Goal: Task Accomplishment & Management: Use online tool/utility

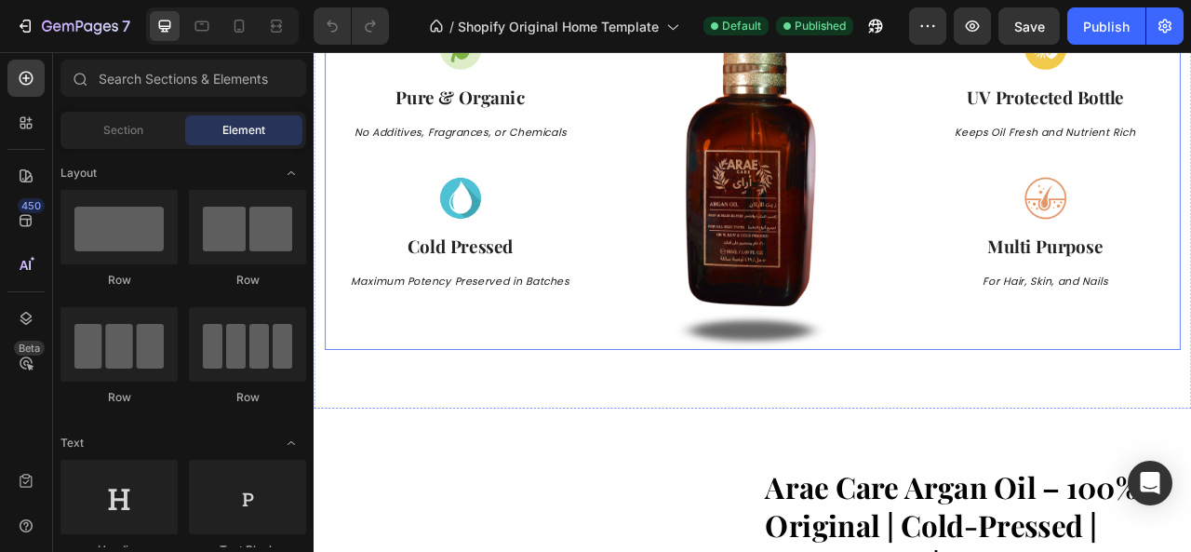
scroll to position [1024, 0]
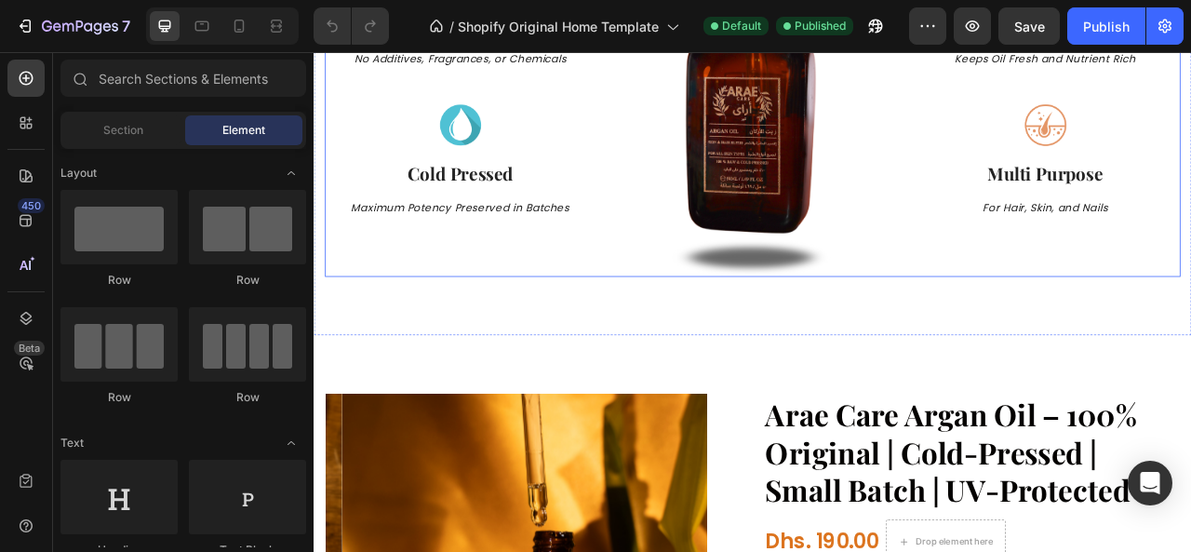
click at [536, 298] on div "Image Pure & Organic Text block No Additives, Fragrances, or Chemicals Text blo…" at bounding box center [500, 94] width 344 height 487
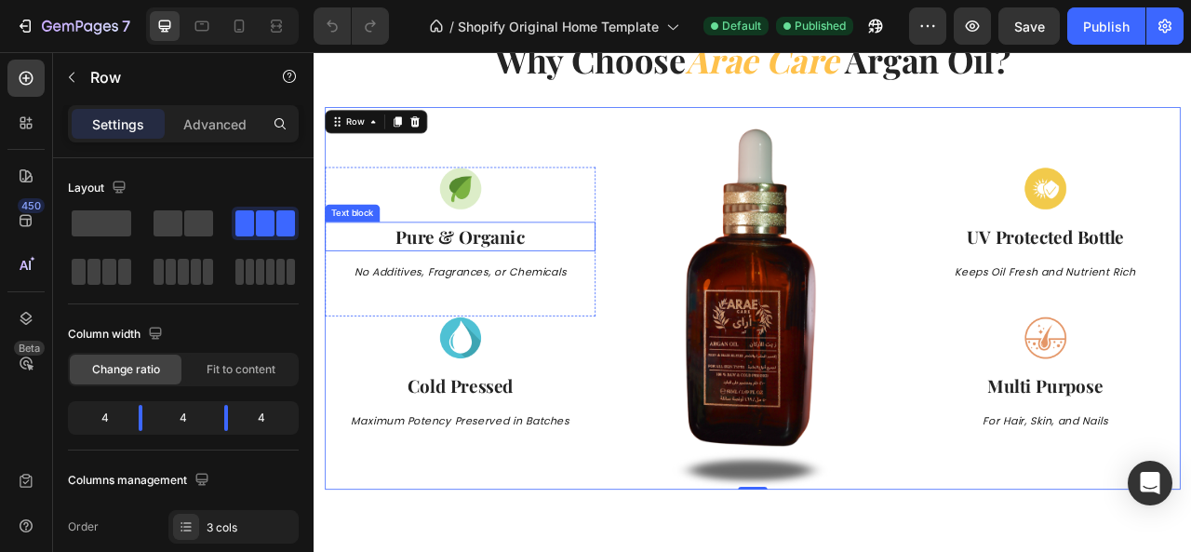
scroll to position [745, 0]
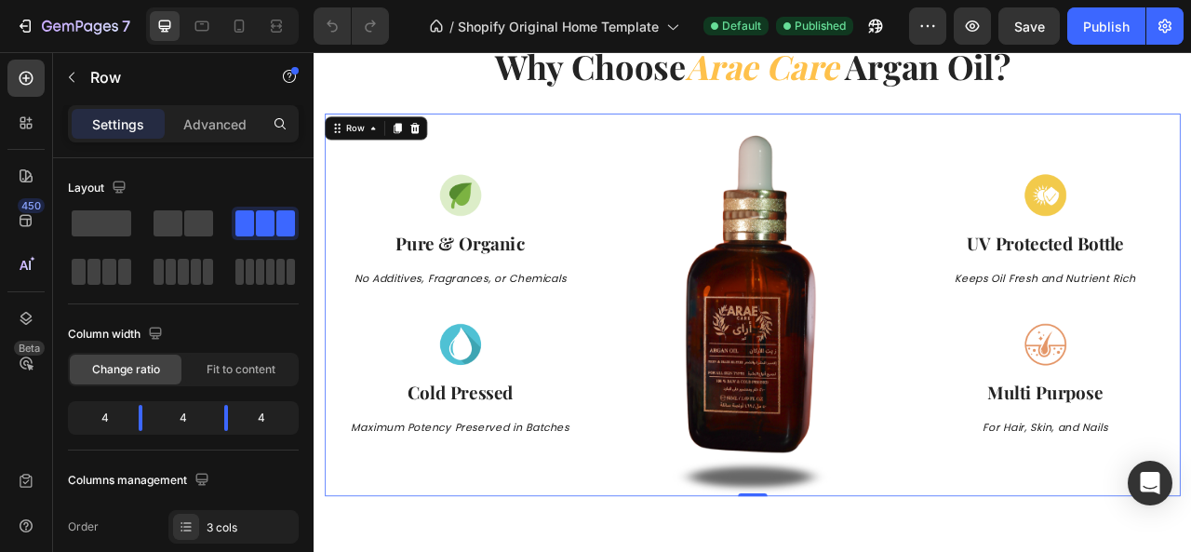
click at [542, 153] on div "Image Pure & Organic Text block No Additives, Fragrances, or Chemicals Text blo…" at bounding box center [500, 373] width 344 height 487
click at [540, 370] on div "Image Pure & Organic Text block No Additives, Fragrances, or Chemicals Text blo…" at bounding box center [500, 302] width 344 height 190
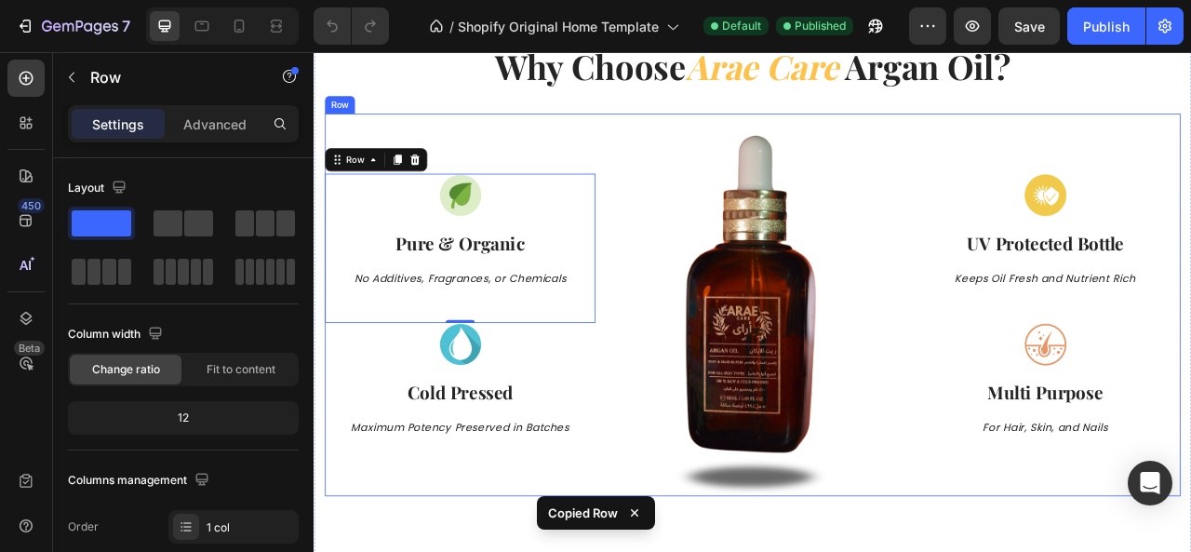
click at [485, 551] on div "Image Pure & Organic Text block No Additives, Fragrances, or Chemicals Text blo…" at bounding box center [500, 373] width 344 height 487
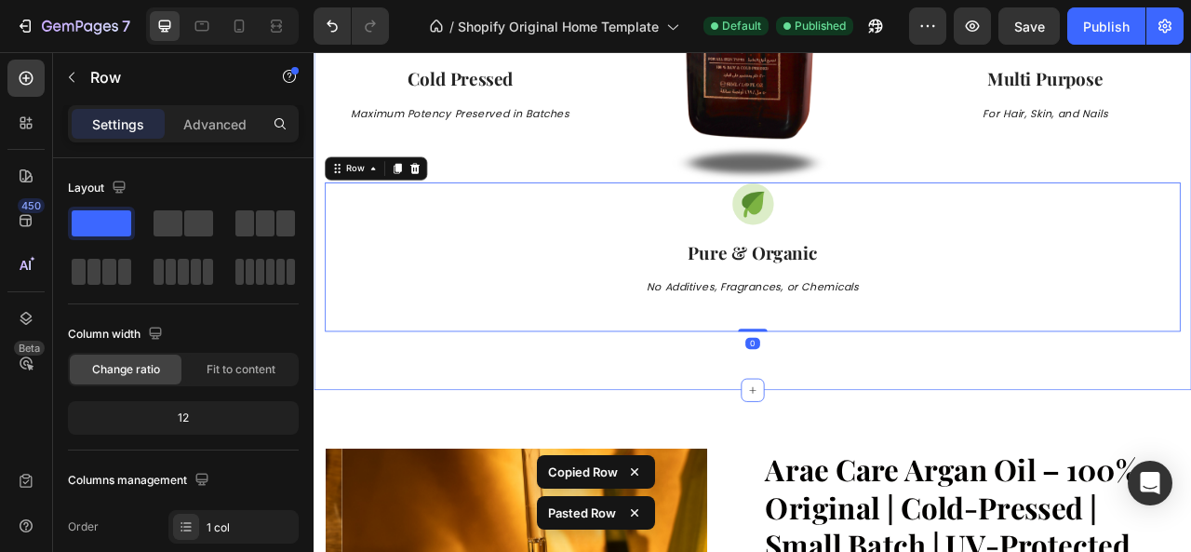
scroll to position [958, 0]
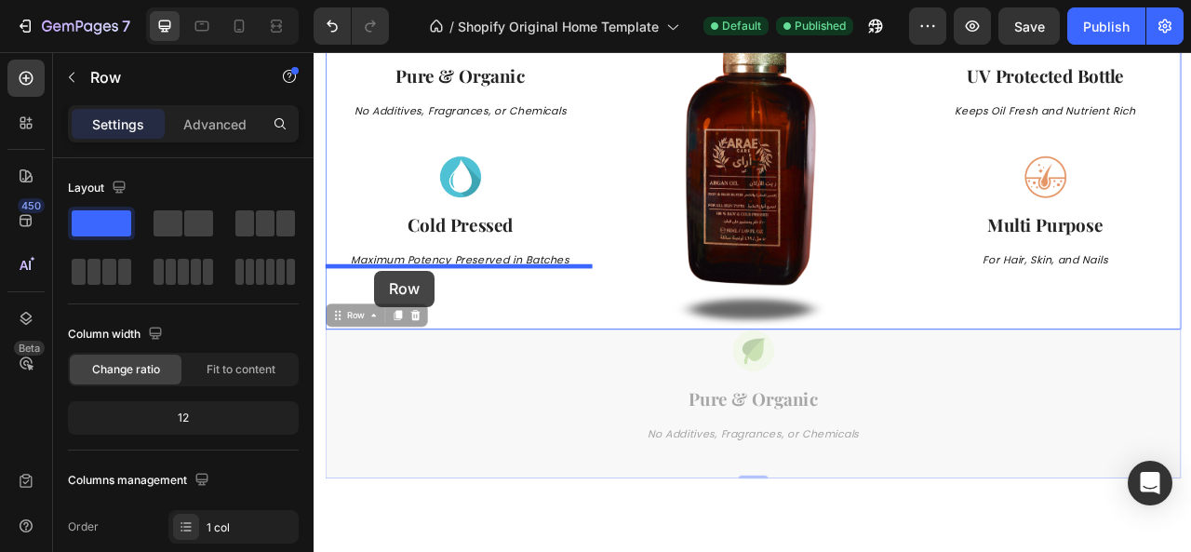
drag, startPoint x: 347, startPoint y: 377, endPoint x: 391, endPoint y: 330, distance: 63.9
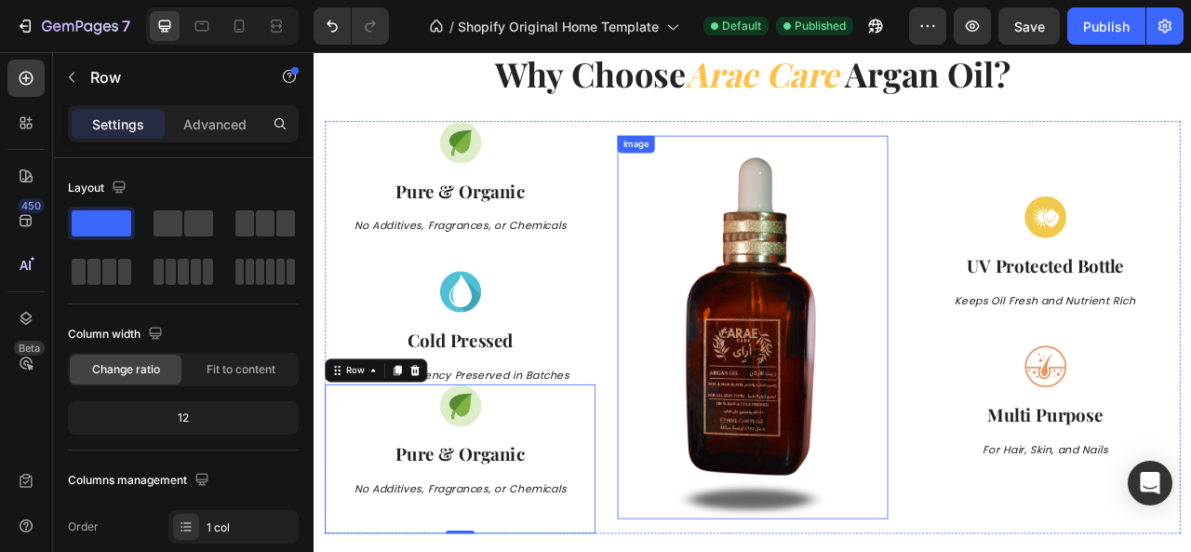
scroll to position [791, 0]
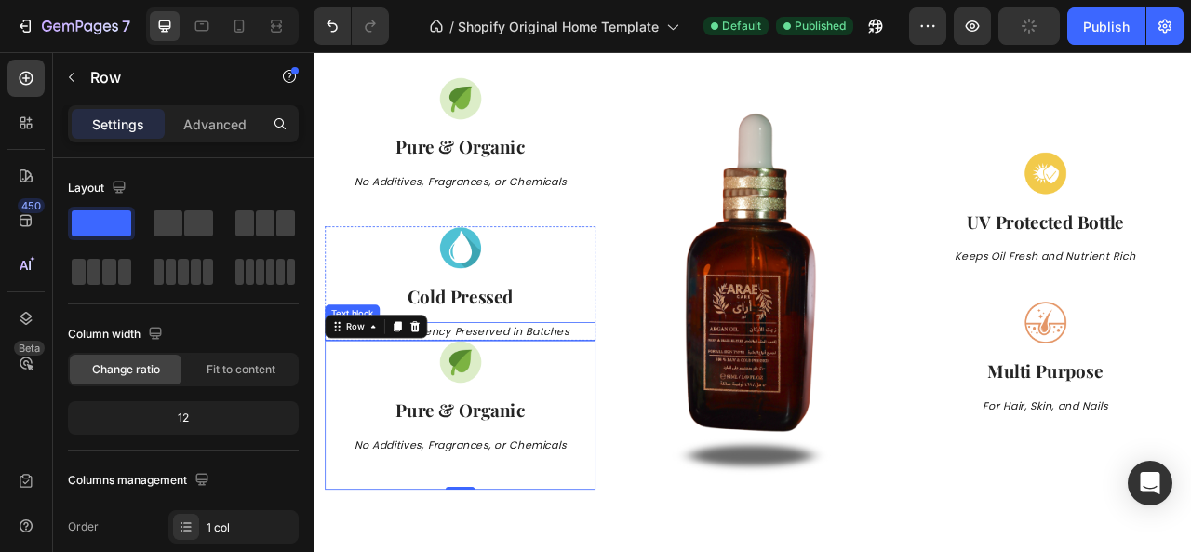
click at [519, 414] on p "Maximum Potency Preserved in Batches" at bounding box center [499, 407] width 341 height 20
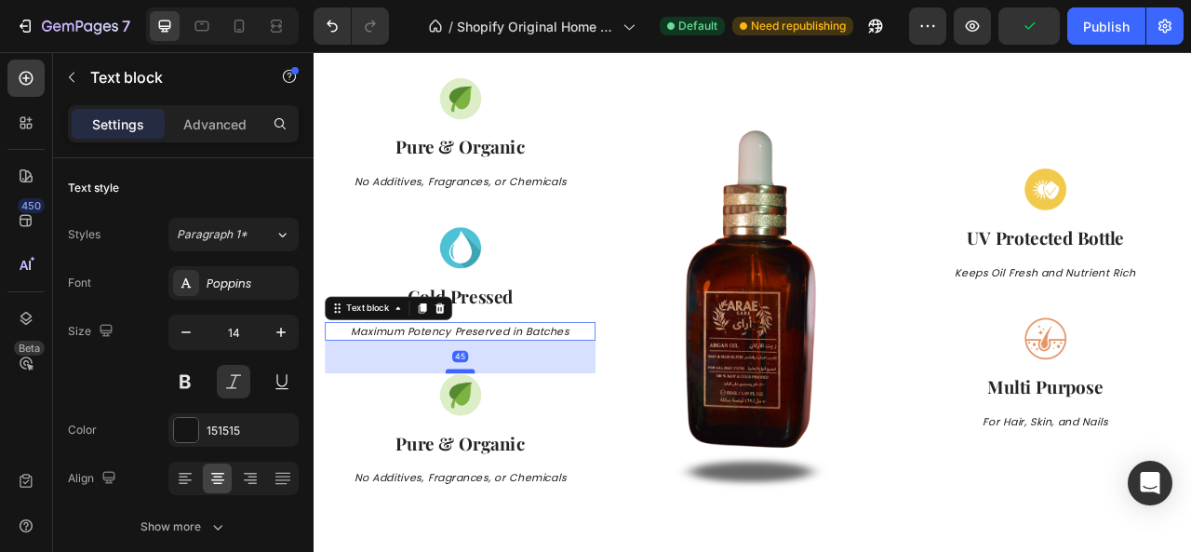
drag, startPoint x: 500, startPoint y: 413, endPoint x: 498, endPoint y: 455, distance: 41.9
click at [498, 455] on div at bounding box center [499, 458] width 37 height 6
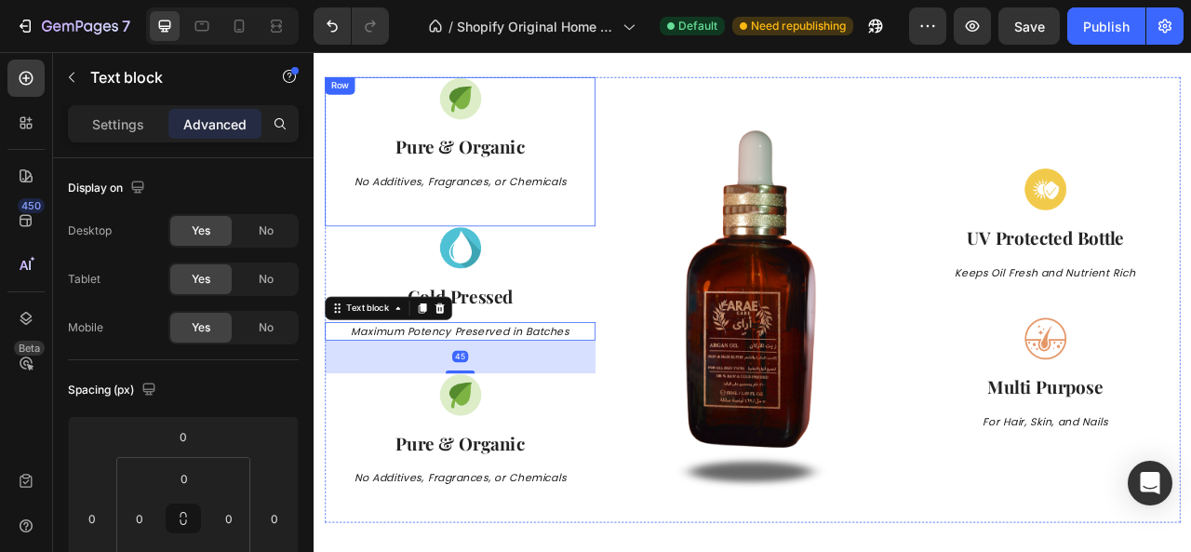
click at [518, 233] on div "Image Pure & Organic Text block No Additives, Fragrances, or Chemicals Text blo…" at bounding box center [500, 179] width 344 height 190
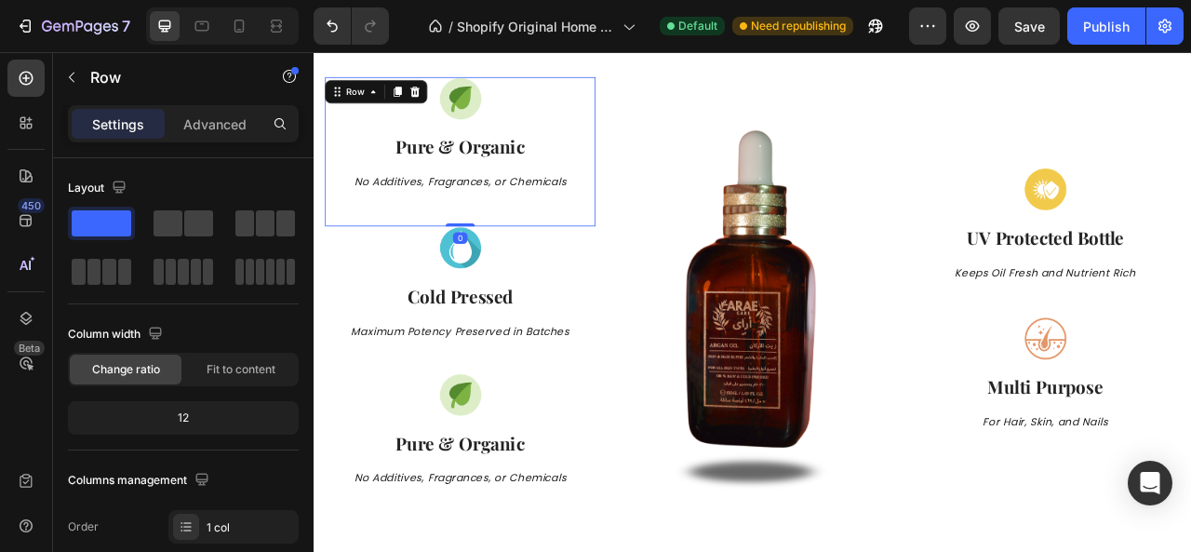
drag, startPoint x: 493, startPoint y: 270, endPoint x: 498, endPoint y: 247, distance: 23.7
click at [498, 247] on div "Image Pure & Organic Text block No Additives, Fragrances, or Chemicals Text blo…" at bounding box center [500, 179] width 344 height 190
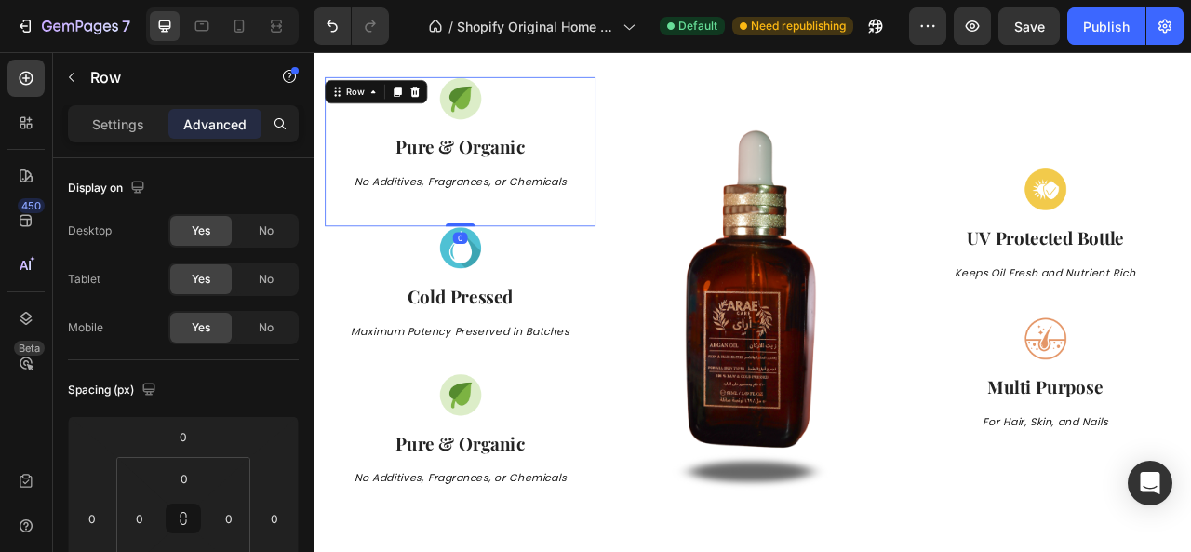
click at [525, 250] on div "Image Pure & Organic Text block No Additives, Fragrances, or Chemicals Text blo…" at bounding box center [500, 179] width 344 height 190
click at [611, 362] on p "Cold Pressed" at bounding box center [499, 362] width 341 height 34
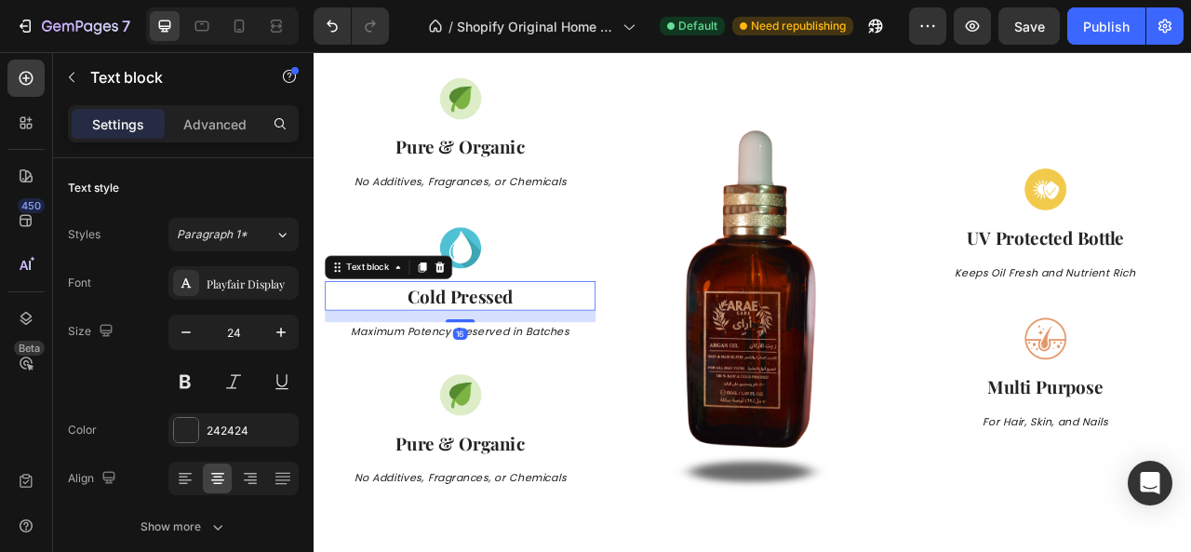
click at [613, 320] on div at bounding box center [500, 301] width 344 height 55
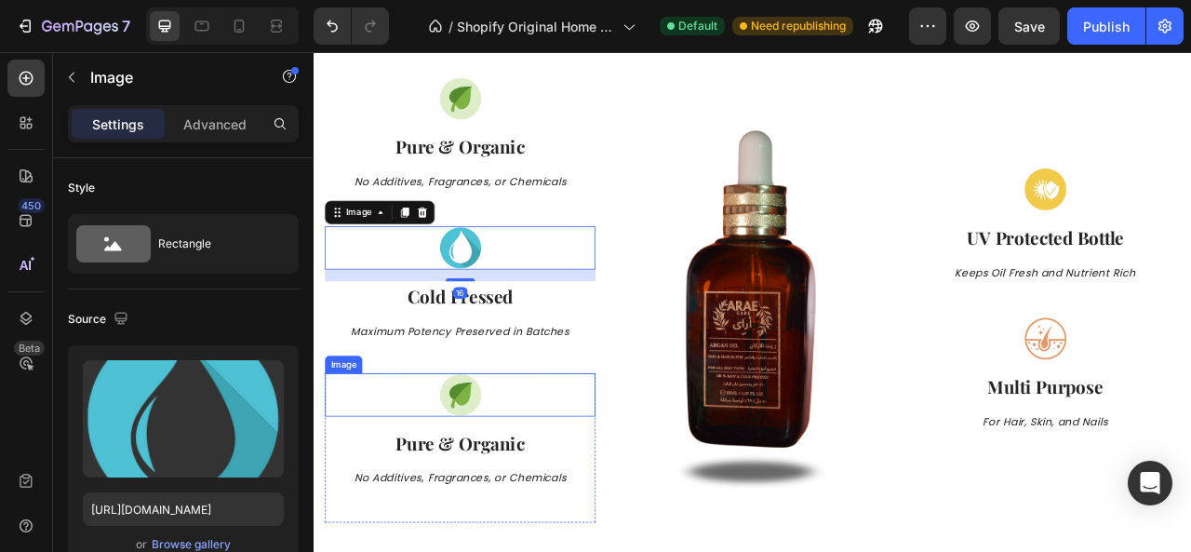
click at [498, 493] on img at bounding box center [500, 488] width 55 height 55
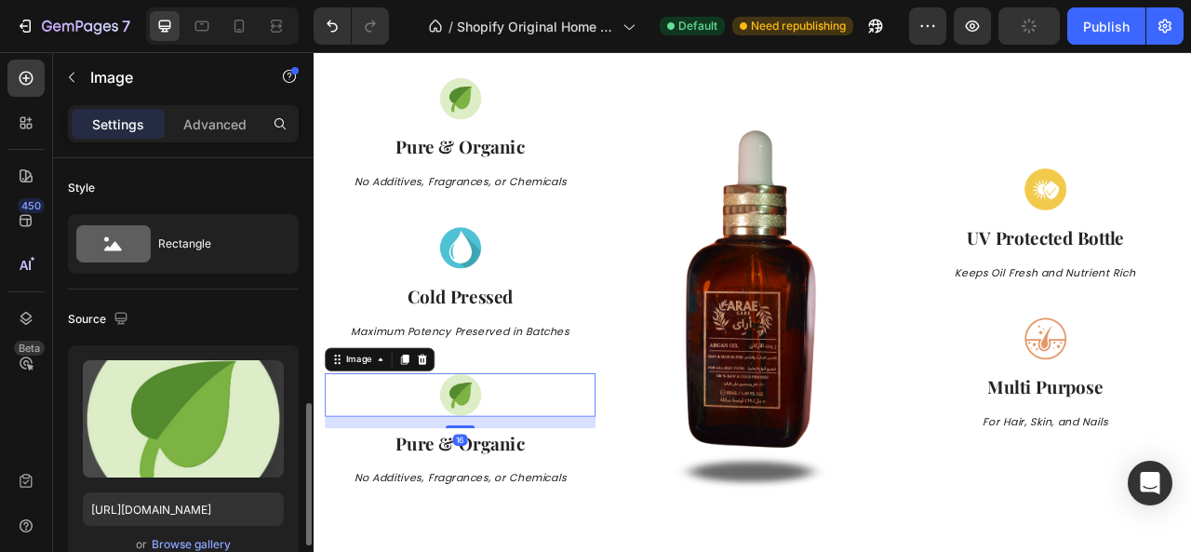
scroll to position [186, 0]
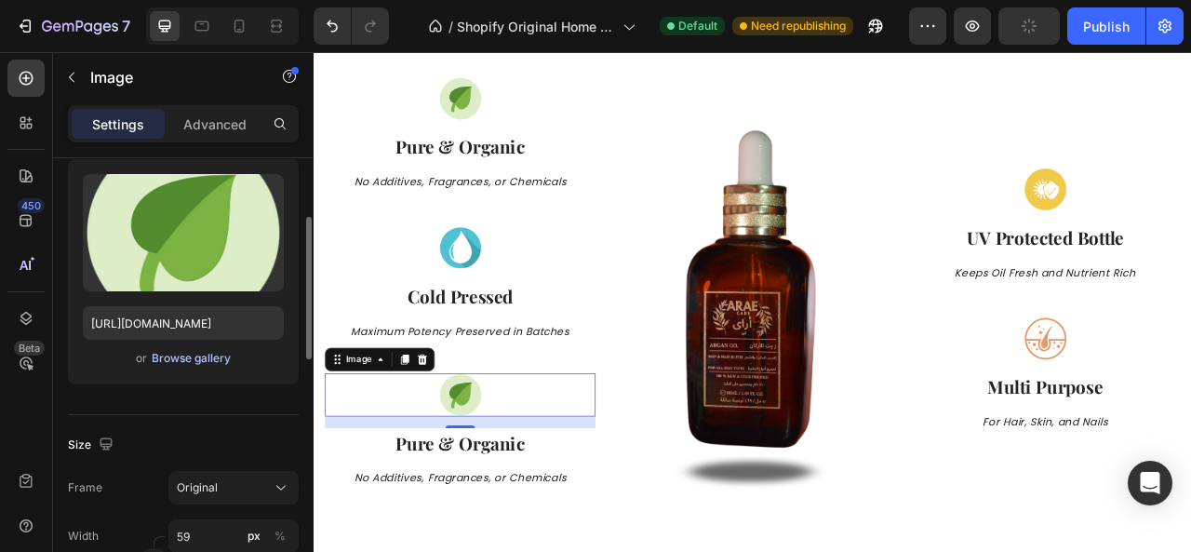
click at [205, 359] on div "Browse gallery" at bounding box center [191, 358] width 79 height 17
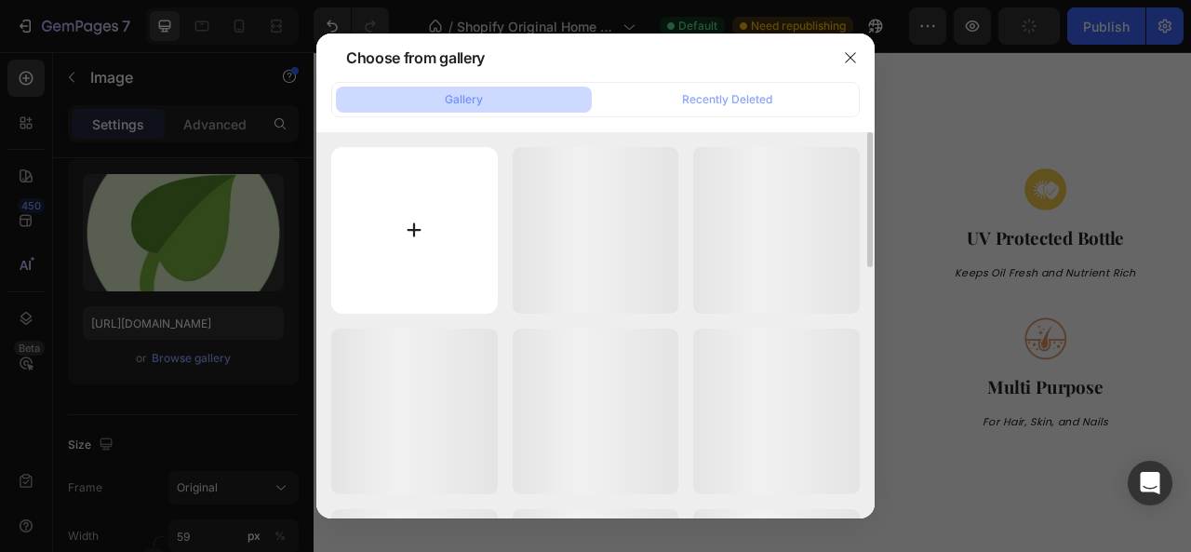
click at [452, 207] on input "file" at bounding box center [414, 230] width 167 height 167
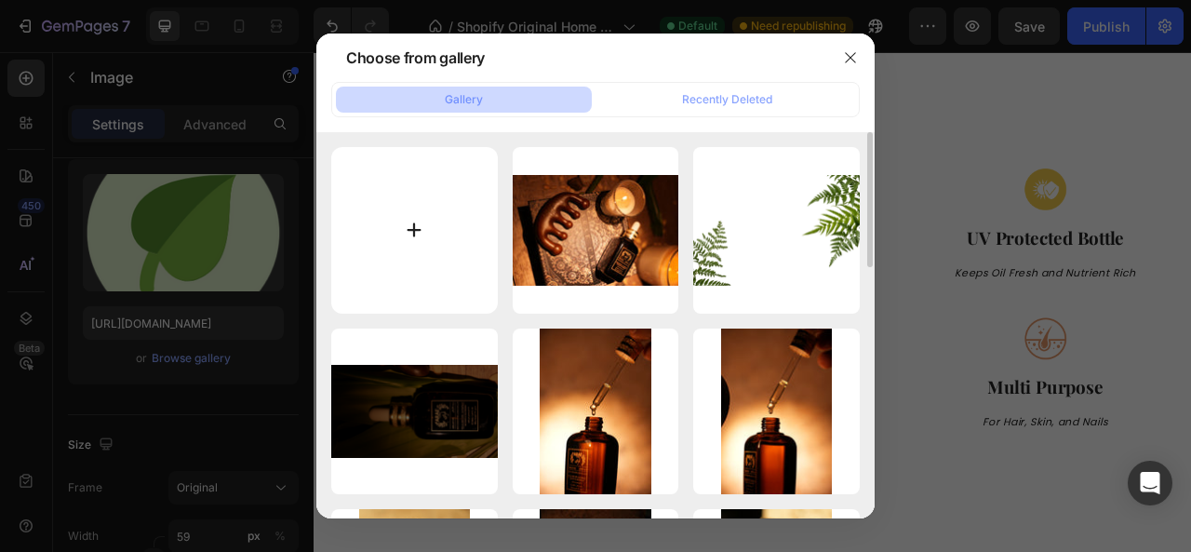
type input "C:\fakepath\Cruelty-01-01.png"
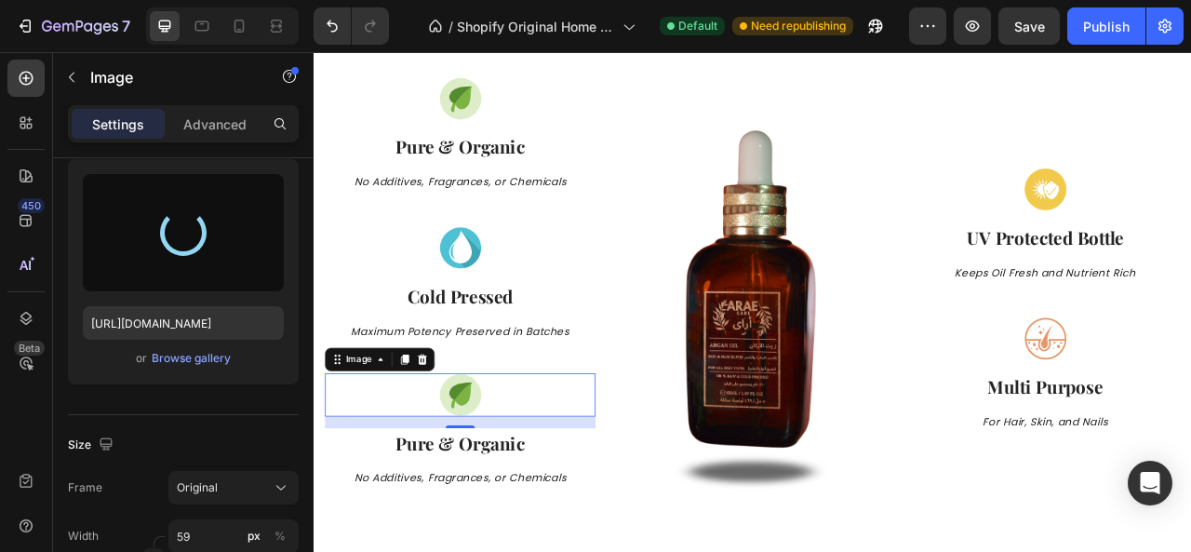
type input "[URL][DOMAIN_NAME]"
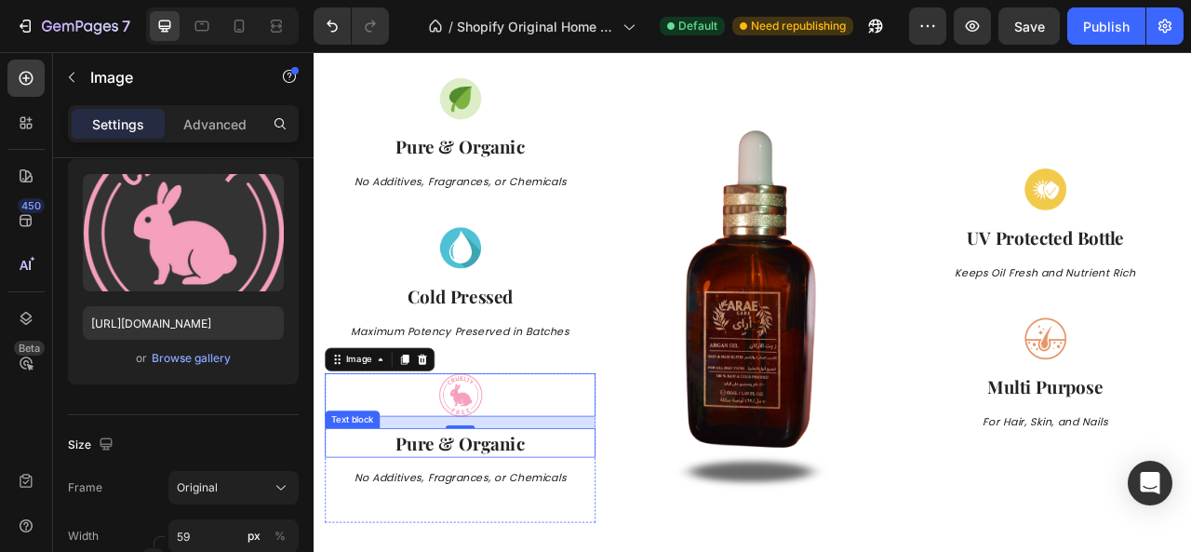
click at [511, 545] on strong "Pure & Organic" at bounding box center [500, 549] width 165 height 30
click at [511, 546] on strong "Pure & Organic" at bounding box center [500, 549] width 165 height 30
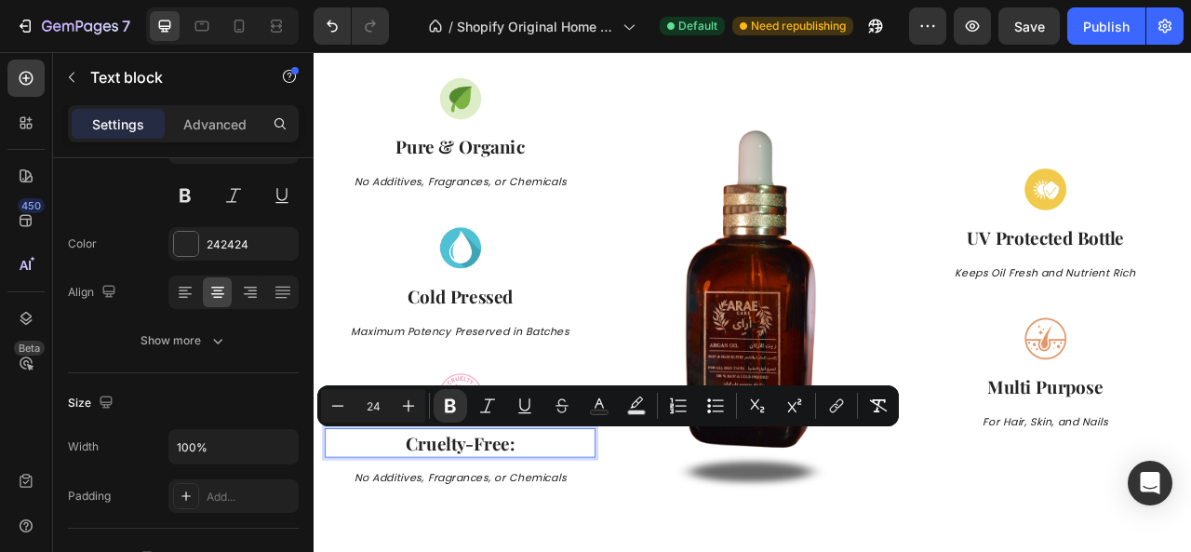
scroll to position [0, 0]
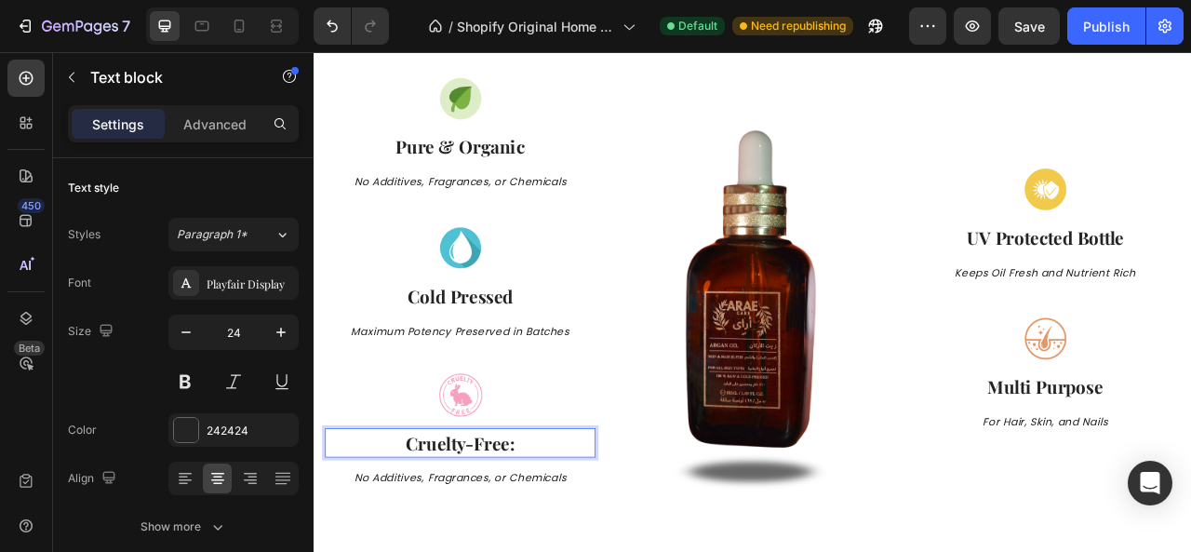
click at [514, 546] on strong "Cruelty-Free:" at bounding box center [500, 549] width 139 height 30
click at [582, 540] on p "Cruelty Free:" at bounding box center [499, 549] width 341 height 34
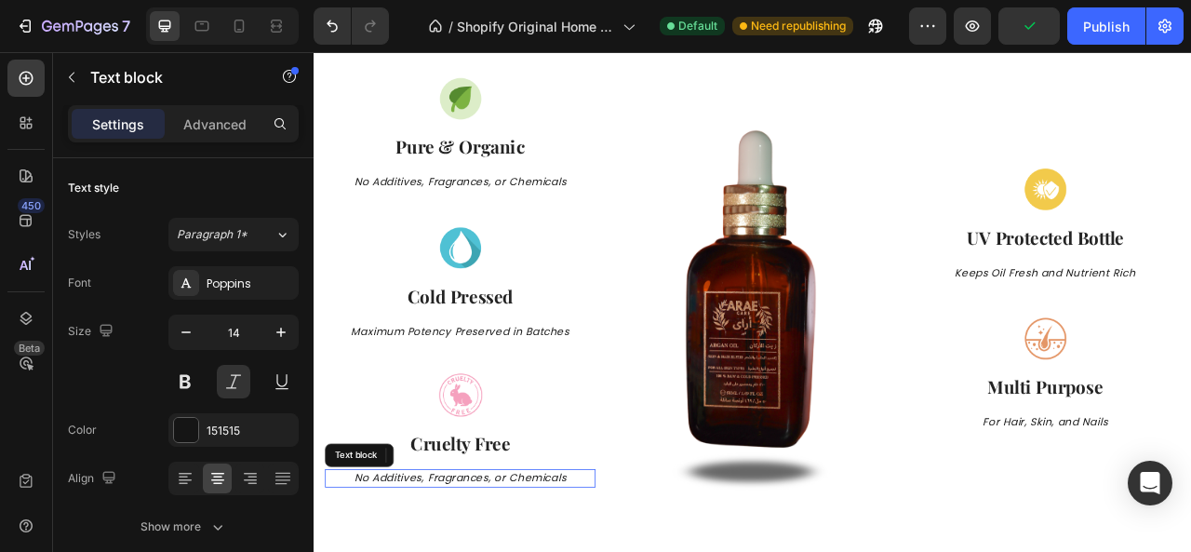
drag, startPoint x: 467, startPoint y: 596, endPoint x: 568, endPoint y: 263, distance: 347.1
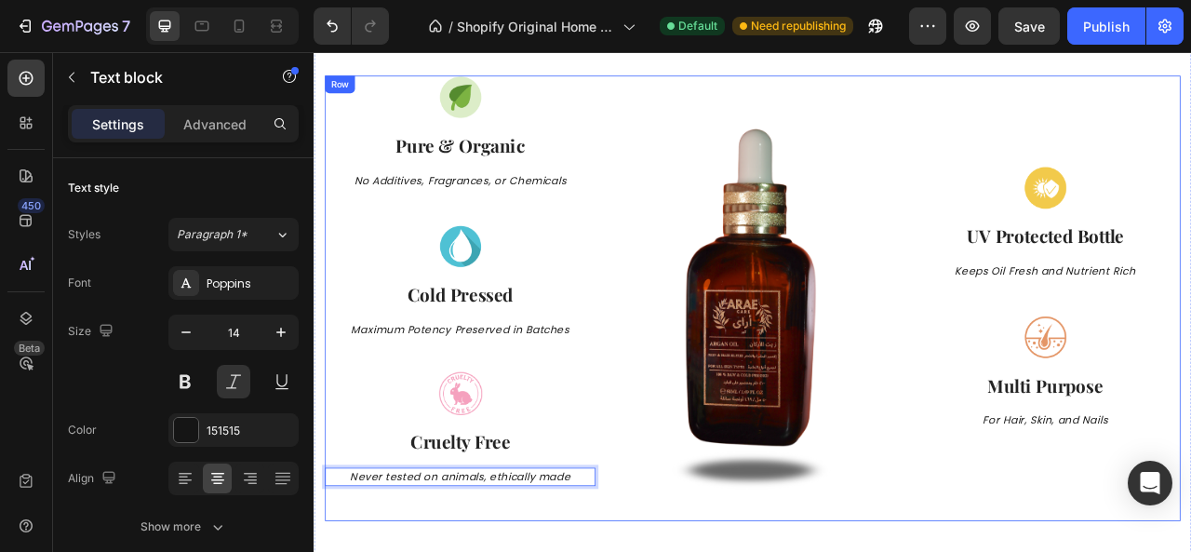
scroll to position [977, 0]
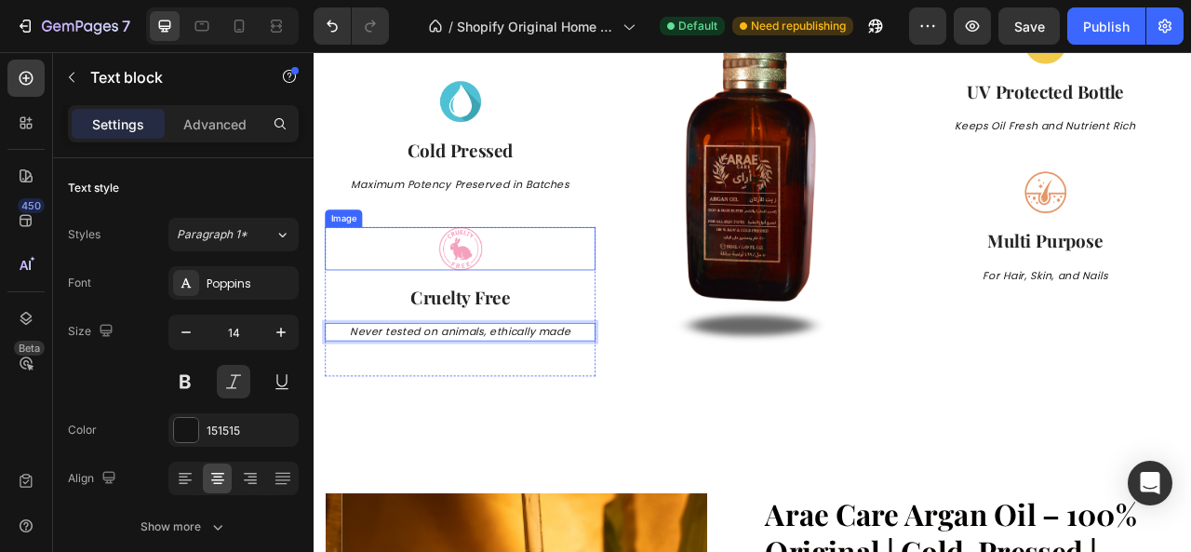
click at [556, 301] on div at bounding box center [500, 302] width 344 height 55
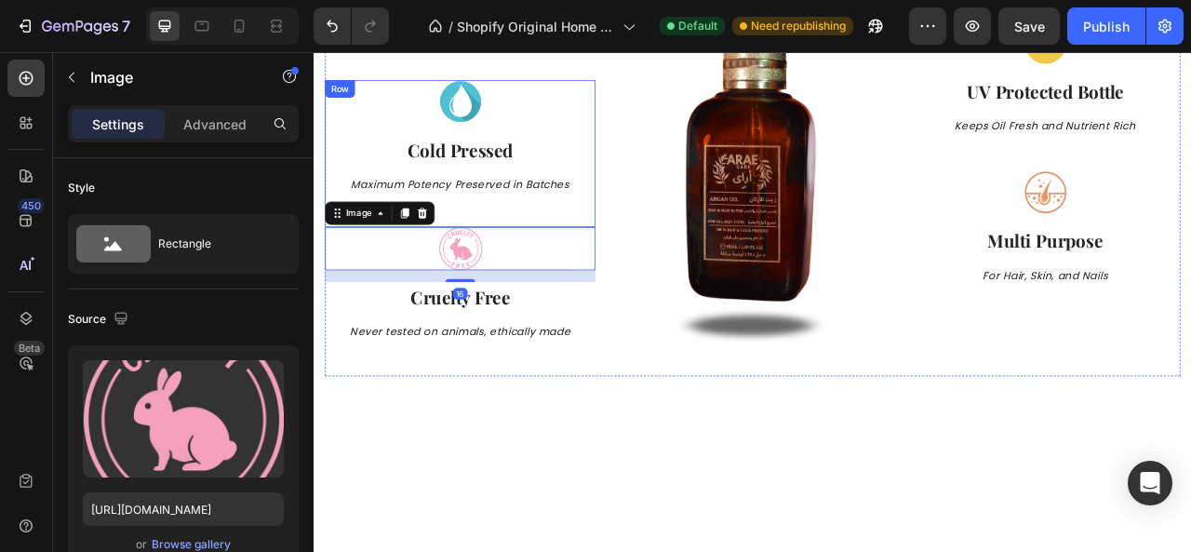
scroll to position [791, 0]
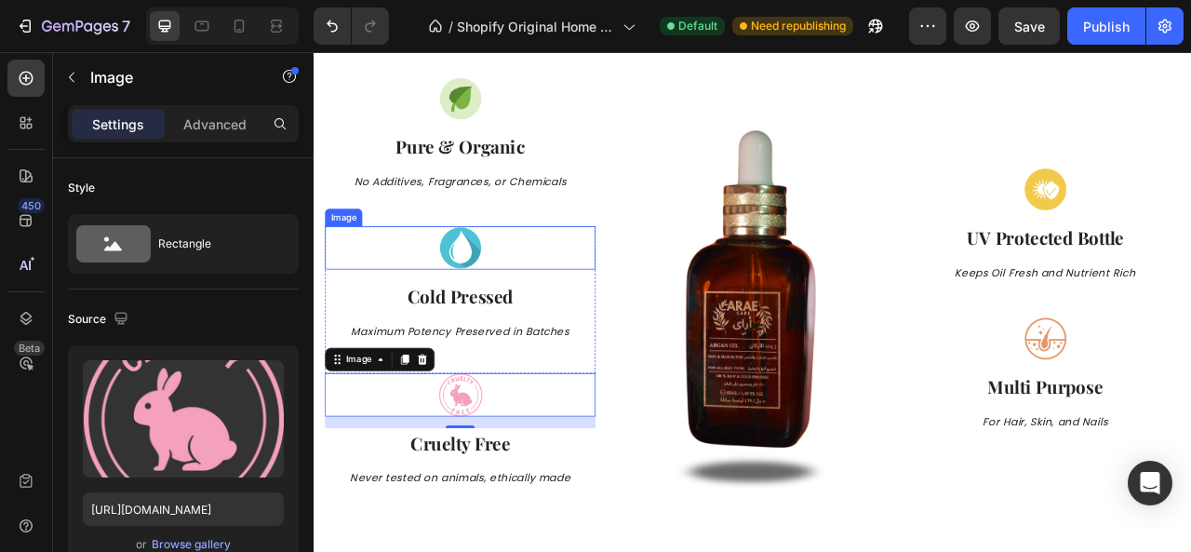
click at [638, 356] on p "Cold Pressed" at bounding box center [499, 362] width 341 height 34
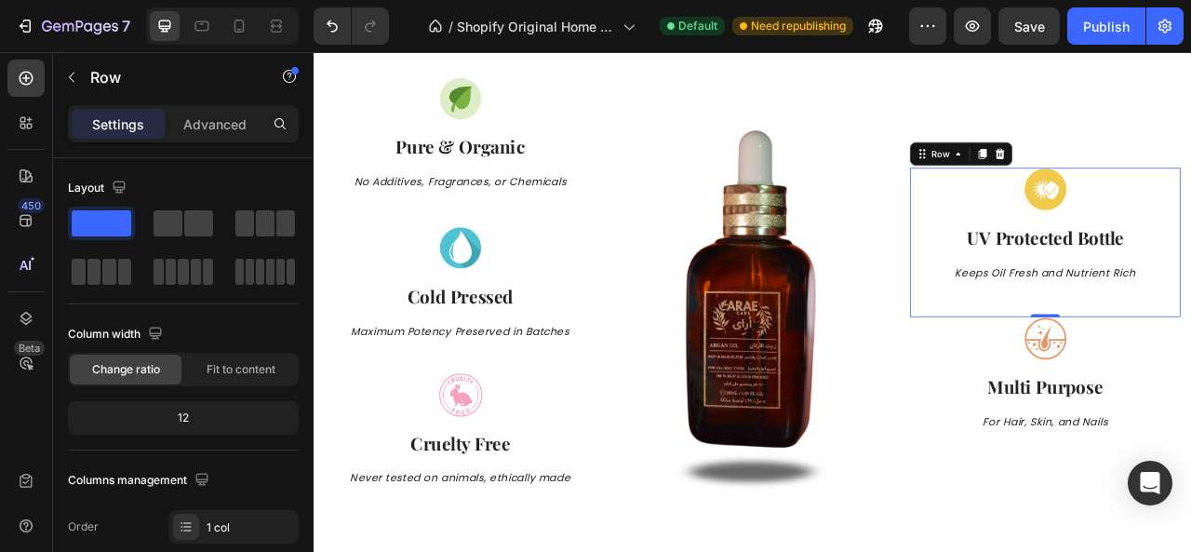
click at [1160, 176] on icon at bounding box center [1165, 182] width 10 height 13
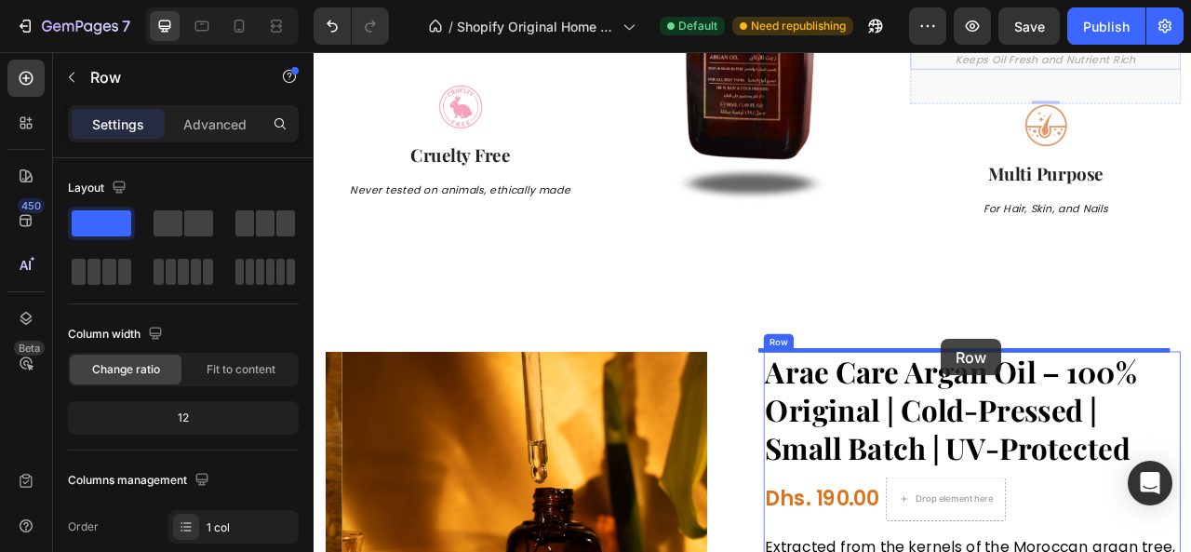
scroll to position [1178, 0]
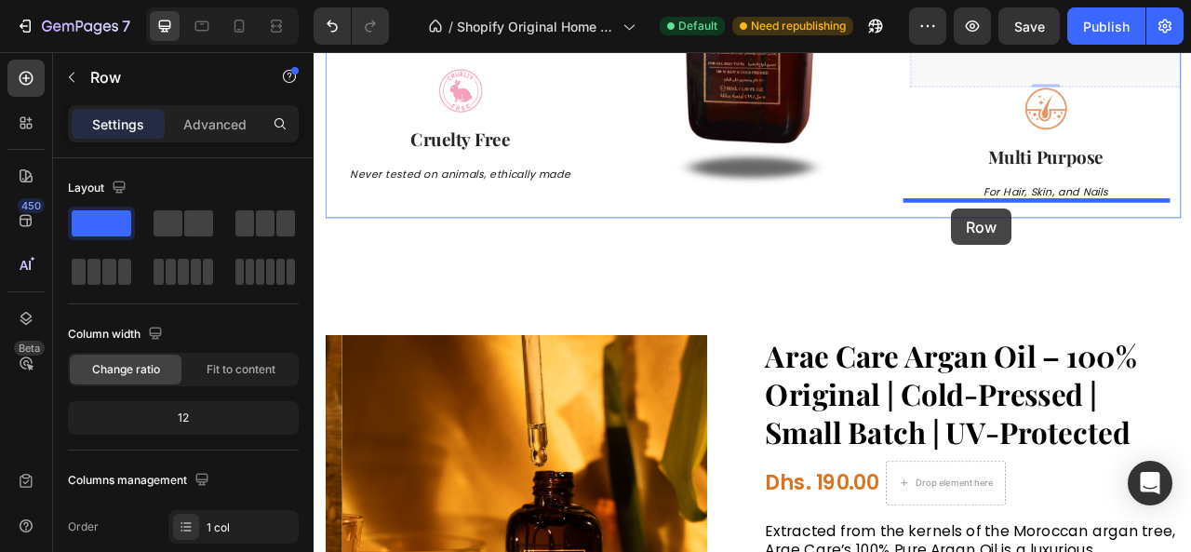
drag, startPoint x: 1089, startPoint y: 273, endPoint x: 1125, endPoint y: 251, distance: 42.1
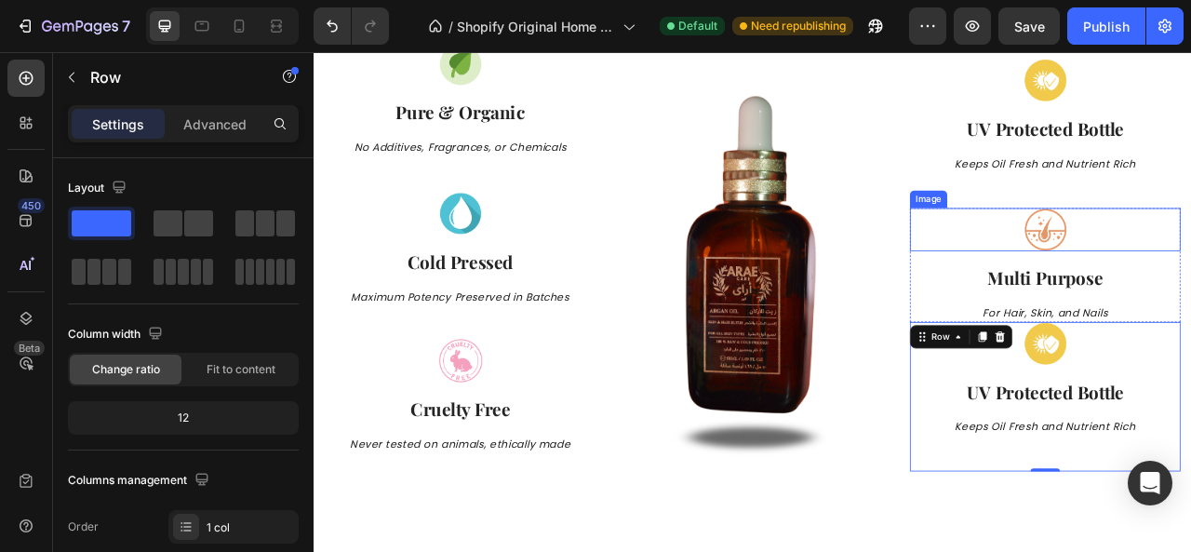
scroll to position [806, 0]
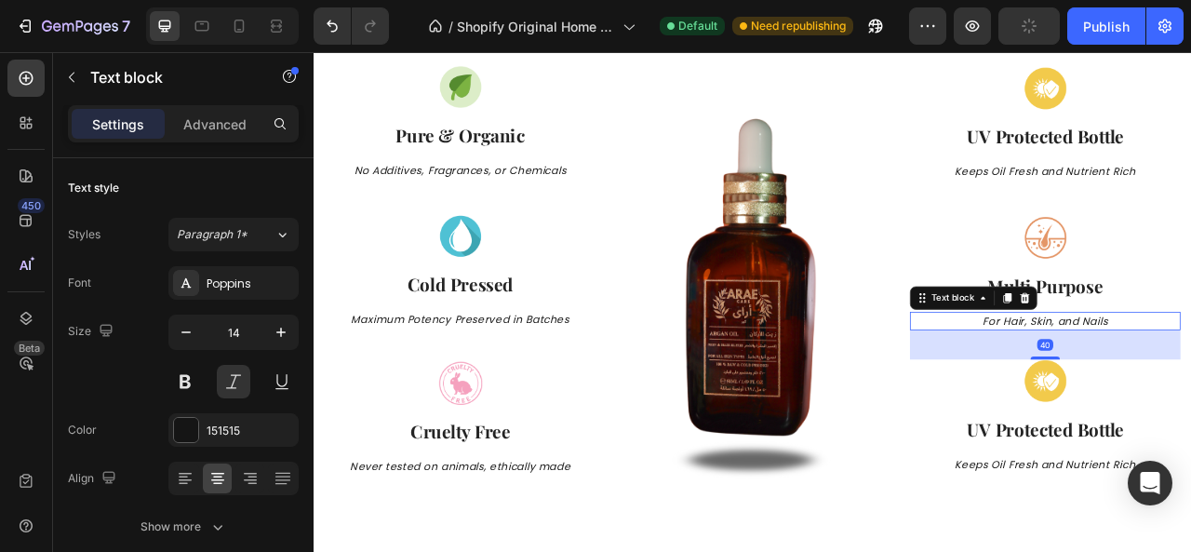
drag, startPoint x: 1231, startPoint y: 420, endPoint x: 1233, endPoint y: 458, distance: 38.2
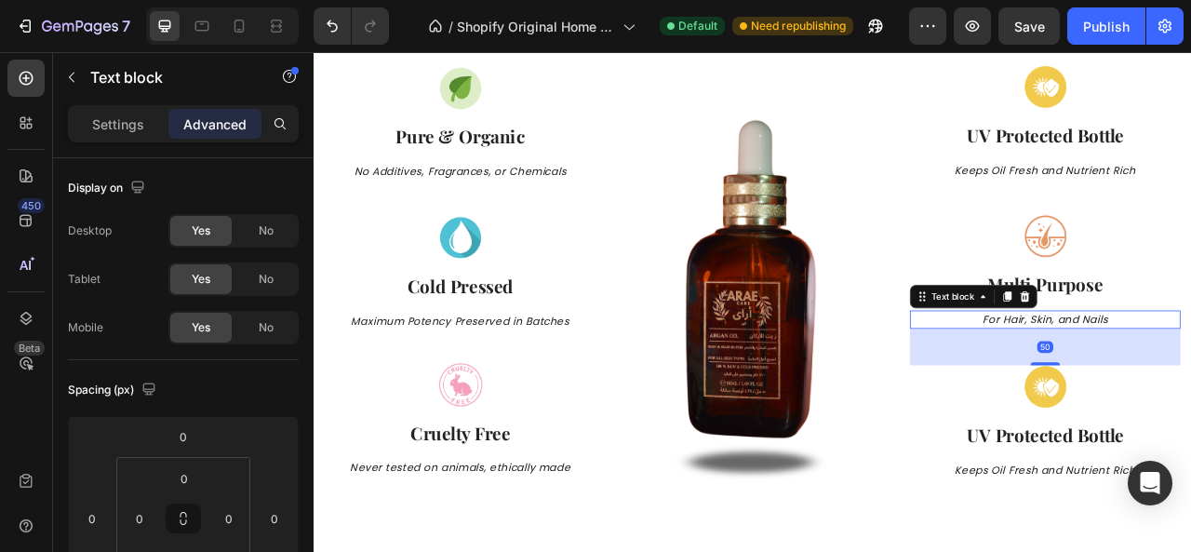
drag, startPoint x: 1239, startPoint y: 439, endPoint x: 1238, endPoint y: 449, distance: 9.4
type input "50"
click at [491, 441] on div "Image Cold Pressed Text block Maximum Potency Preserved in Batches Text block" at bounding box center [500, 354] width 344 height 187
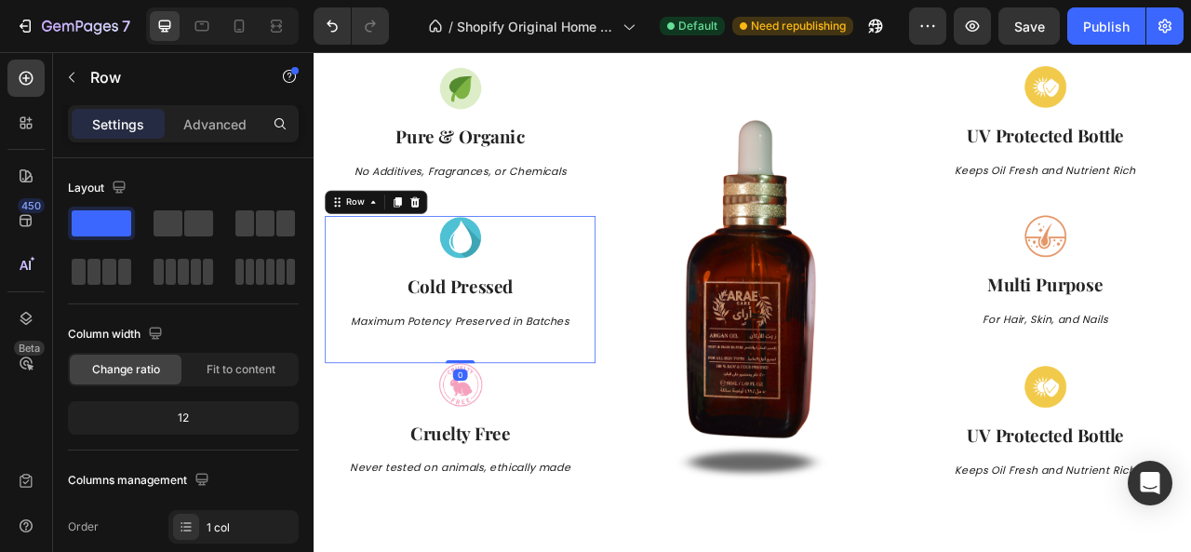
drag, startPoint x: 498, startPoint y: 445, endPoint x: 503, endPoint y: 429, distance: 16.8
click at [503, 429] on div "Image Cold Pressed Text block Maximum Potency Preserved in Batches Text block R…" at bounding box center [500, 354] width 344 height 187
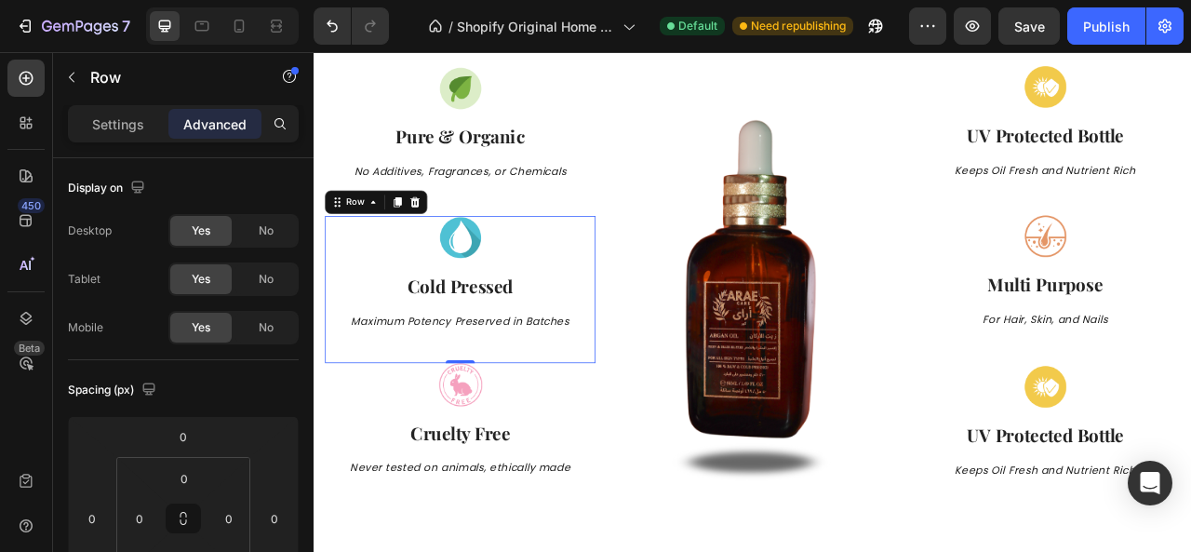
drag, startPoint x: 499, startPoint y: 444, endPoint x: 506, endPoint y: 419, distance: 26.2
click at [506, 419] on div "Image Cold Pressed Text block Maximum Potency Preserved in Batches Text block R…" at bounding box center [500, 354] width 344 height 187
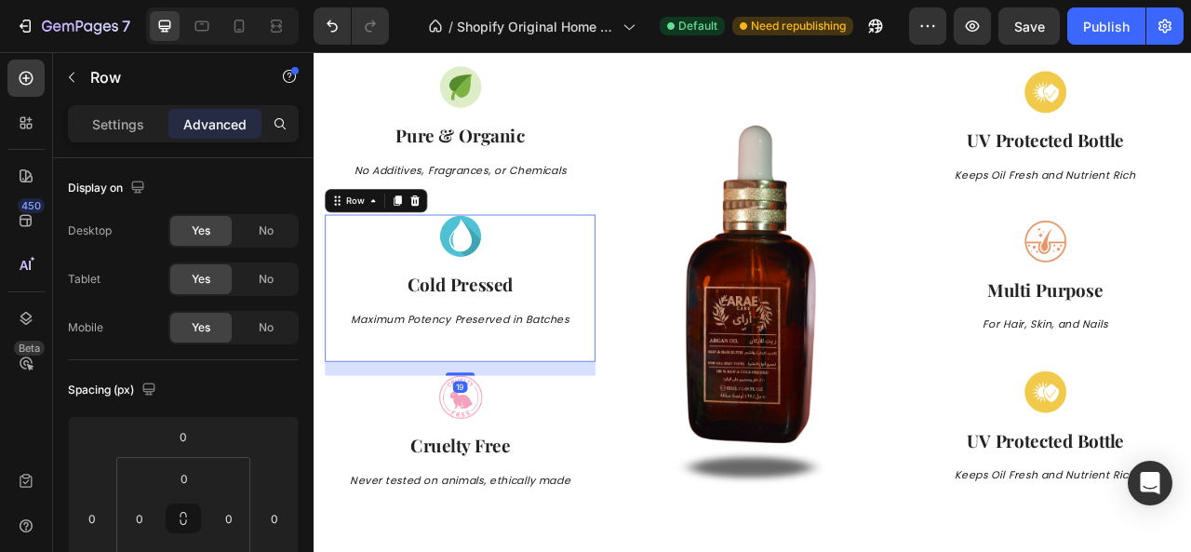
drag, startPoint x: 503, startPoint y: 445, endPoint x: 505, endPoint y: 463, distance: 17.8
click at [505, 463] on div "Image Pure & Organic Text block No Additives, Fragrances, or Chemicals Text blo…" at bounding box center [500, 361] width 344 height 584
type input "19"
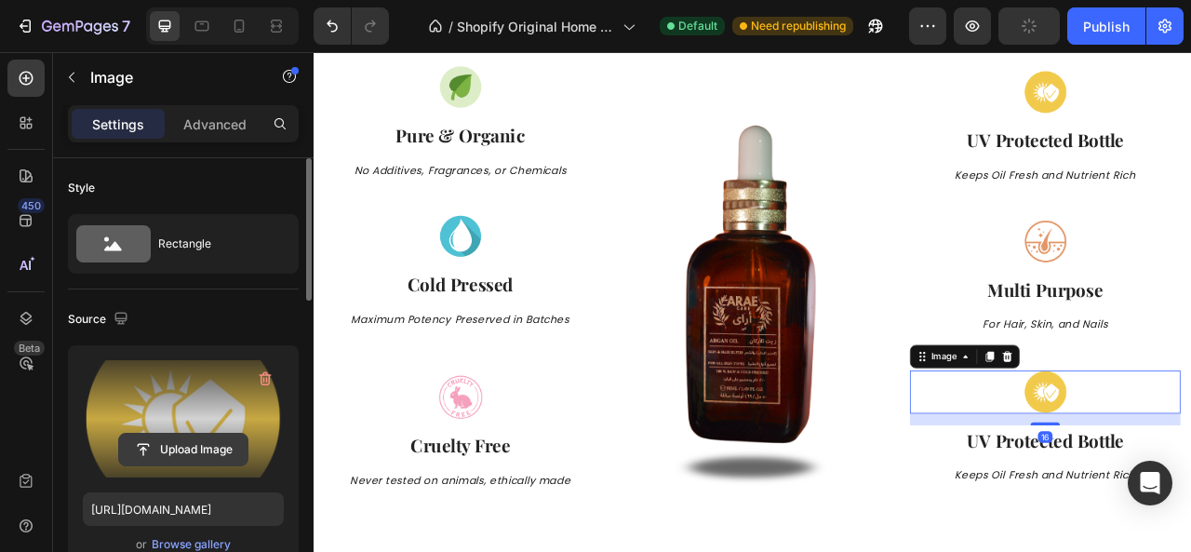
click at [194, 454] on input "file" at bounding box center [183, 450] width 128 height 32
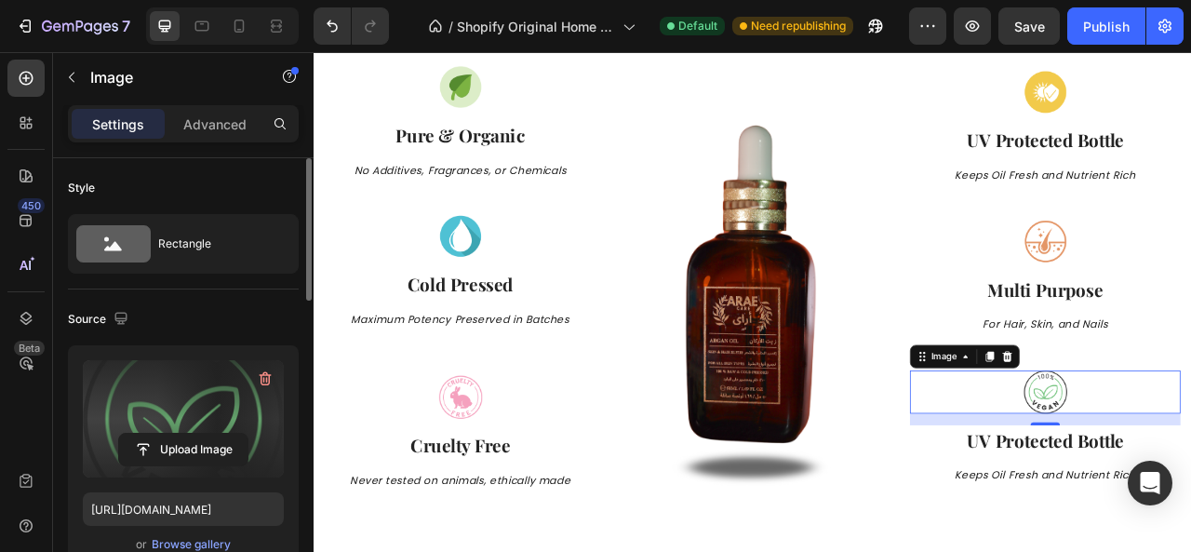
type input "[URL][DOMAIN_NAME]"
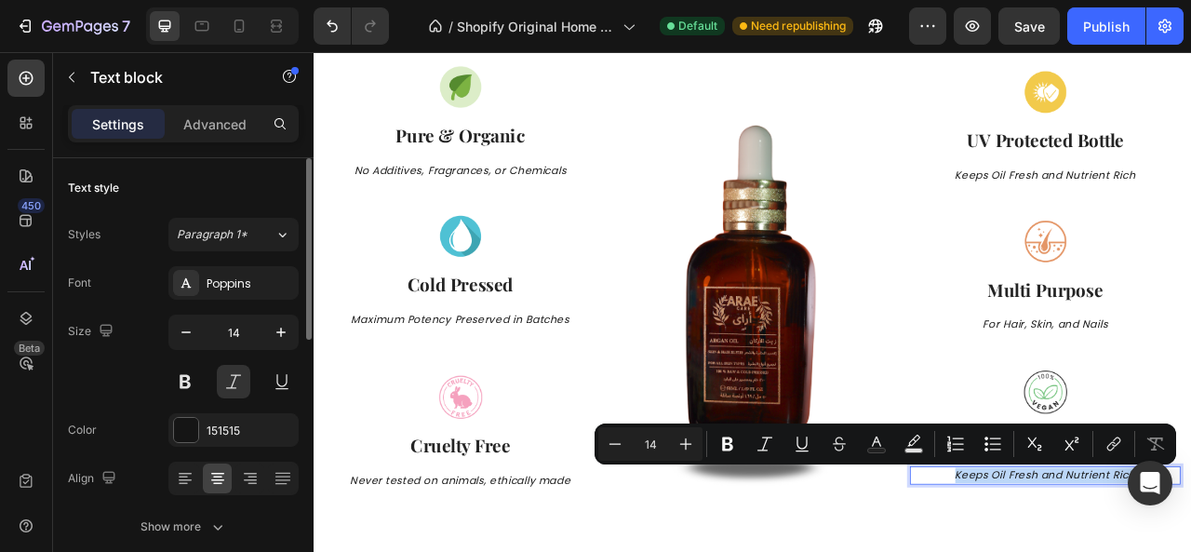
scroll to position [798, 0]
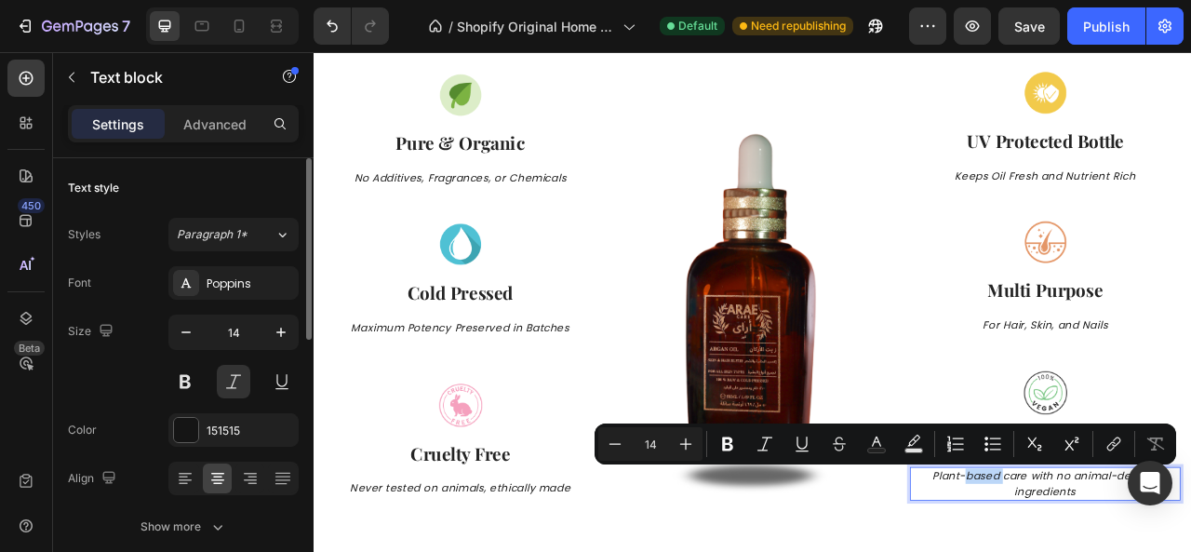
drag, startPoint x: 1178, startPoint y: 590, endPoint x: 1130, endPoint y: 591, distance: 48.4
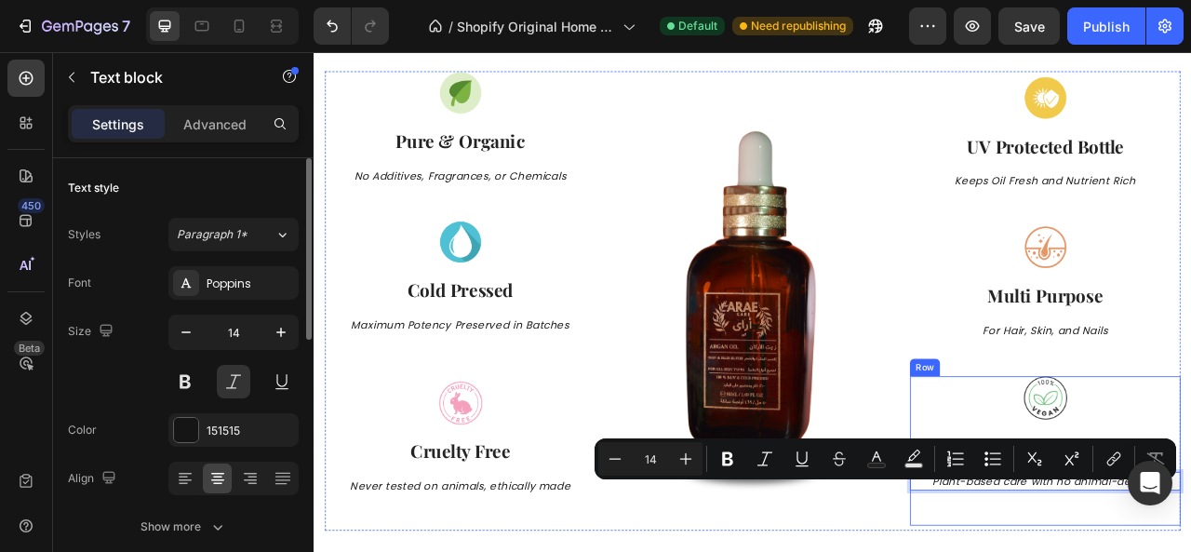
scroll to position [806, 0]
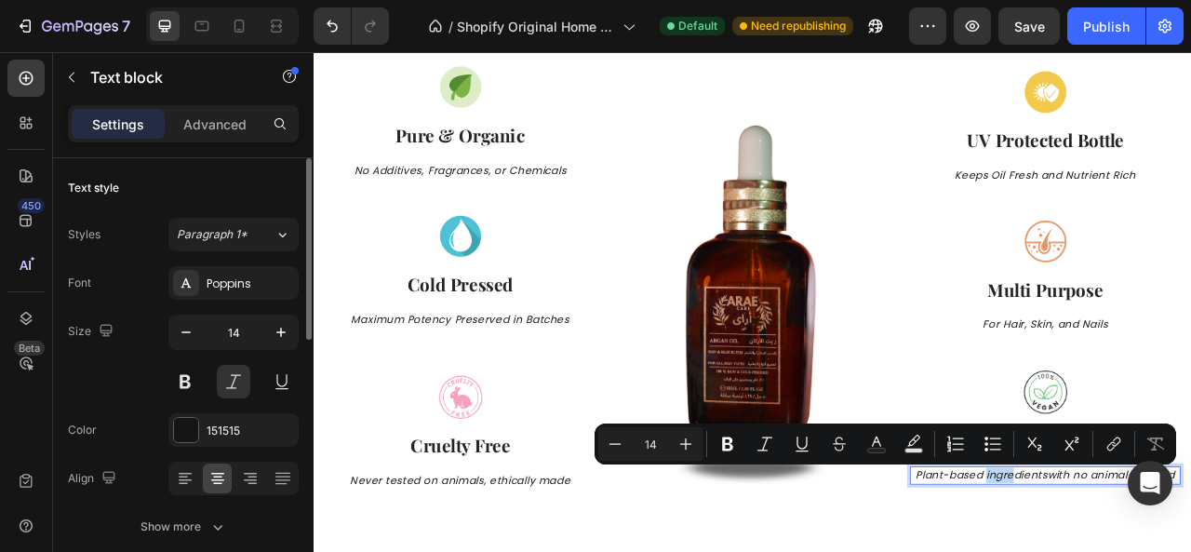
scroll to position [798, 0]
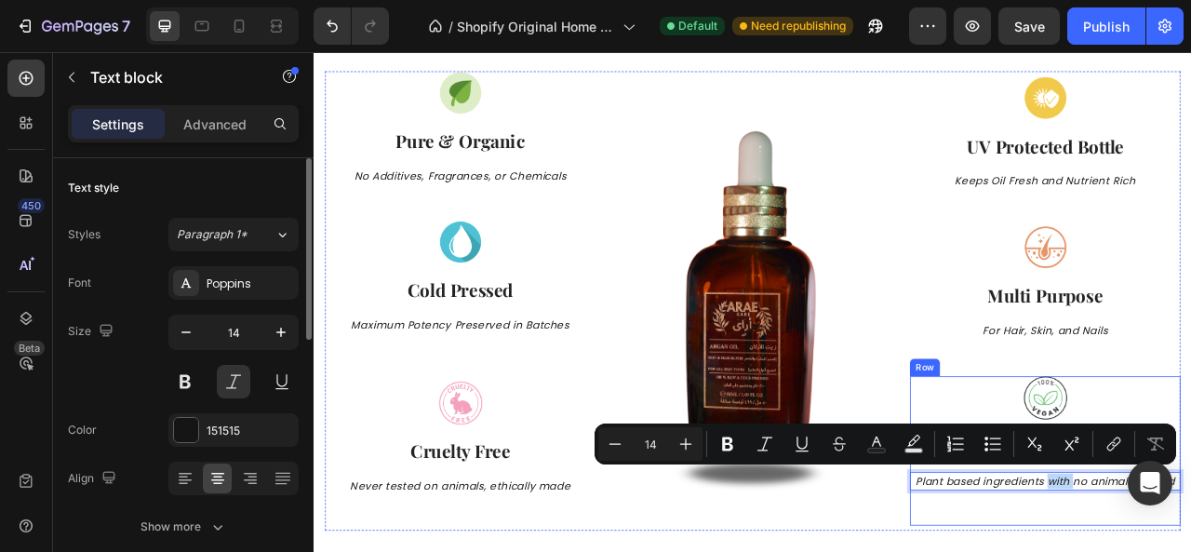
drag, startPoint x: 1268, startPoint y: 589, endPoint x: 1300, endPoint y: 627, distance: 50.2
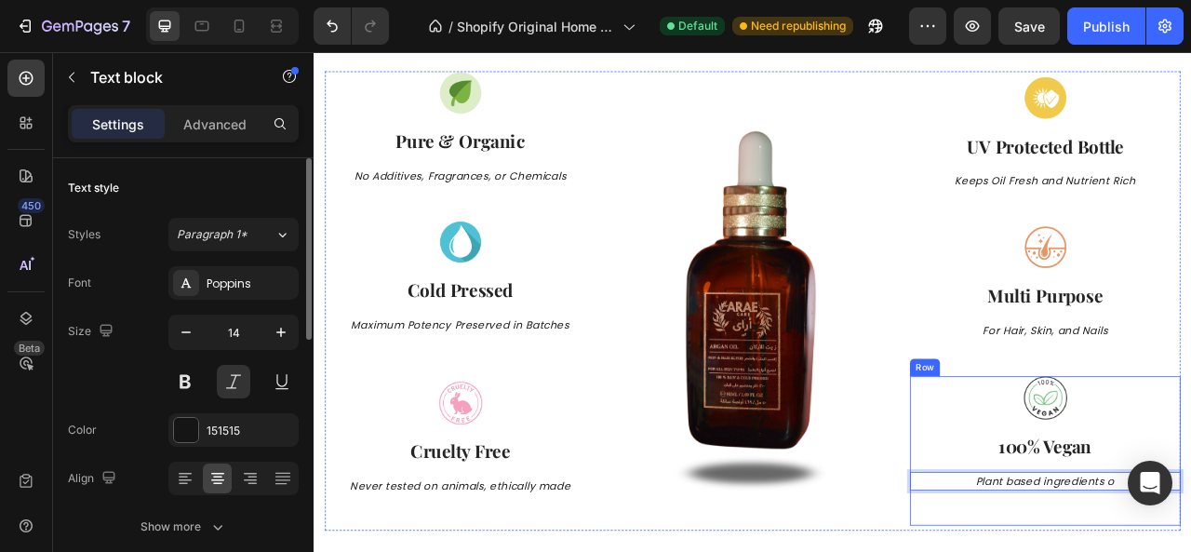
scroll to position [806, 0]
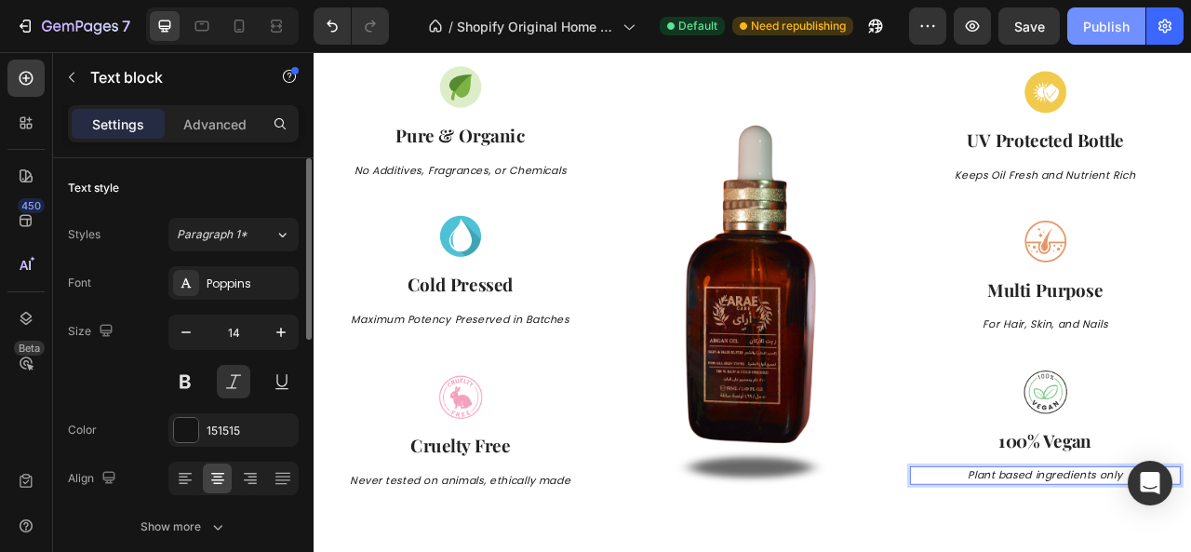
drag, startPoint x: 1110, startPoint y: 27, endPoint x: 1081, endPoint y: 43, distance: 32.9
click at [1111, 27] on div "Publish" at bounding box center [1106, 27] width 47 height 20
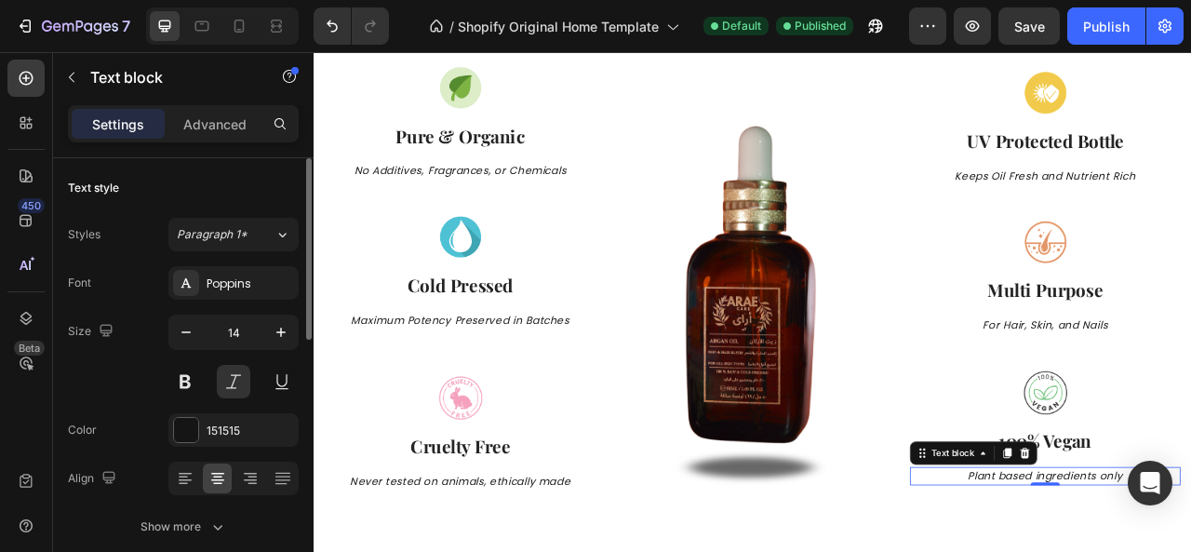
scroll to position [0, 0]
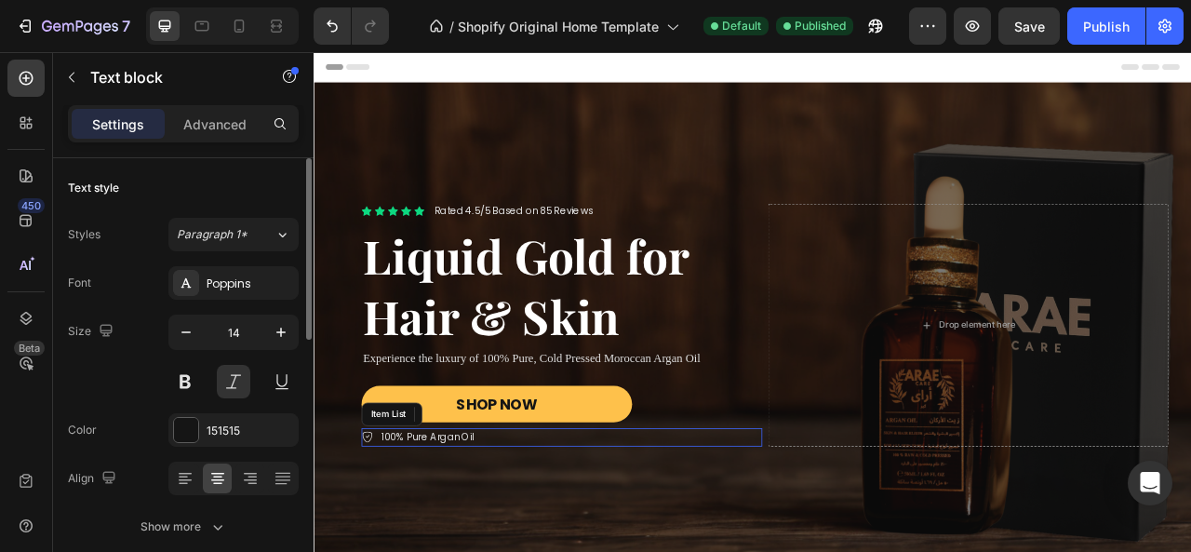
click at [490, 545] on p "100% Pure Argan Oil" at bounding box center [458, 542] width 118 height 19
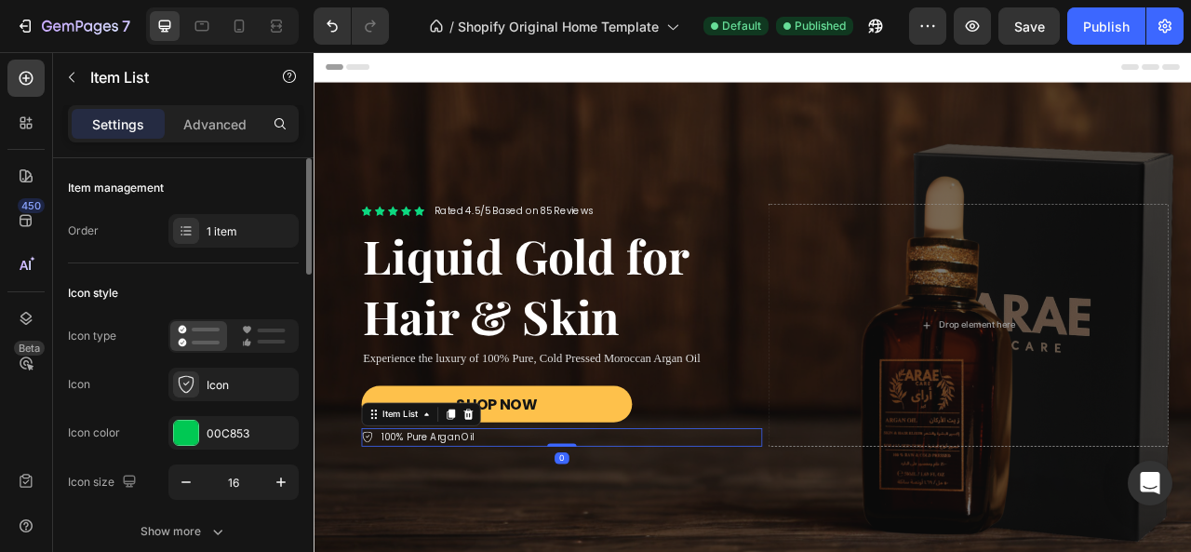
click at [588, 543] on div "100% Pure Argan Oil" at bounding box center [629, 542] width 510 height 24
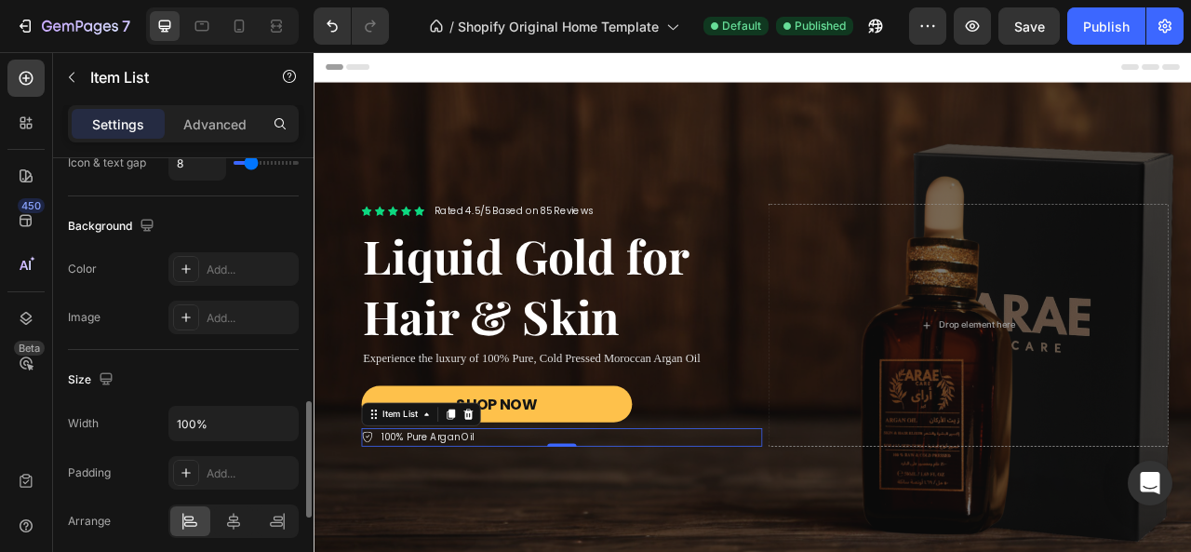
scroll to position [1024, 0]
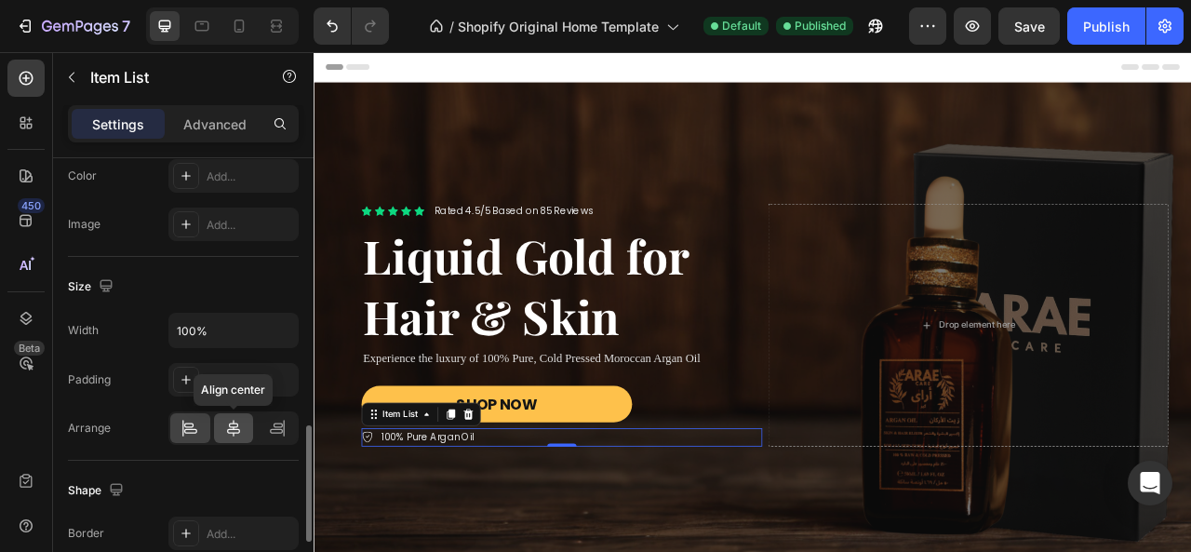
click at [243, 420] on div at bounding box center [234, 428] width 40 height 30
click at [206, 423] on div at bounding box center [190, 428] width 40 height 30
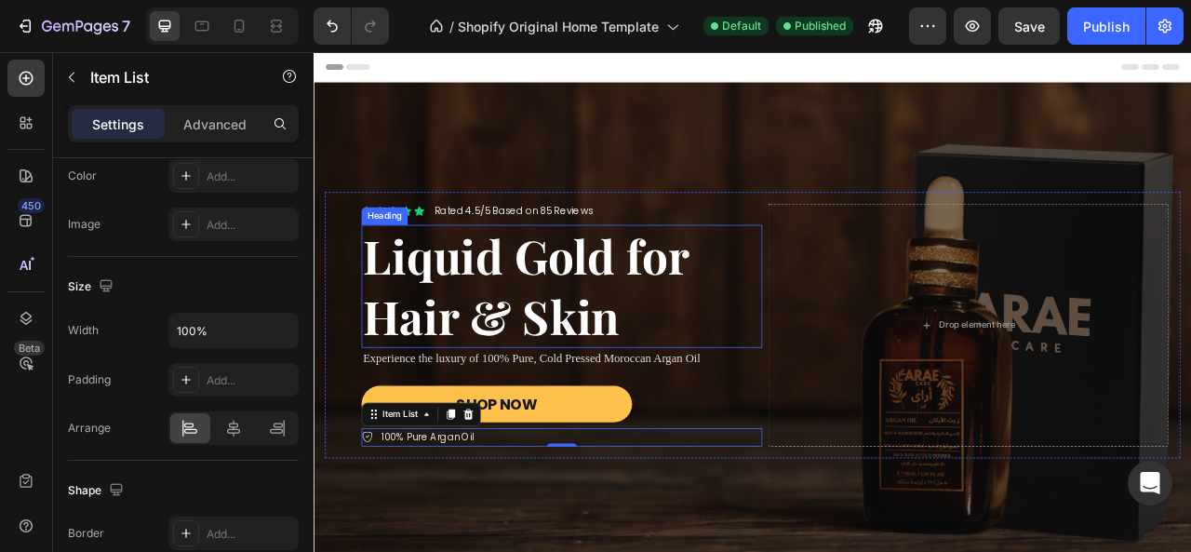
click at [832, 395] on h2 "Liquid Gold for Hair & Skin" at bounding box center [629, 350] width 510 height 156
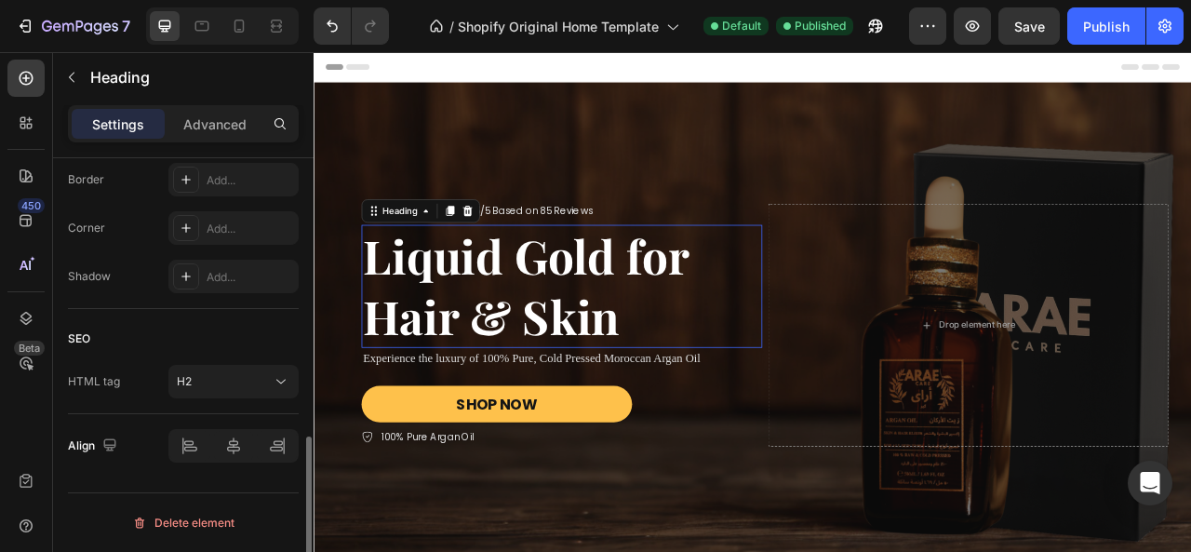
scroll to position [0, 0]
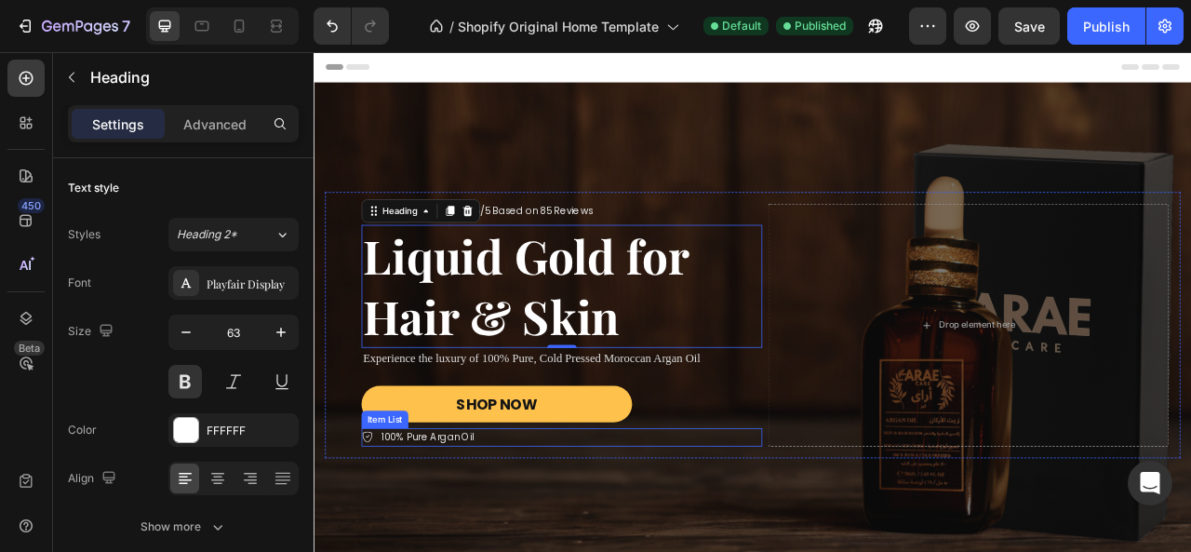
click at [440, 550] on div "100% Pure Argan Oil" at bounding box center [458, 542] width 124 height 24
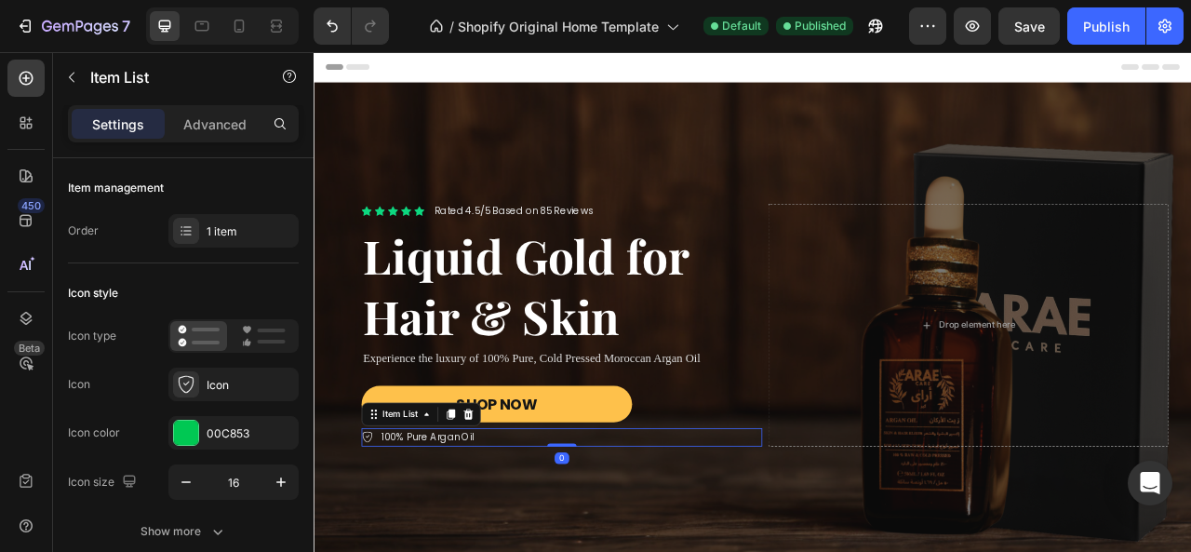
click at [383, 543] on icon at bounding box center [381, 541] width 15 height 15
click at [578, 544] on div "100% Pure Argan Oil" at bounding box center [629, 542] width 510 height 24
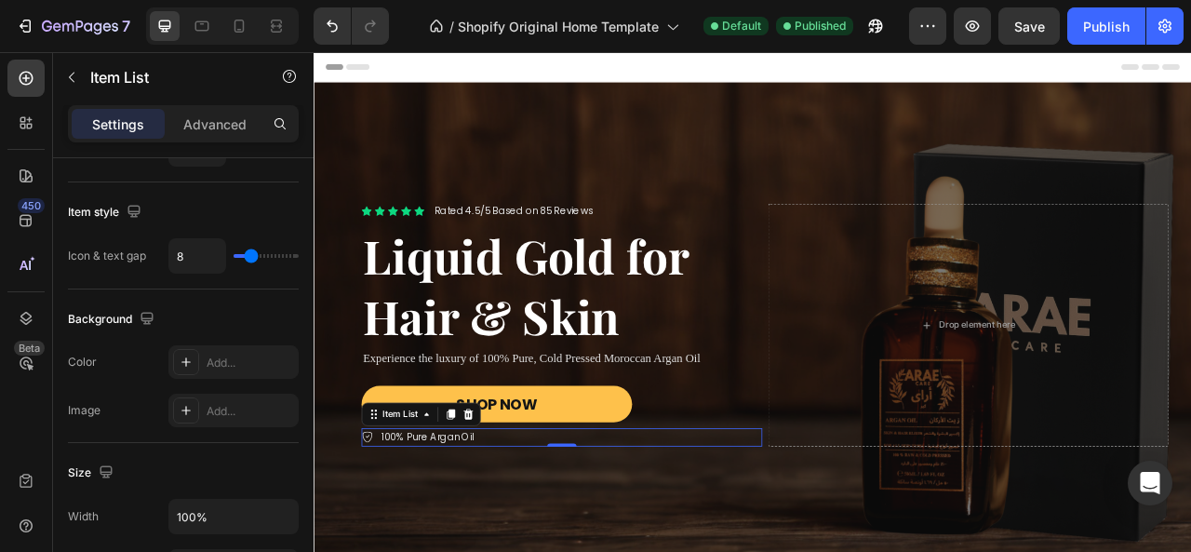
scroll to position [1117, 0]
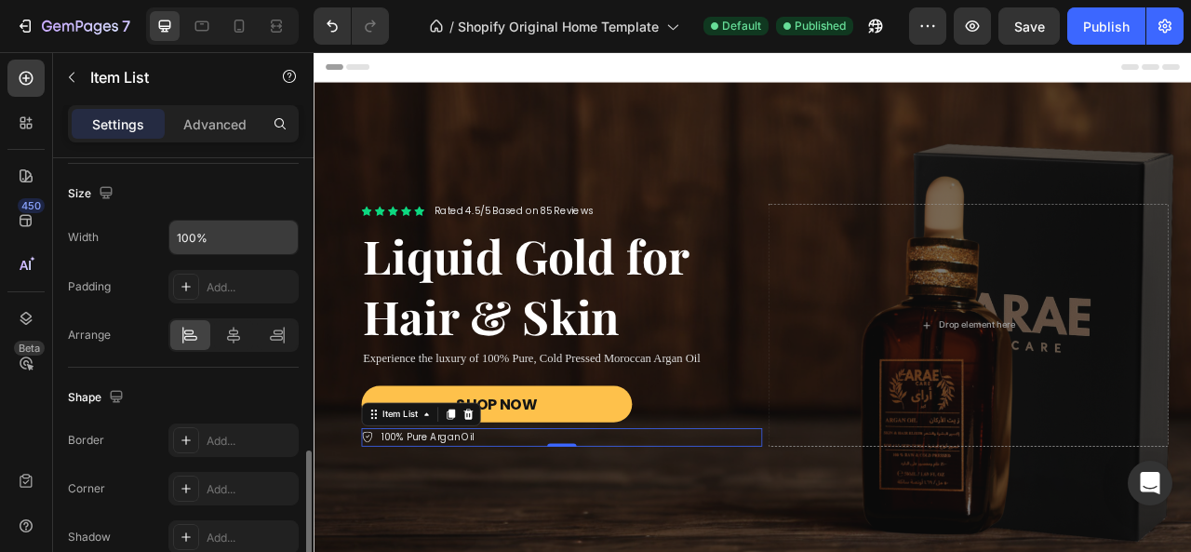
click at [227, 230] on input "100%" at bounding box center [233, 238] width 128 height 34
type input "100%"
drag, startPoint x: 234, startPoint y: 321, endPoint x: 45, endPoint y: 348, distance: 190.8
click at [234, 326] on icon at bounding box center [233, 335] width 19 height 19
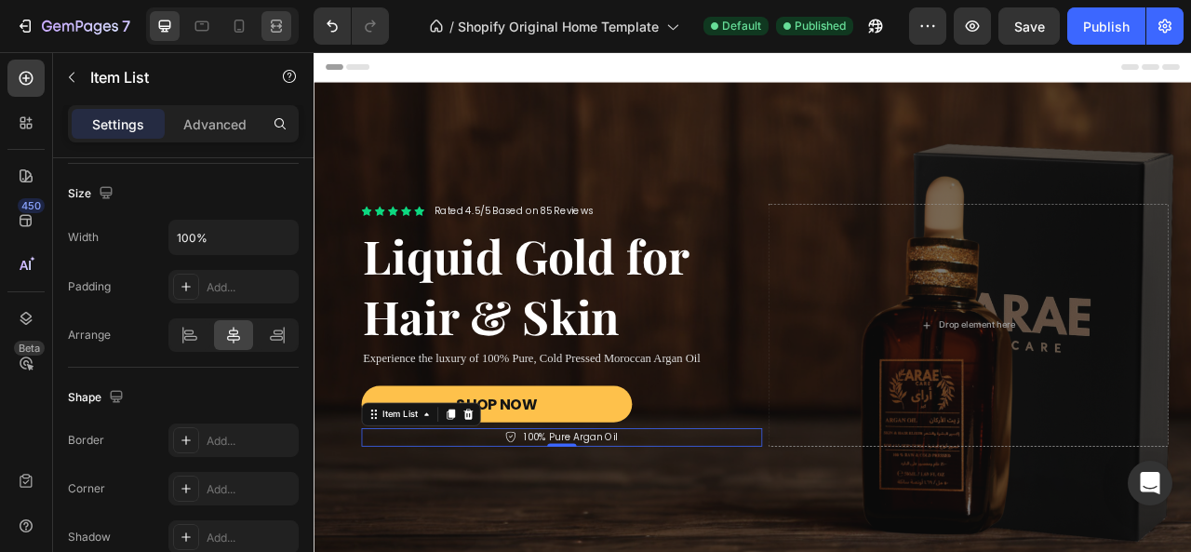
click at [270, 27] on icon at bounding box center [276, 26] width 19 height 19
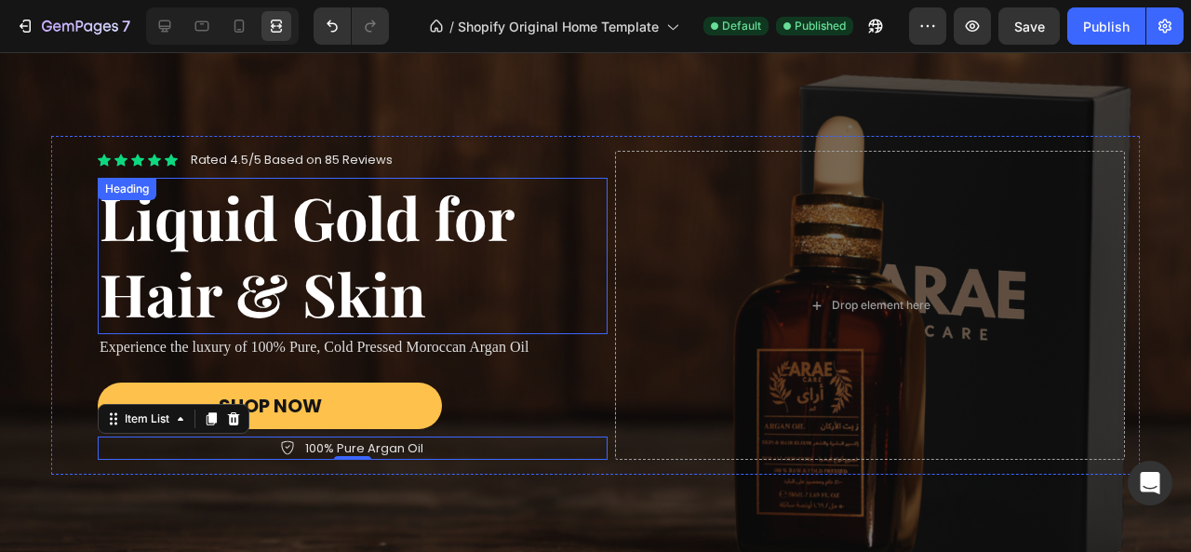
scroll to position [93, 0]
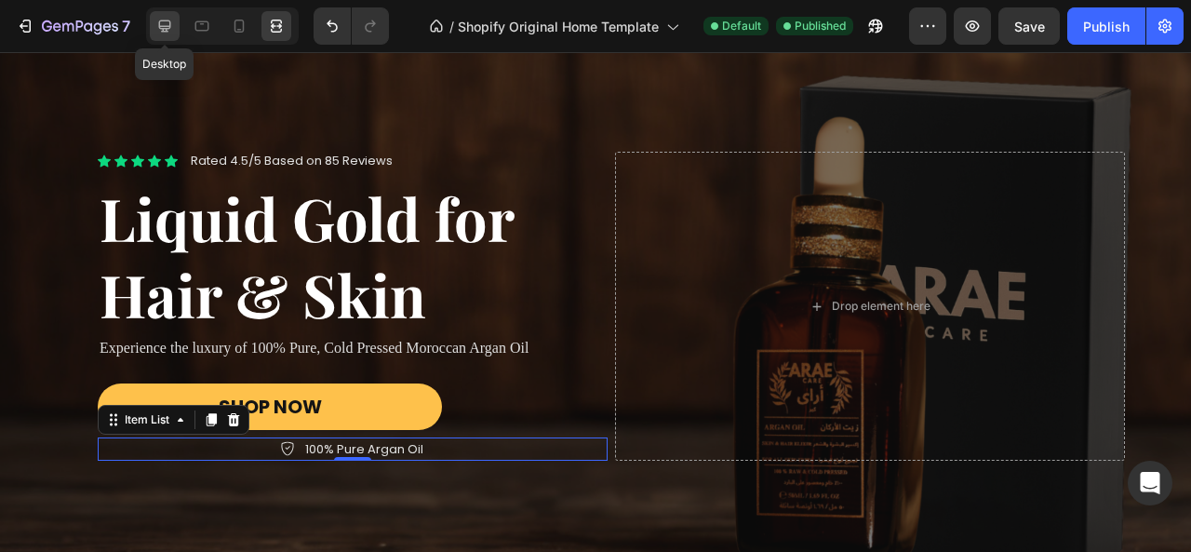
click at [169, 33] on icon at bounding box center [164, 26] width 19 height 19
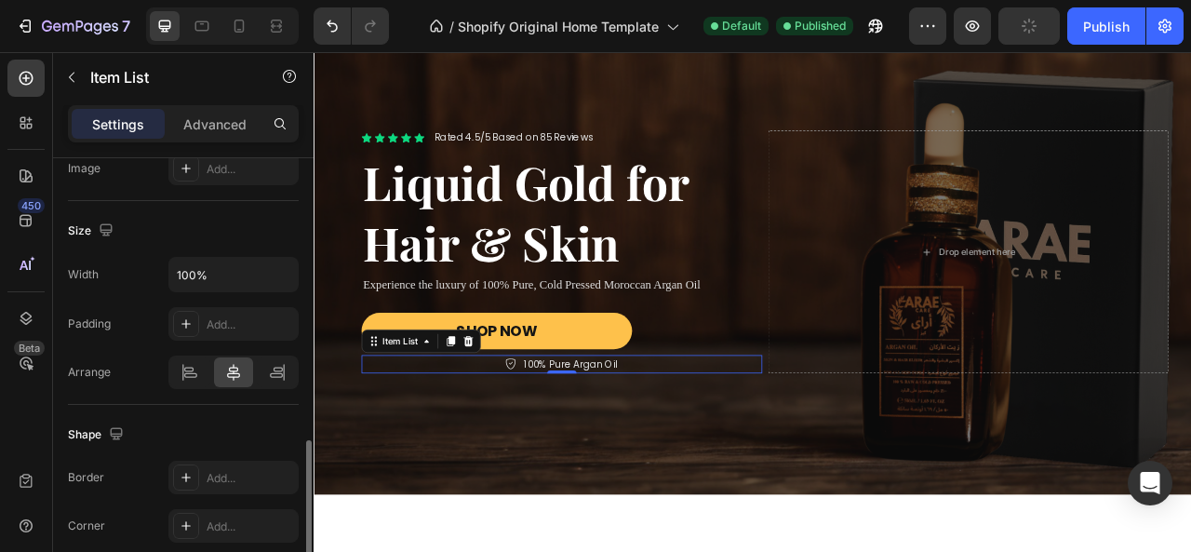
scroll to position [986, 0]
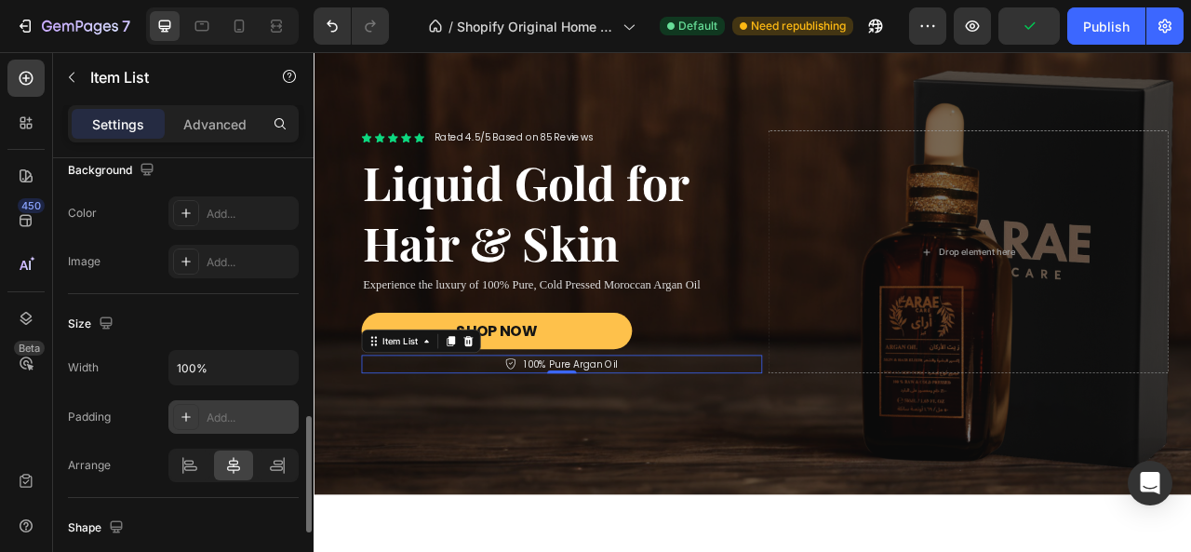
click at [205, 409] on div "Add..." at bounding box center [233, 417] width 130 height 34
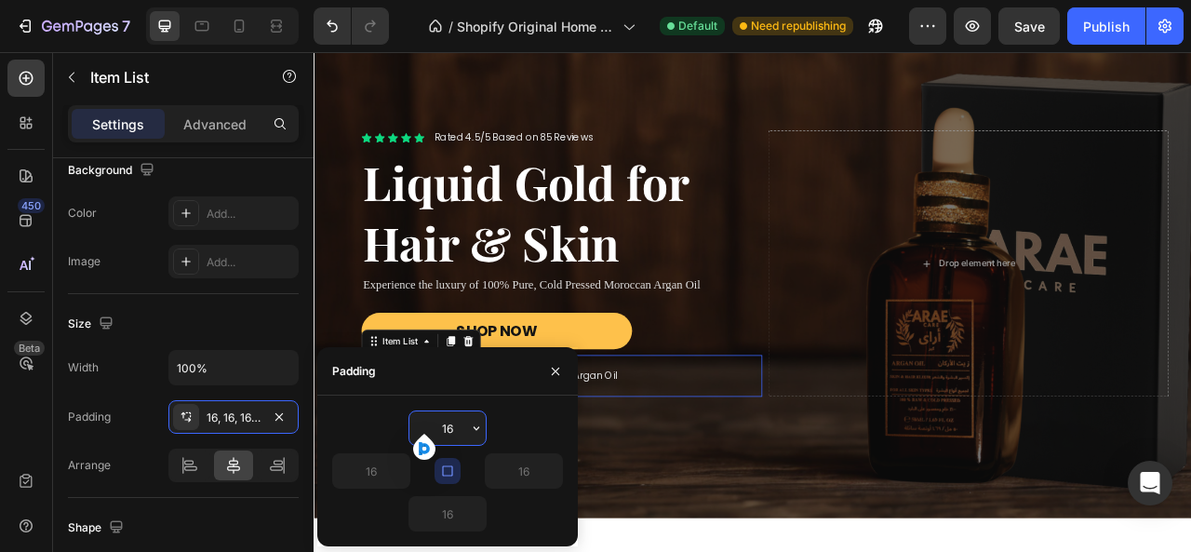
click at [441, 468] on icon "button" at bounding box center [447, 470] width 15 height 15
click at [521, 468] on input "16" at bounding box center [524, 471] width 76 height 34
click at [517, 470] on input "40" at bounding box center [524, 471] width 76 height 34
type input "5"
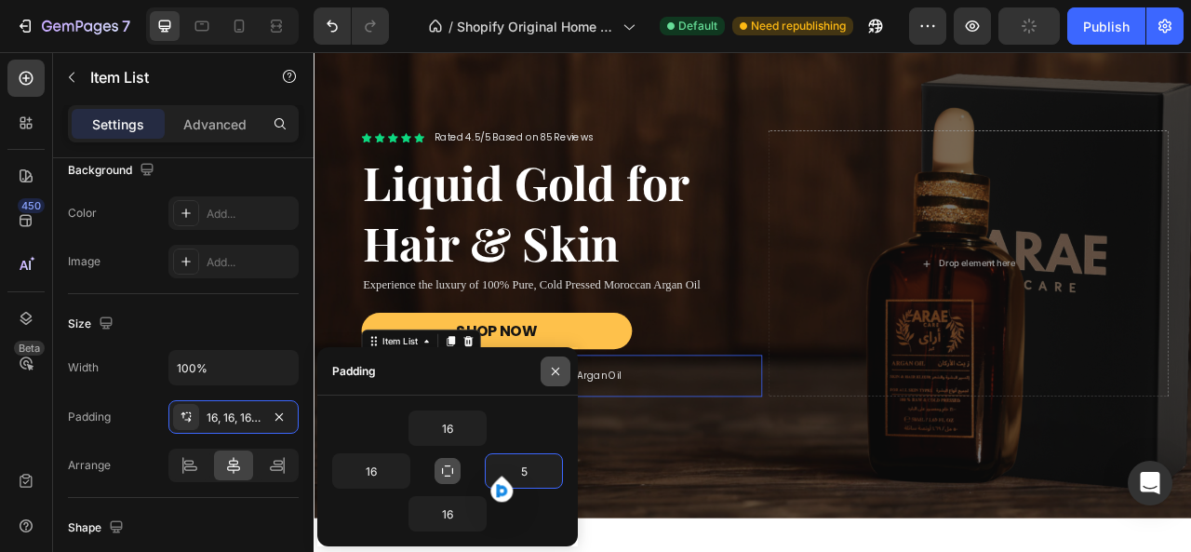
click at [555, 371] on icon "button" at bounding box center [555, 371] width 7 height 7
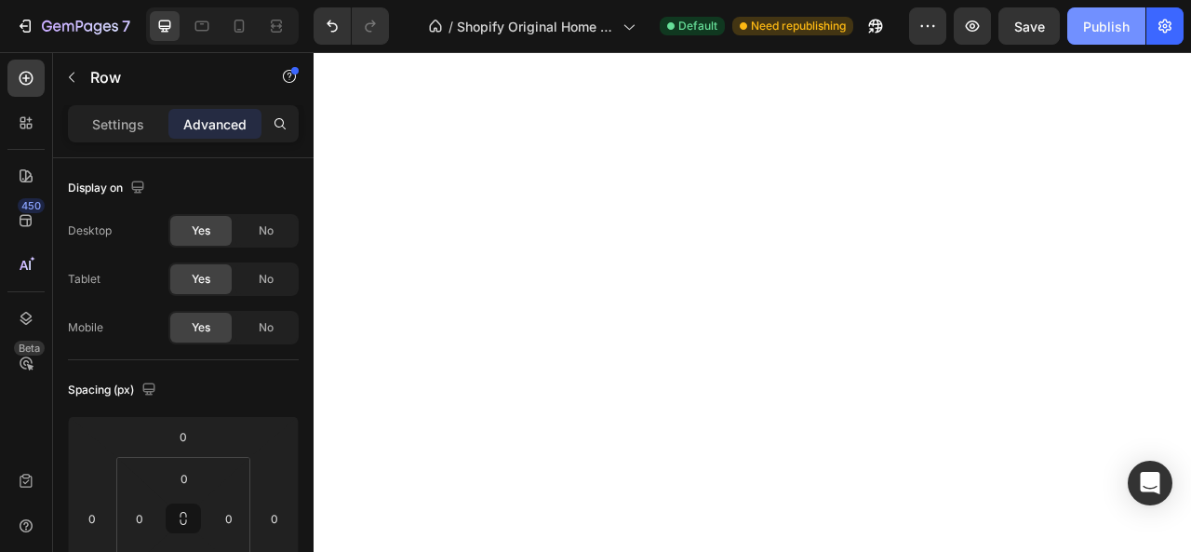
click at [1101, 23] on div "Publish" at bounding box center [1106, 27] width 47 height 20
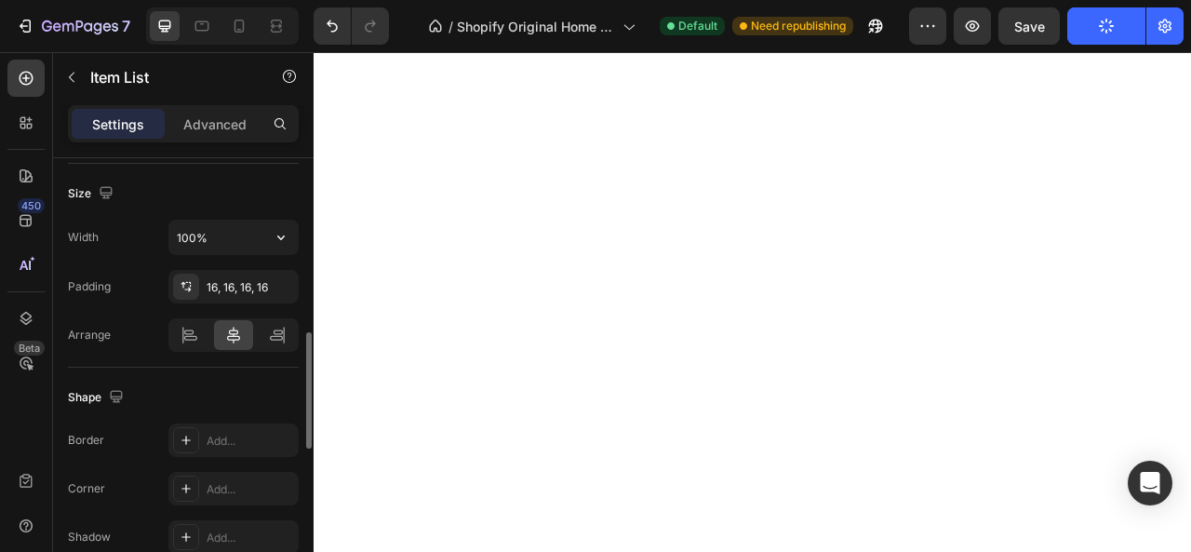
scroll to position [1024, 0]
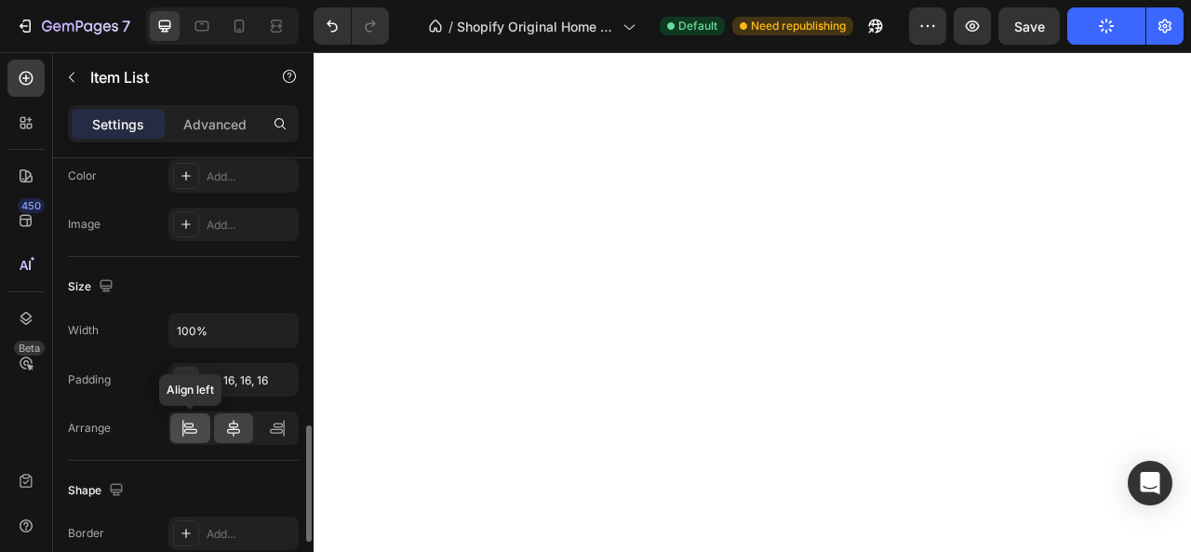
click at [191, 423] on icon at bounding box center [188, 425] width 9 height 5
type input "100%"
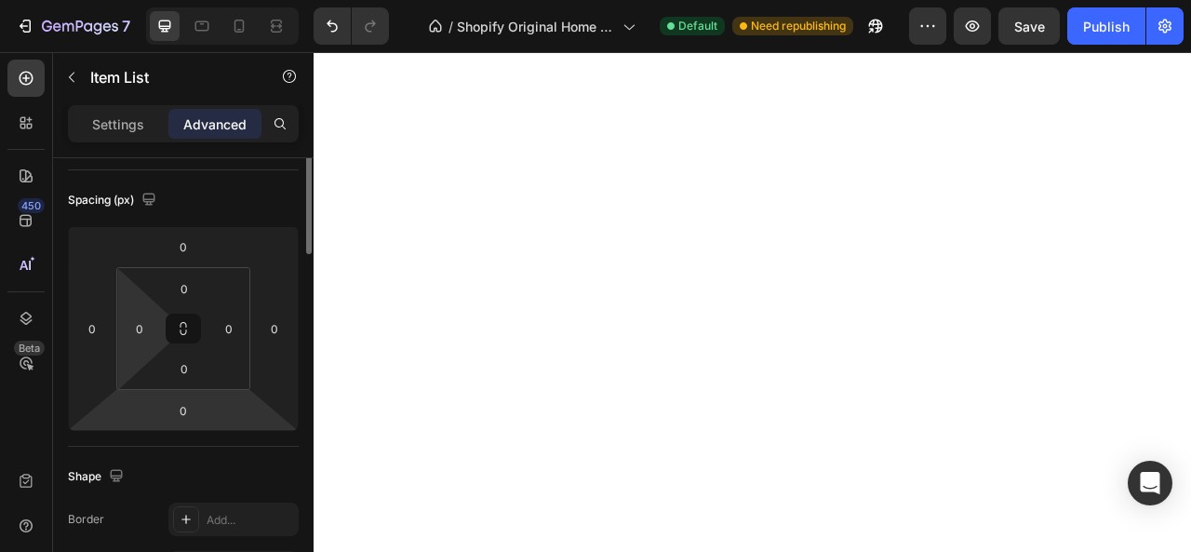
scroll to position [97, 0]
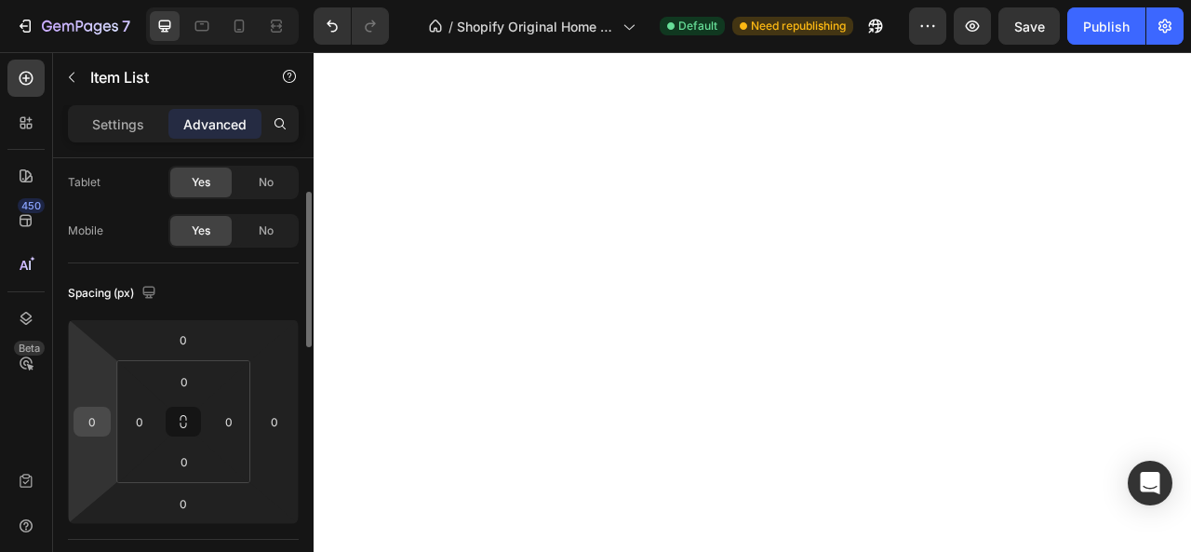
drag, startPoint x: 106, startPoint y: 420, endPoint x: 97, endPoint y: 418, distance: 9.5
click at [106, 420] on div "0" at bounding box center [92, 422] width 37 height 30
click at [88, 418] on input "0" at bounding box center [92, 422] width 28 height 28
type input "65"
click at [1112, 30] on div "Publish" at bounding box center [1106, 27] width 47 height 20
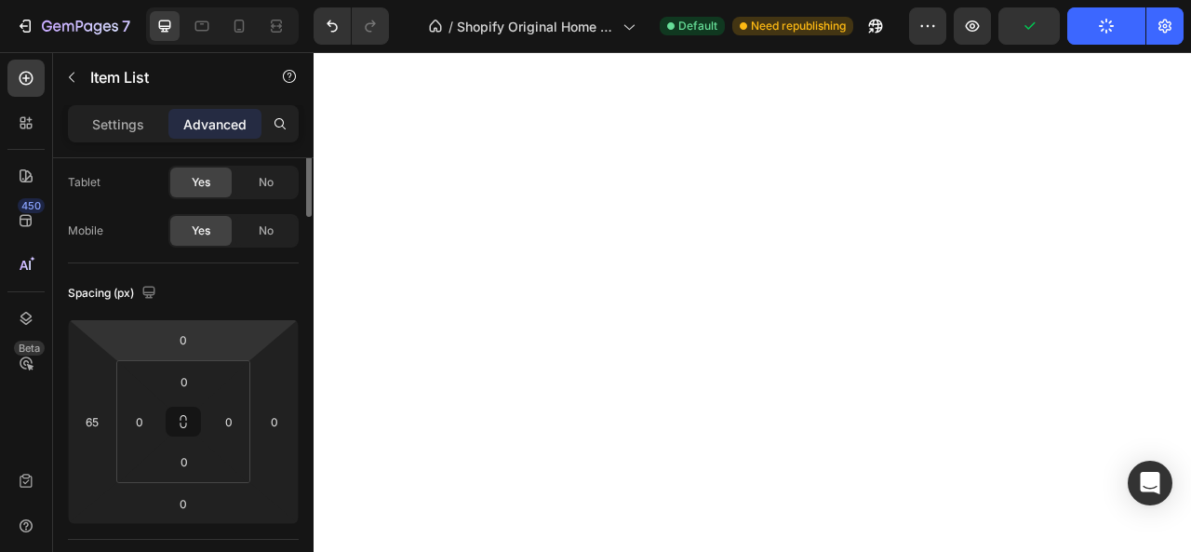
scroll to position [0, 0]
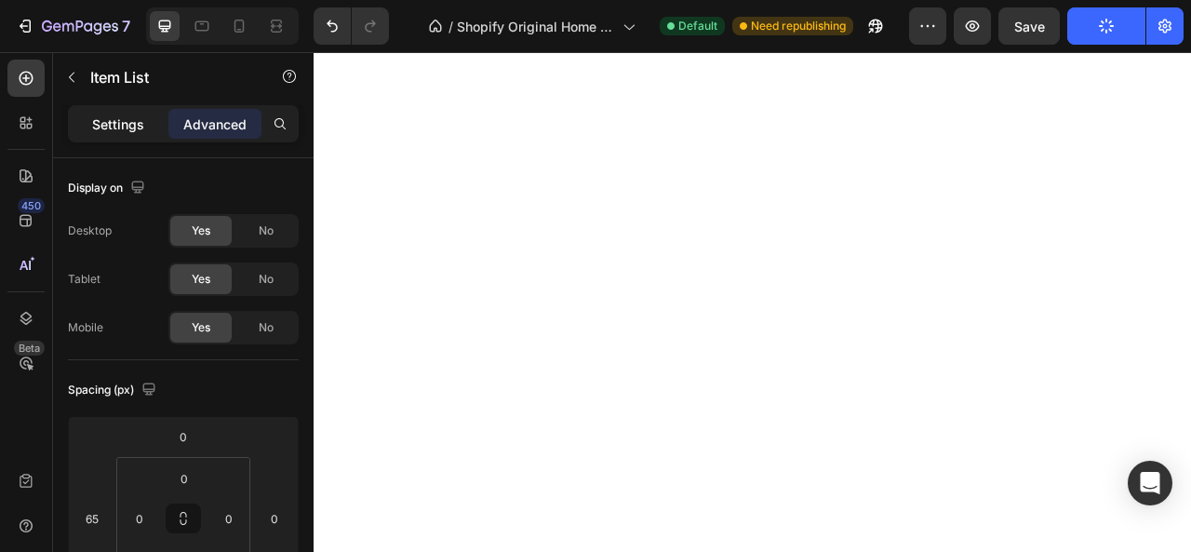
click at [110, 131] on p "Settings" at bounding box center [118, 124] width 52 height 20
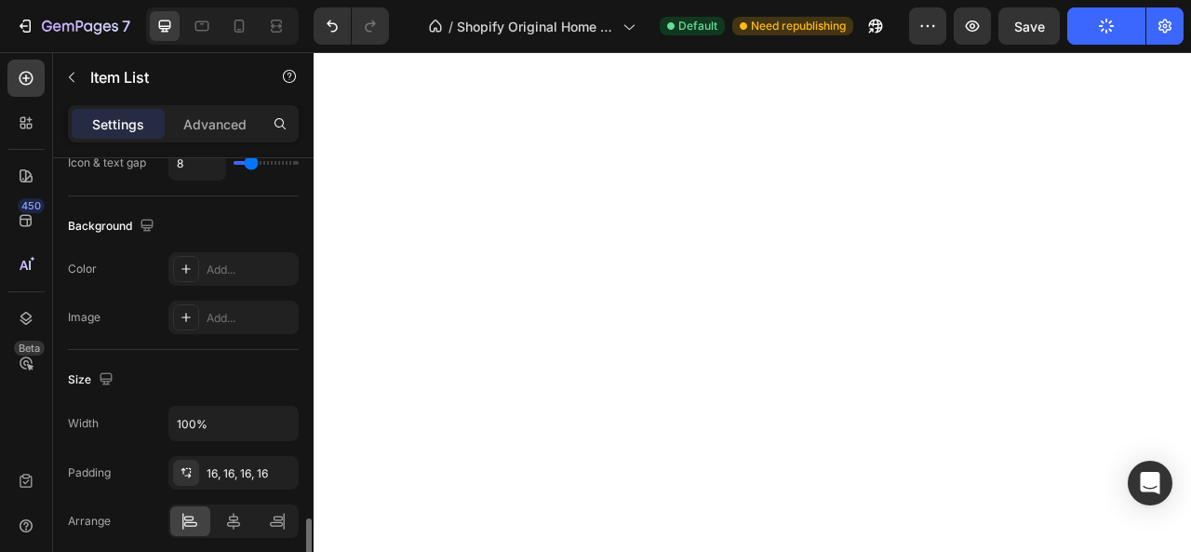
scroll to position [1024, 0]
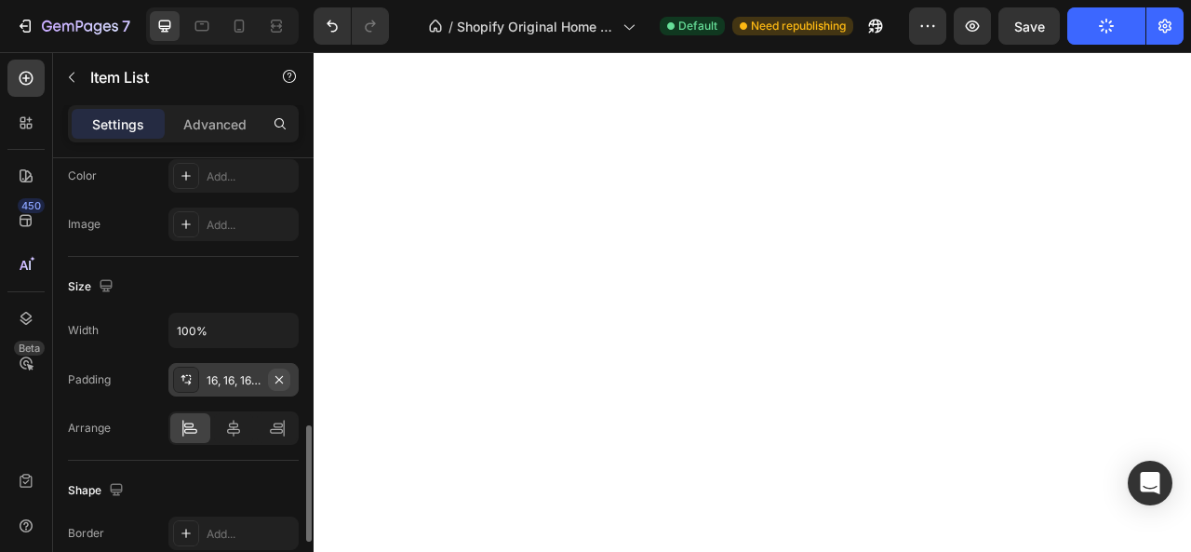
click at [279, 375] on icon "button" at bounding box center [278, 378] width 7 height 7
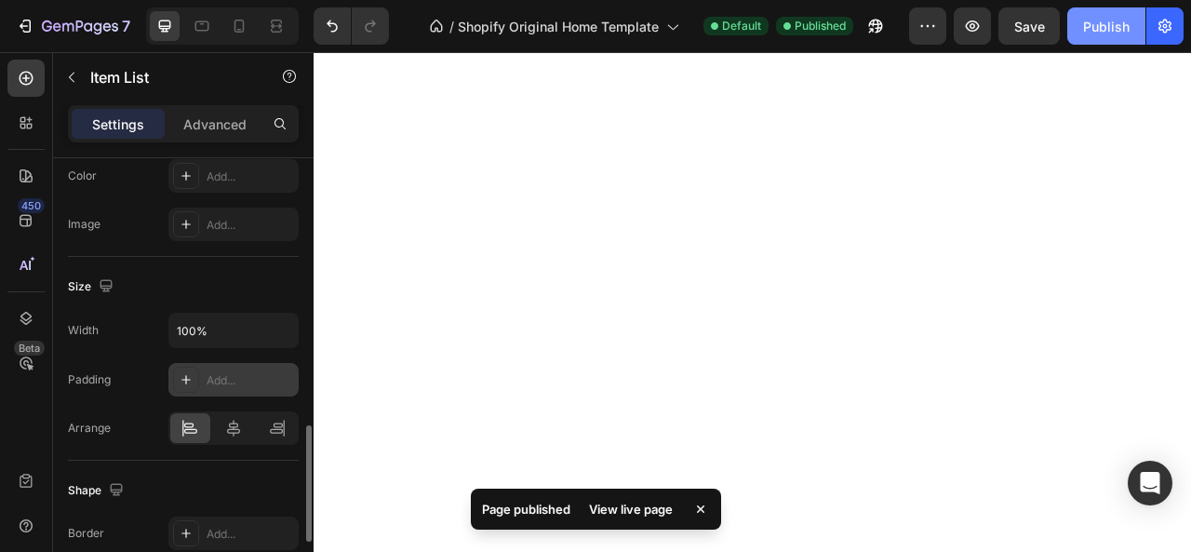
click at [1094, 34] on div "Publish" at bounding box center [1106, 27] width 47 height 20
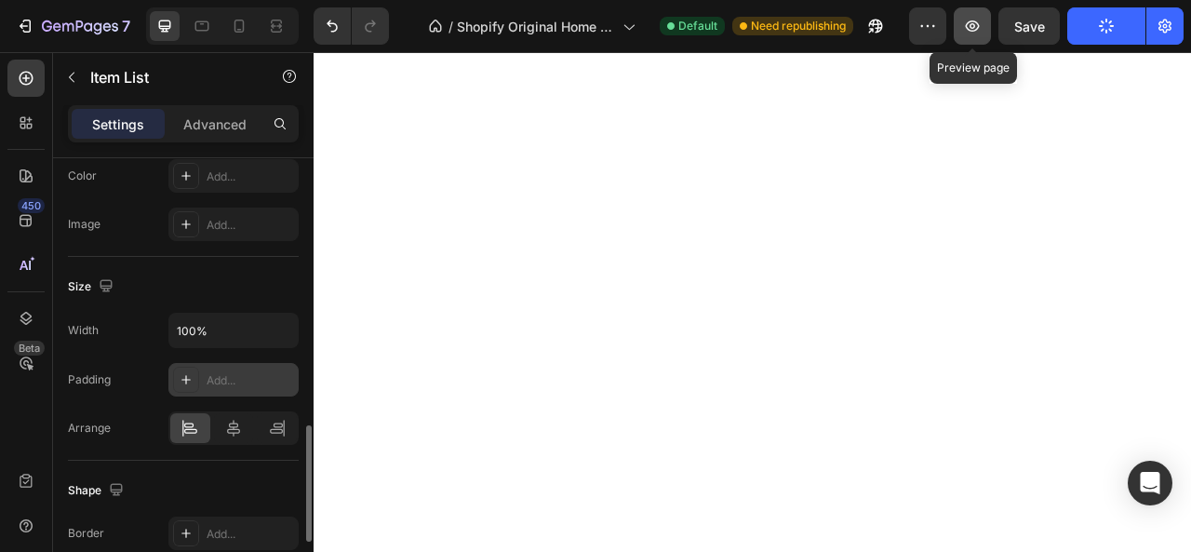
click at [972, 27] on icon "button" at bounding box center [973, 25] width 14 height 11
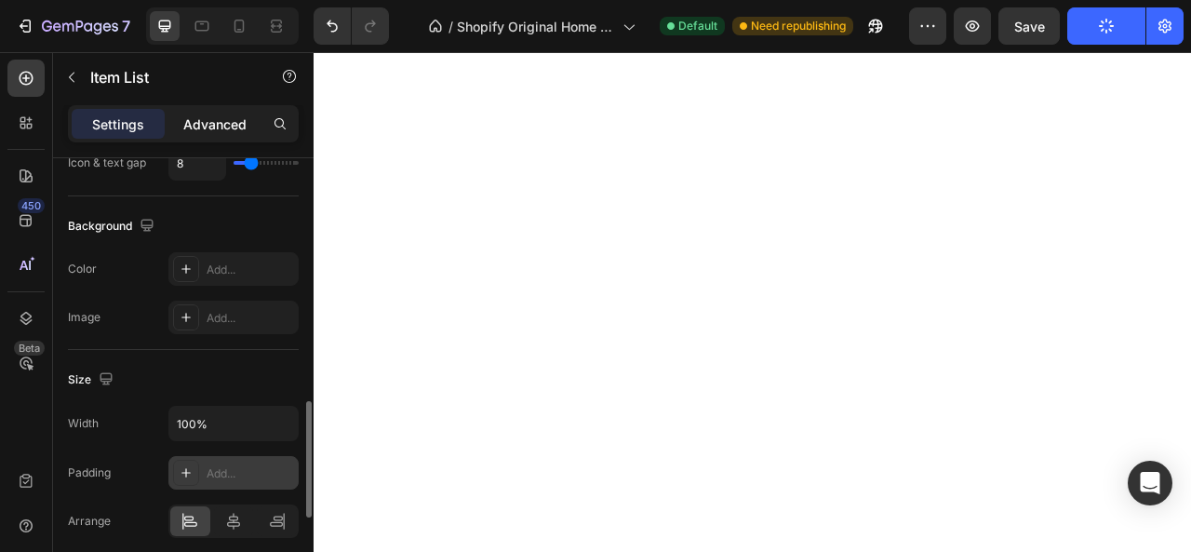
click at [215, 133] on div "Advanced" at bounding box center [214, 124] width 93 height 30
type input "100%"
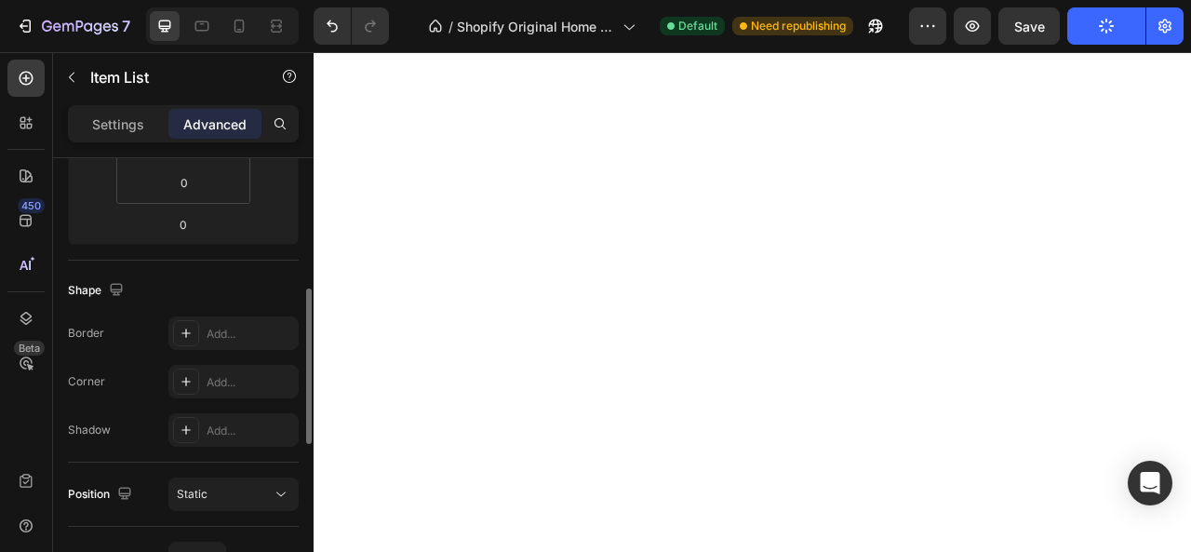
scroll to position [190, 0]
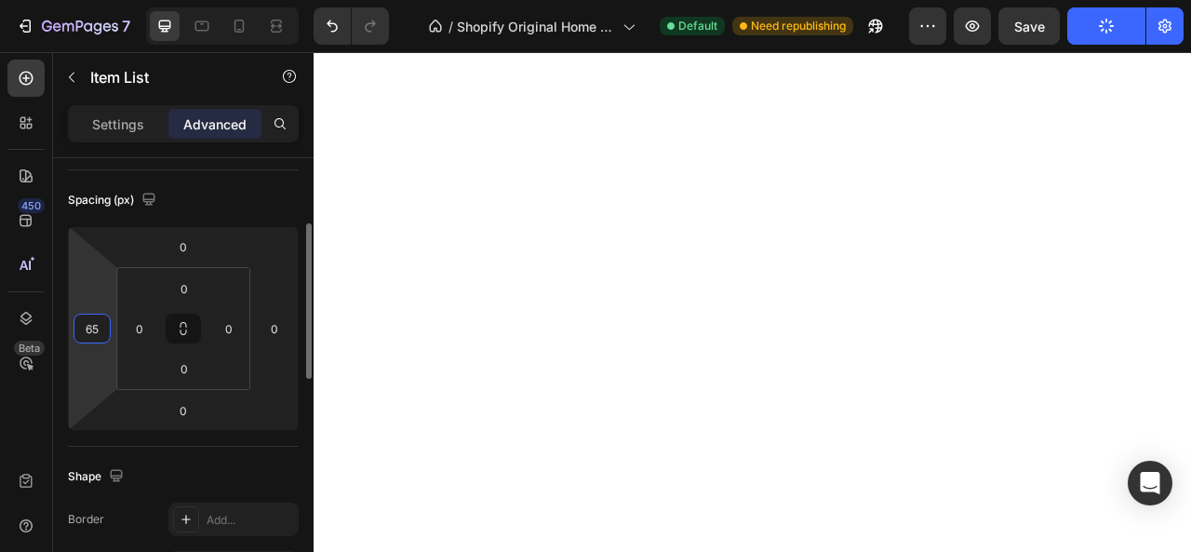
click at [93, 326] on input "65" at bounding box center [92, 329] width 28 height 28
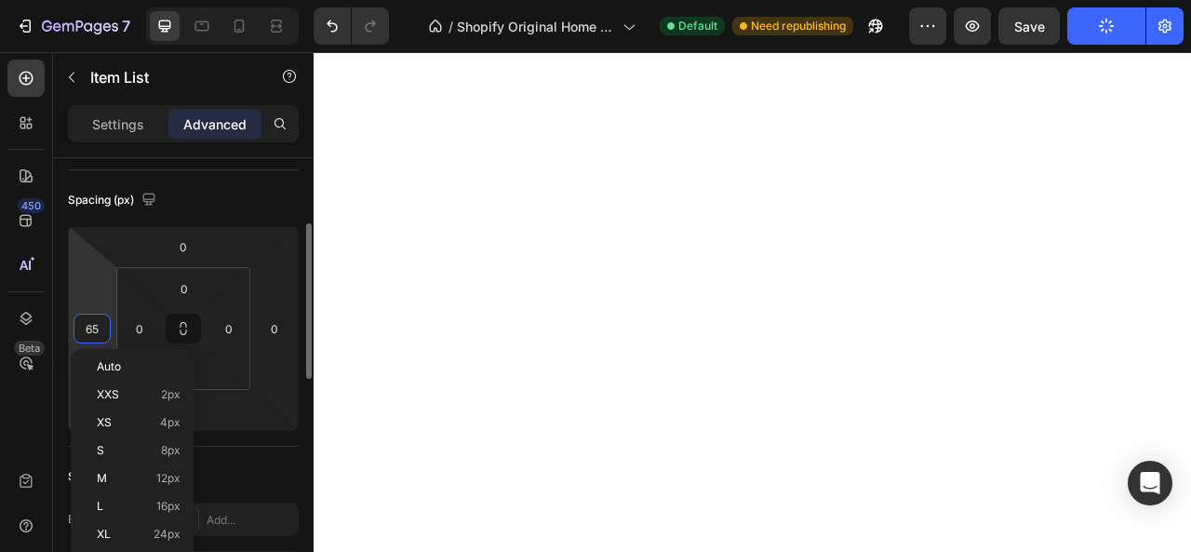
type input "5"
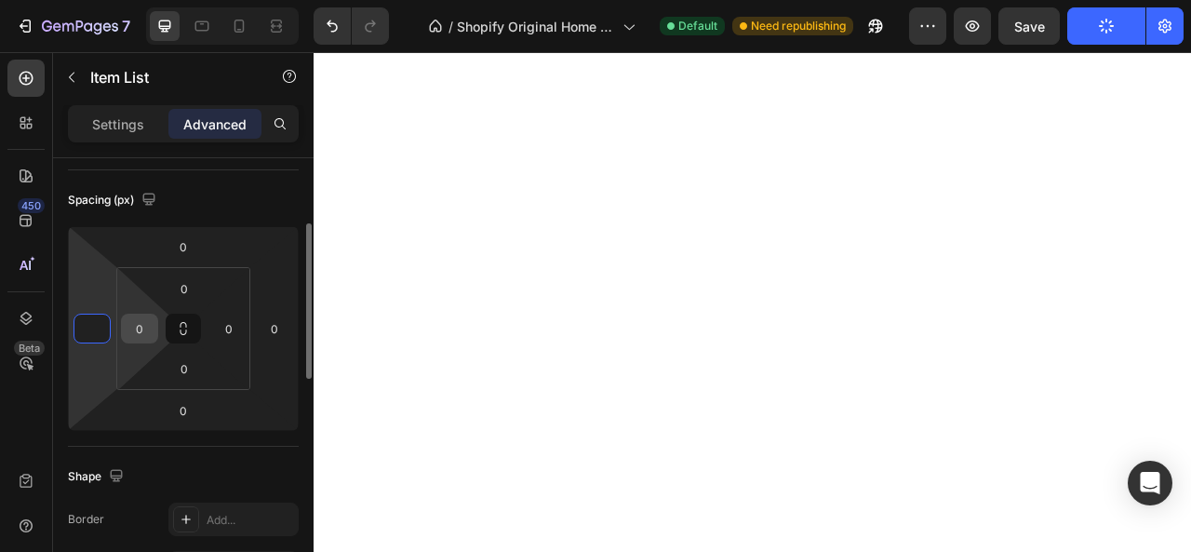
type input "6"
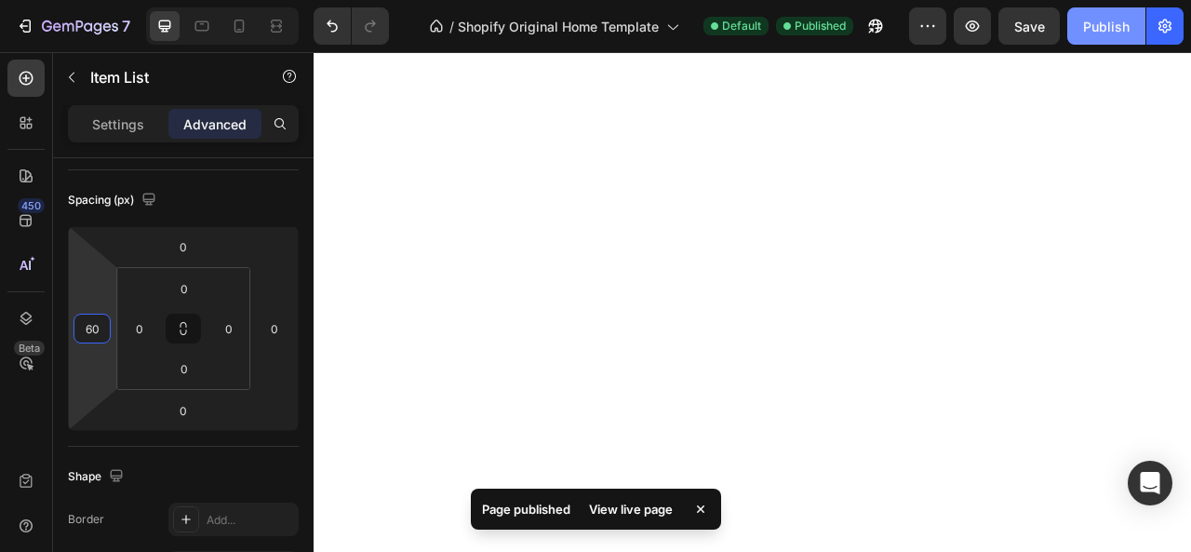
click at [1109, 26] on div "Publish" at bounding box center [1106, 27] width 47 height 20
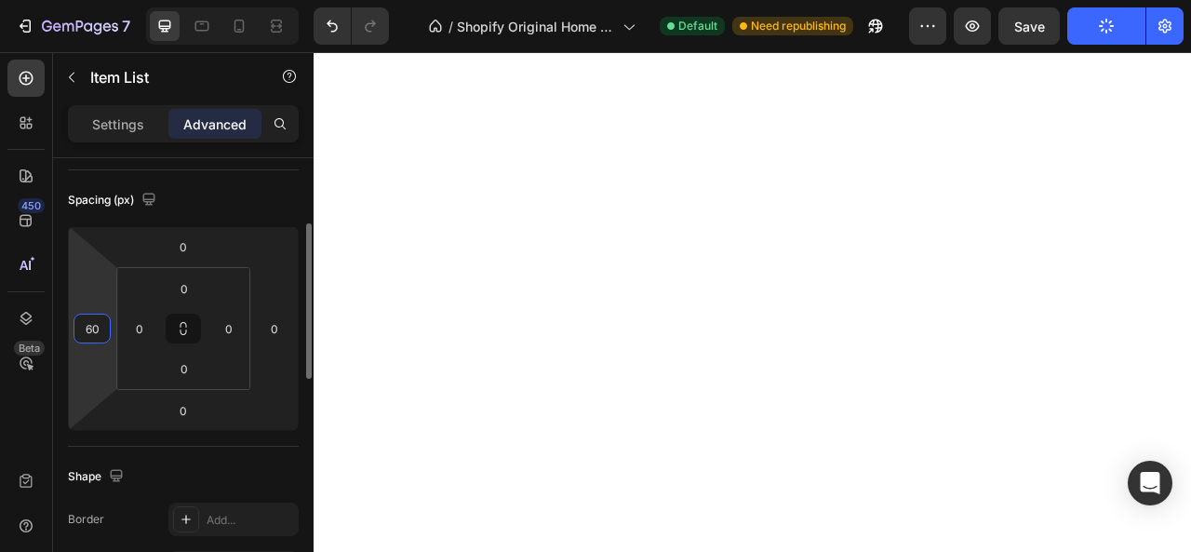
drag, startPoint x: 98, startPoint y: 329, endPoint x: 81, endPoint y: 329, distance: 16.8
click at [82, 329] on input "60" at bounding box center [92, 329] width 28 height 28
click at [90, 323] on input "60" at bounding box center [92, 329] width 28 height 28
click at [89, 323] on input "60" at bounding box center [92, 329] width 28 height 28
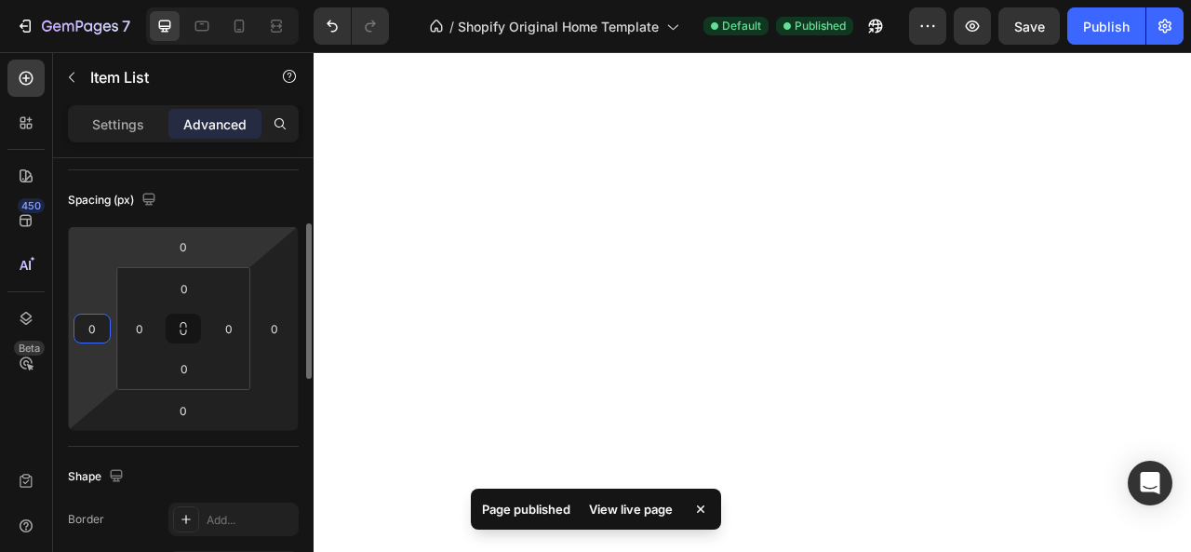
type input "0"
click at [194, 190] on div "Spacing (px)" at bounding box center [183, 200] width 231 height 30
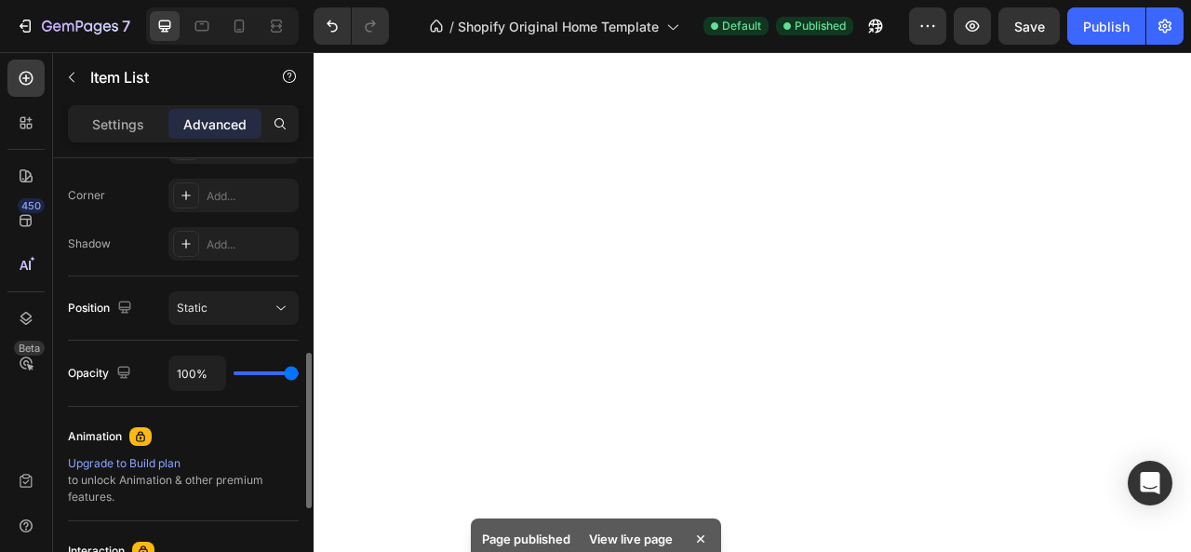
scroll to position [562, 0]
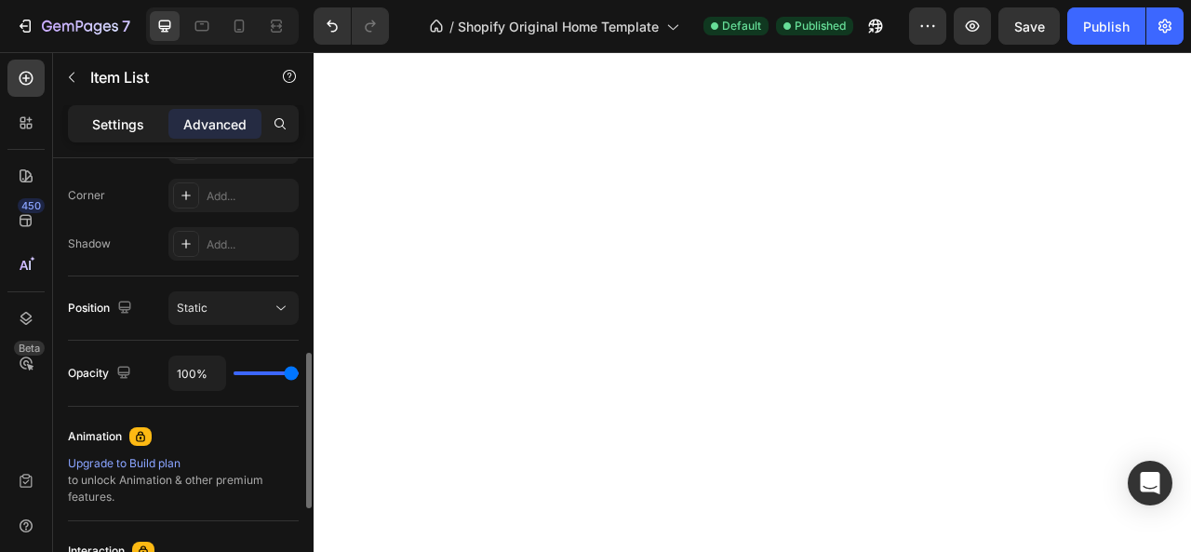
click at [127, 135] on div "Settings" at bounding box center [118, 124] width 93 height 30
click at [132, 120] on p "Settings" at bounding box center [118, 124] width 52 height 20
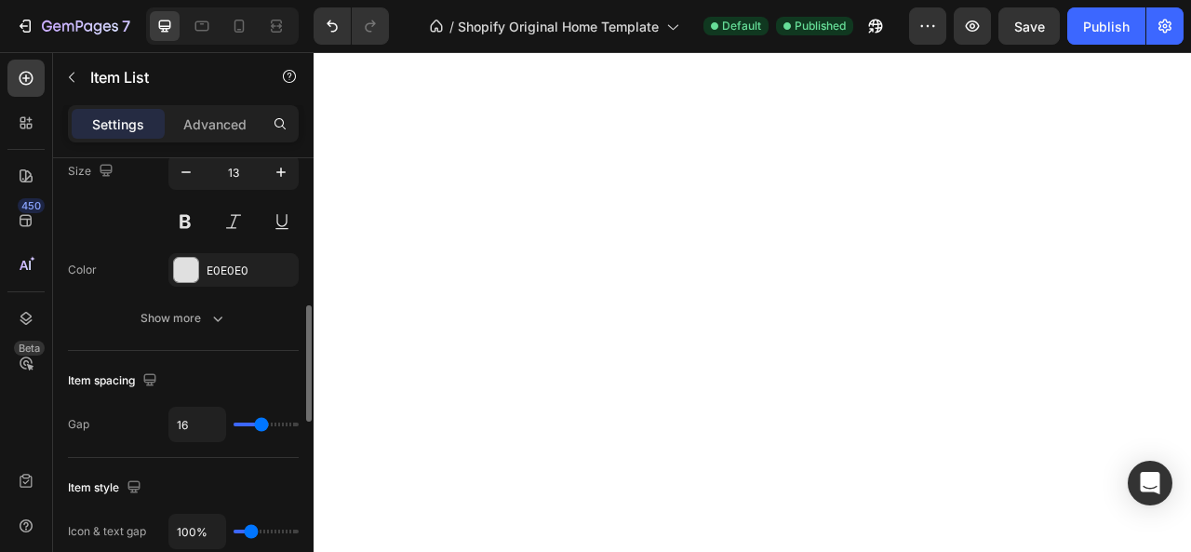
type input "8"
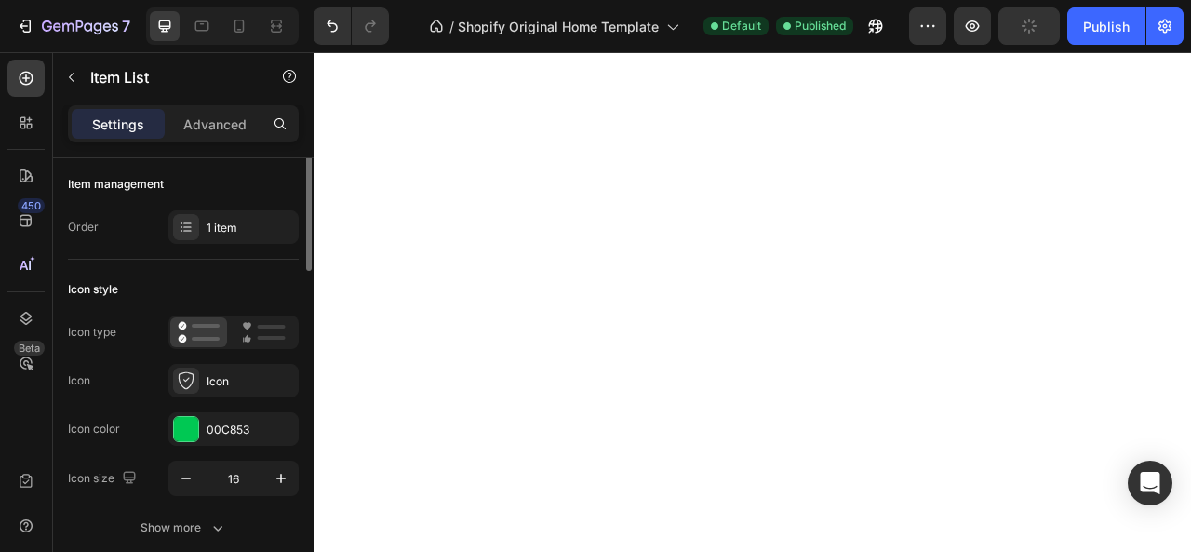
scroll to position [0, 0]
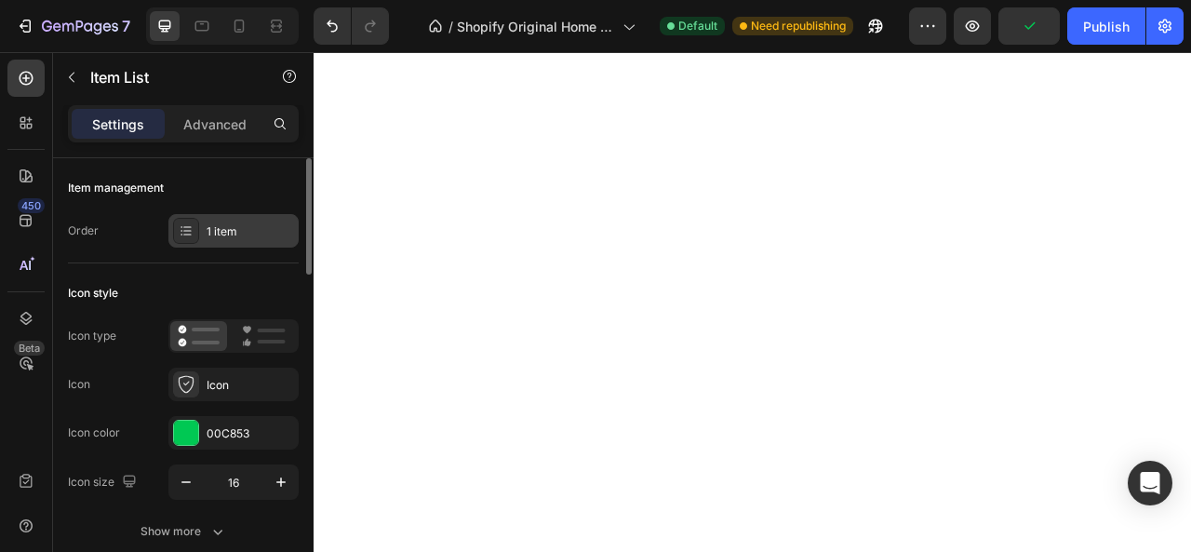
click at [199, 223] on div "1 item" at bounding box center [233, 231] width 130 height 34
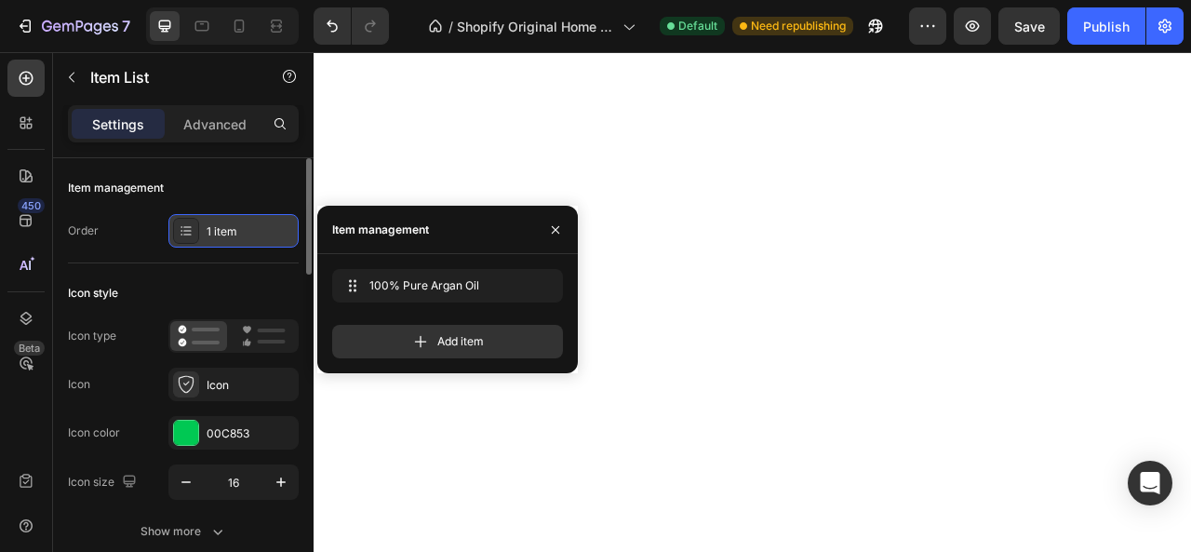
click at [199, 223] on div "1 item" at bounding box center [233, 231] width 130 height 34
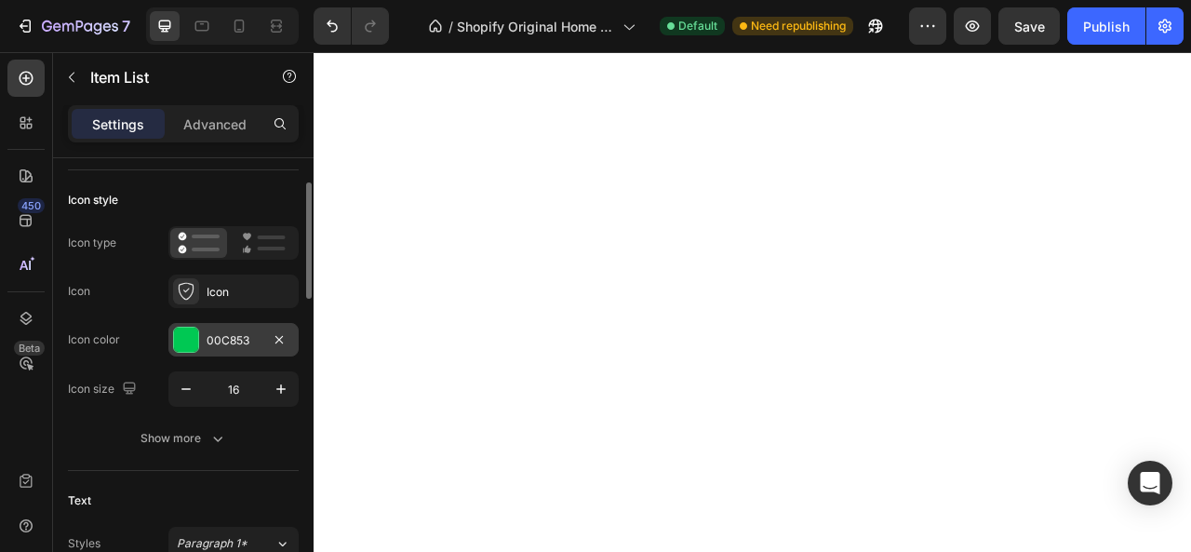
scroll to position [186, 0]
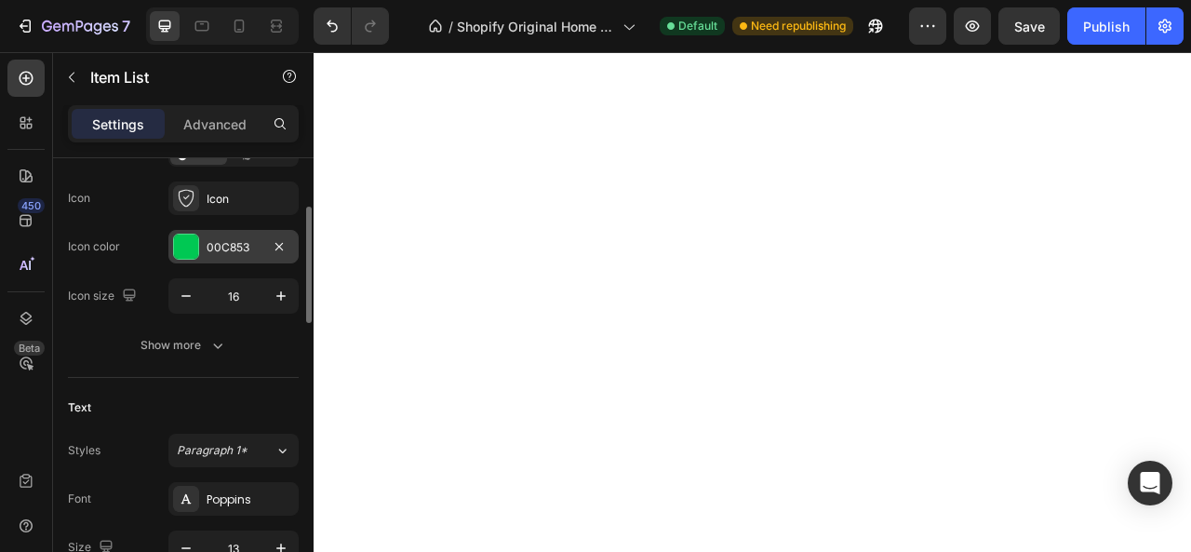
click at [210, 351] on icon "button" at bounding box center [217, 345] width 19 height 19
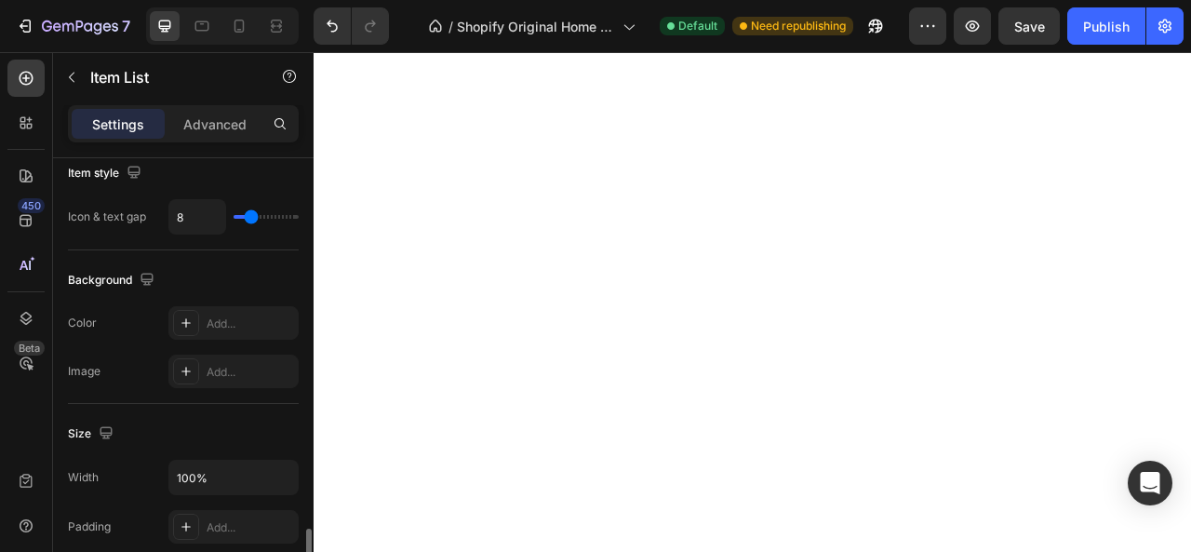
scroll to position [1303, 0]
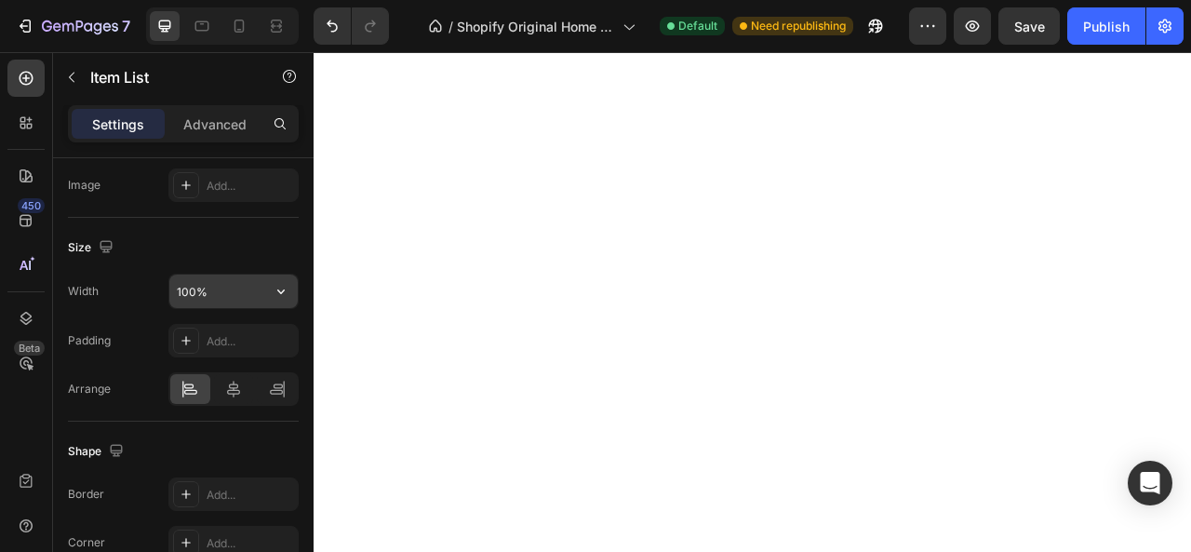
click at [235, 295] on input "100%" at bounding box center [233, 292] width 128 height 34
click at [271, 288] on button "button" at bounding box center [281, 292] width 34 height 34
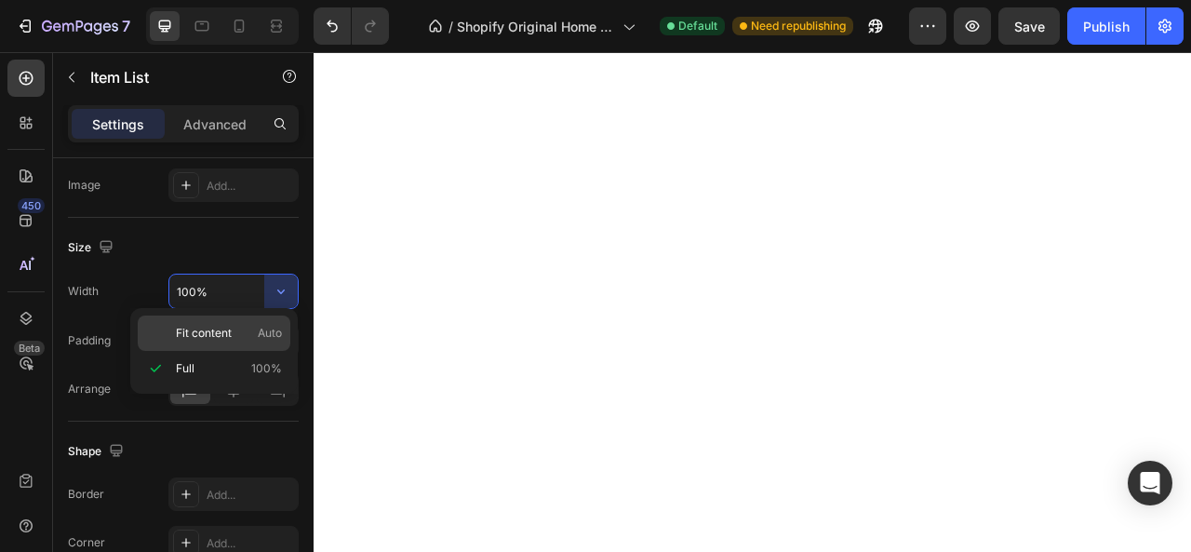
click at [257, 325] on div "Fit content Auto" at bounding box center [214, 332] width 153 height 35
type input "Auto"
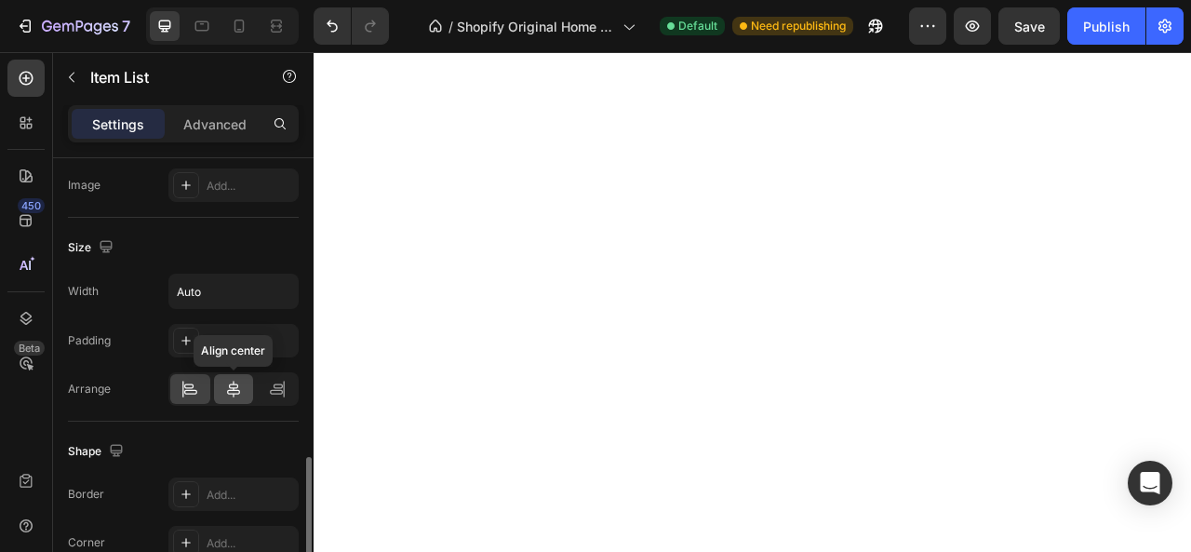
click at [221, 379] on div at bounding box center [234, 389] width 40 height 30
click at [195, 386] on icon at bounding box center [190, 389] width 19 height 19
click at [229, 388] on icon at bounding box center [233, 389] width 13 height 17
click at [235, 28] on icon at bounding box center [239, 26] width 19 height 19
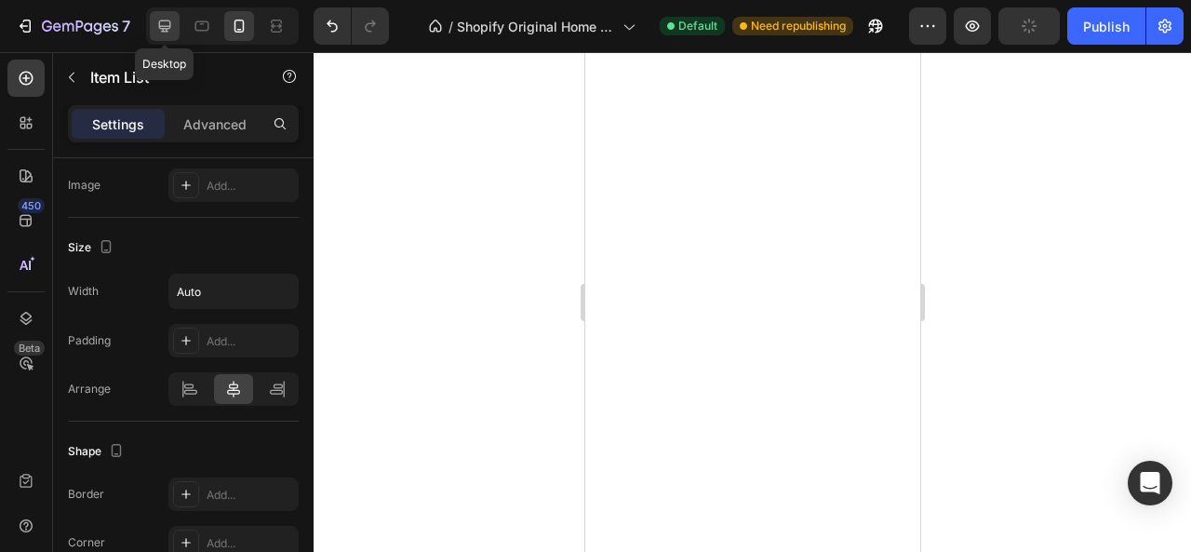
click at [171, 25] on icon at bounding box center [164, 26] width 19 height 19
type input "13"
click at [204, 378] on div at bounding box center [190, 389] width 40 height 30
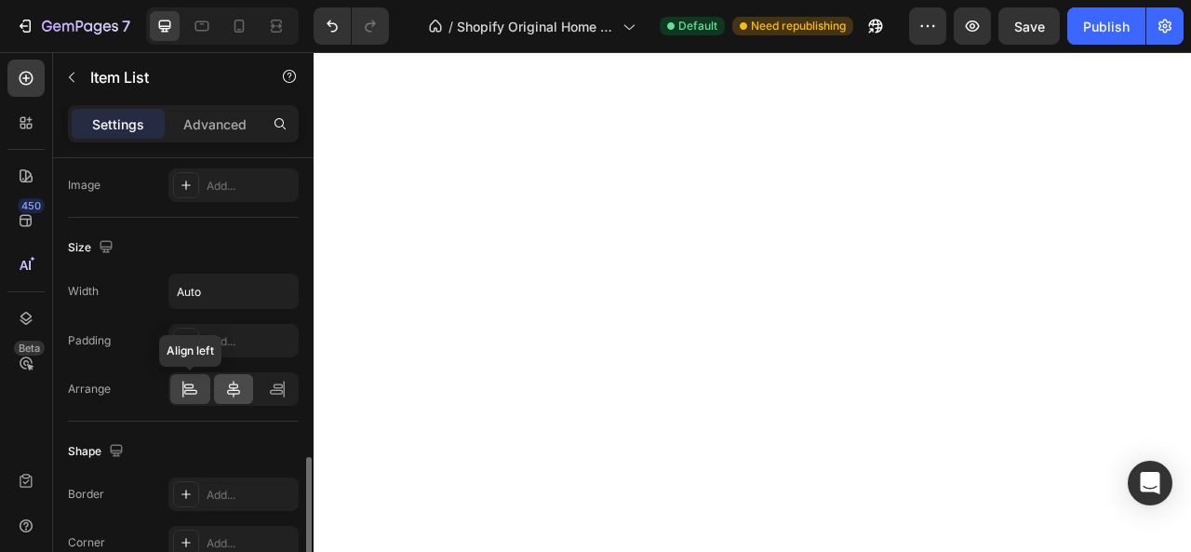
click at [235, 382] on icon at bounding box center [233, 389] width 13 height 17
click at [225, 291] on input "Auto" at bounding box center [233, 292] width 128 height 34
click at [278, 290] on icon "button" at bounding box center [281, 291] width 19 height 19
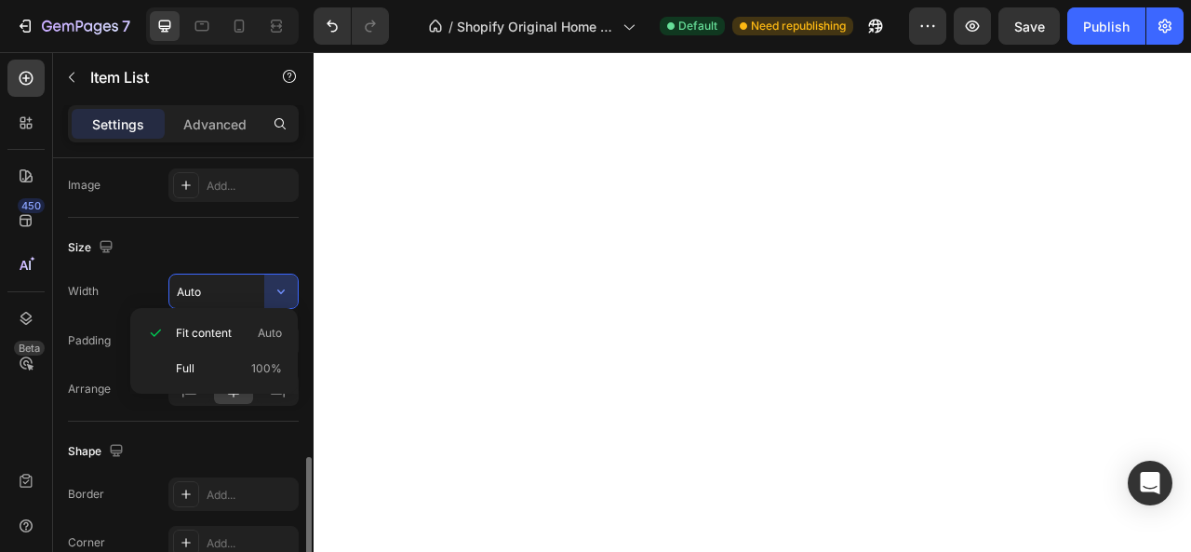
click at [227, 368] on p "Full 100%" at bounding box center [229, 368] width 106 height 17
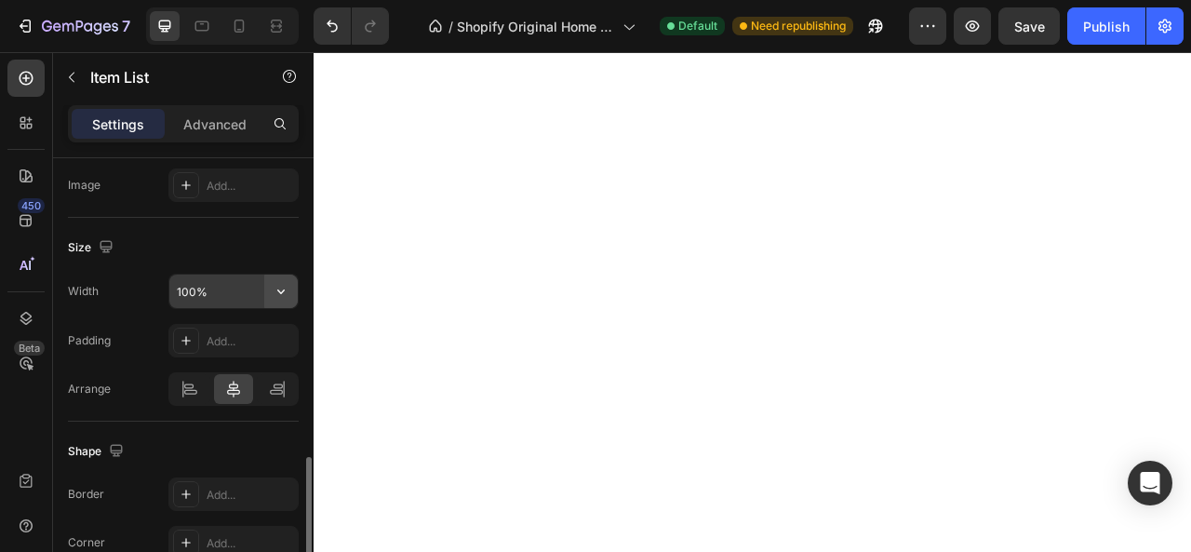
click at [277, 289] on icon "button" at bounding box center [281, 291] width 19 height 19
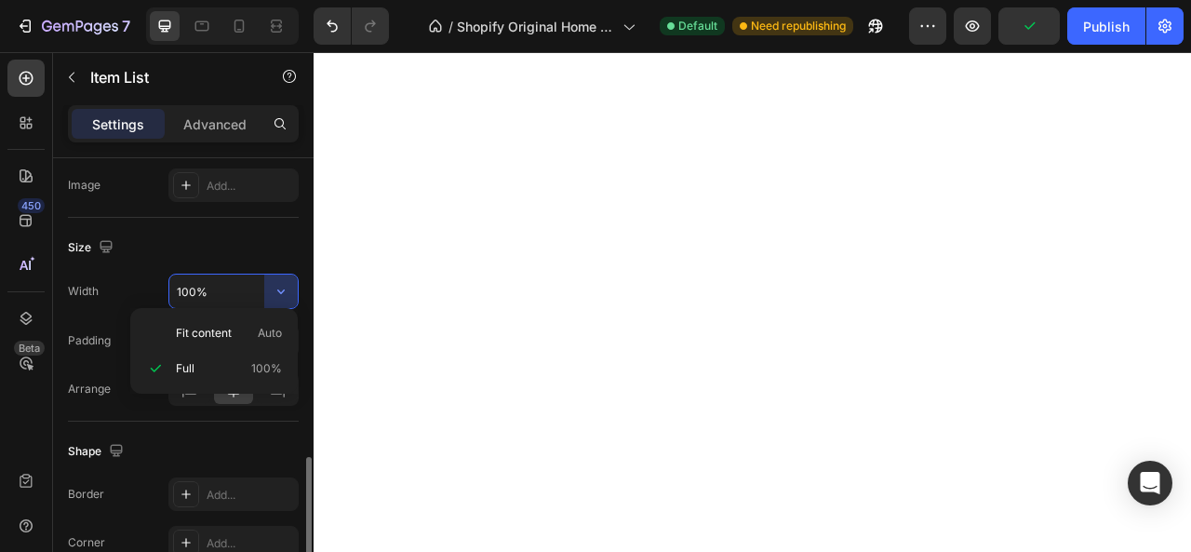
click at [220, 331] on span "Fit content" at bounding box center [204, 333] width 56 height 17
type input "Auto"
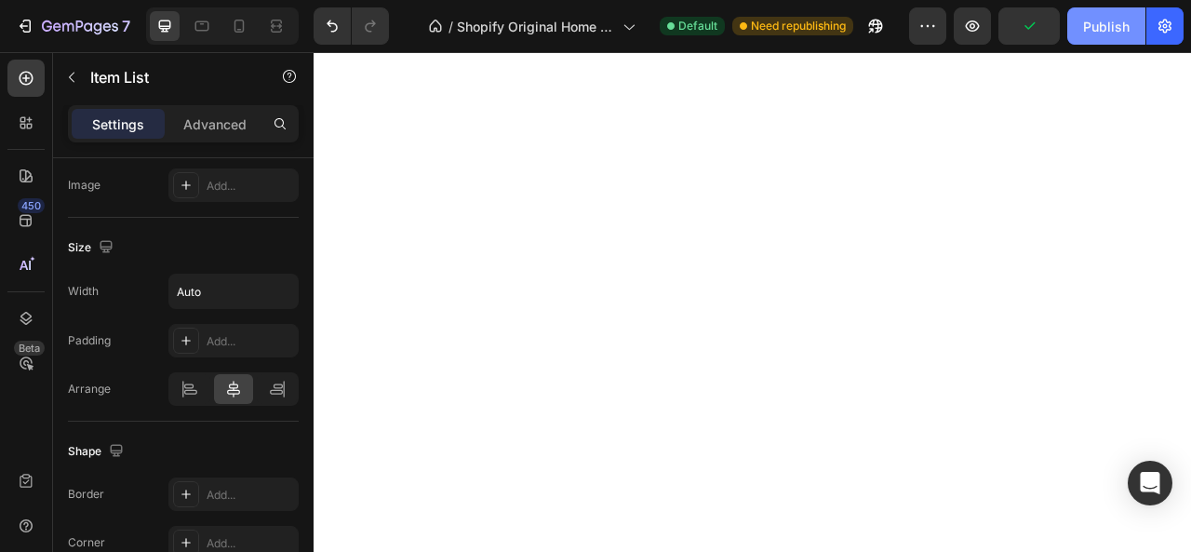
click at [1107, 23] on div "Publish" at bounding box center [1106, 27] width 47 height 20
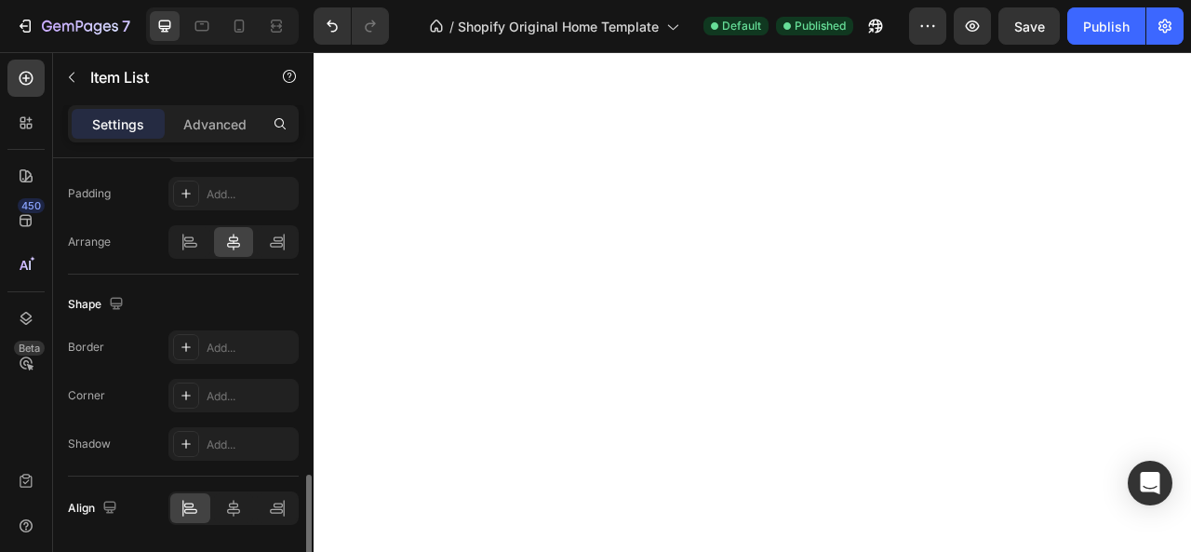
scroll to position [1117, 0]
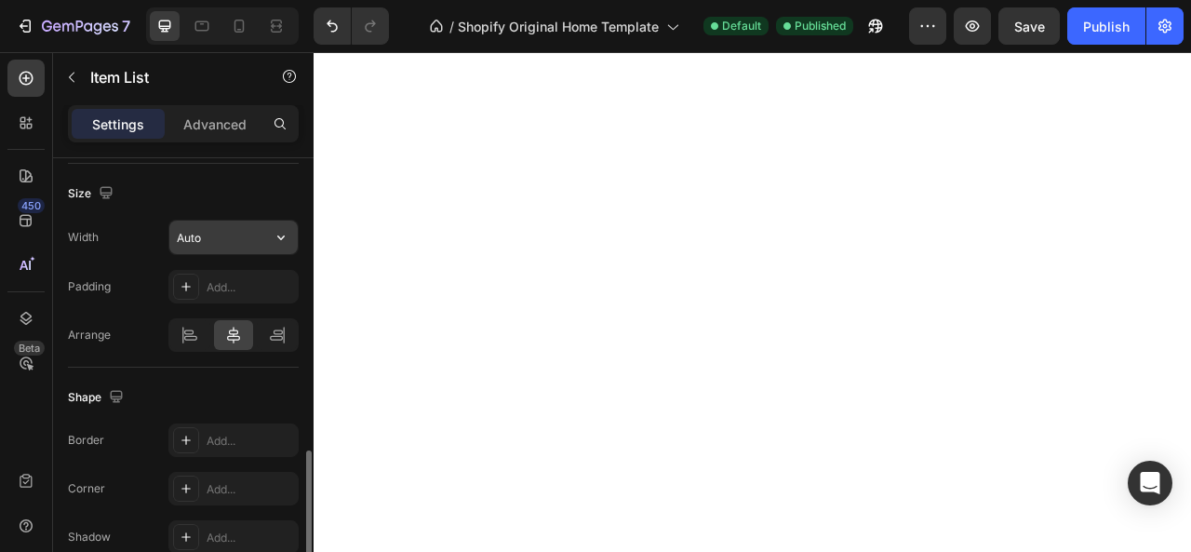
click at [212, 235] on input "Auto" at bounding box center [233, 238] width 128 height 34
click at [246, 235] on input "Auto" at bounding box center [233, 238] width 128 height 34
click at [281, 232] on icon "button" at bounding box center [281, 237] width 19 height 19
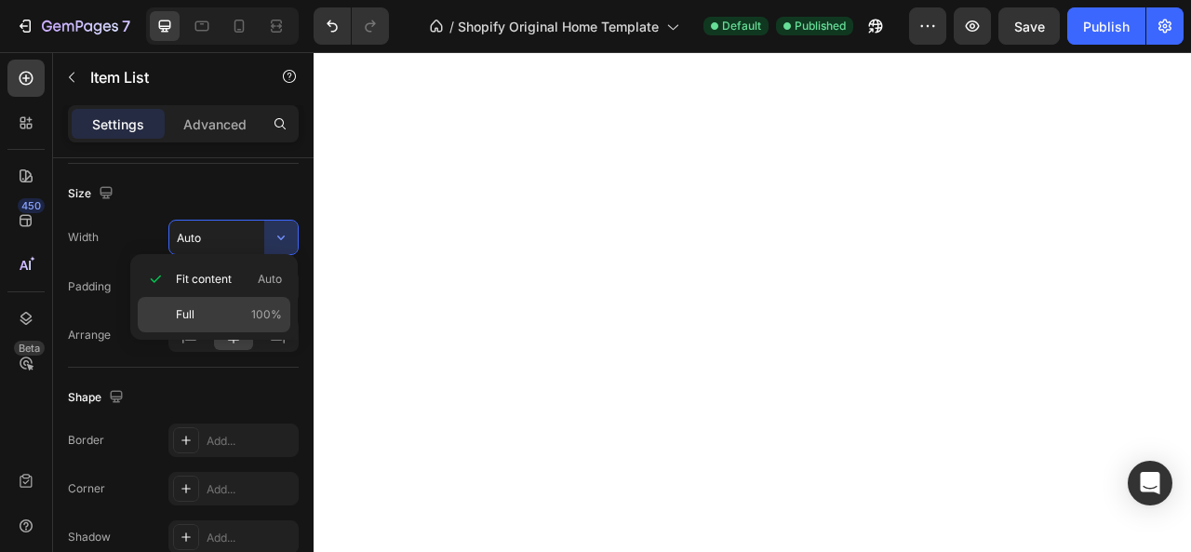
click at [222, 306] on p "Full 100%" at bounding box center [229, 314] width 106 height 17
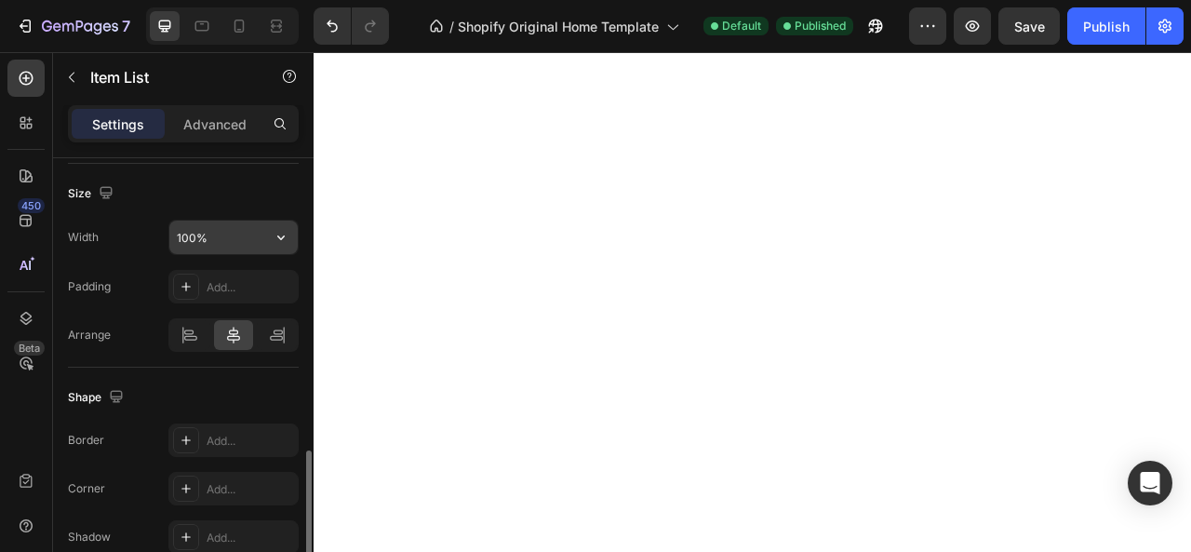
click at [227, 239] on input "100%" at bounding box center [233, 238] width 128 height 34
type input "62%"
click at [277, 28] on icon at bounding box center [276, 26] width 19 height 19
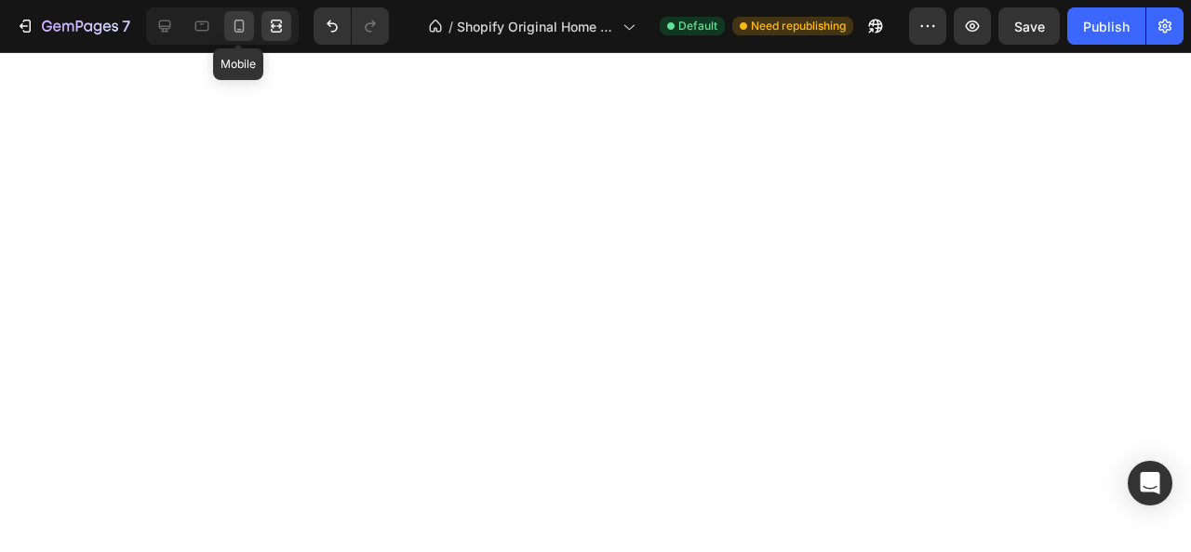
click at [235, 25] on icon at bounding box center [240, 26] width 10 height 13
type input "12"
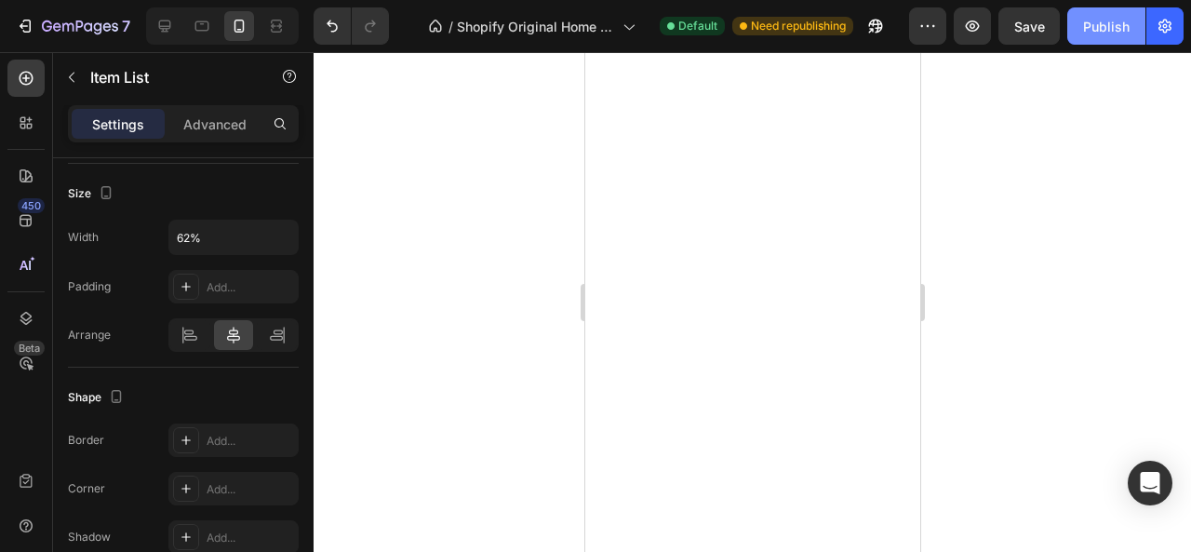
click at [1100, 26] on div "Publish" at bounding box center [1106, 27] width 47 height 20
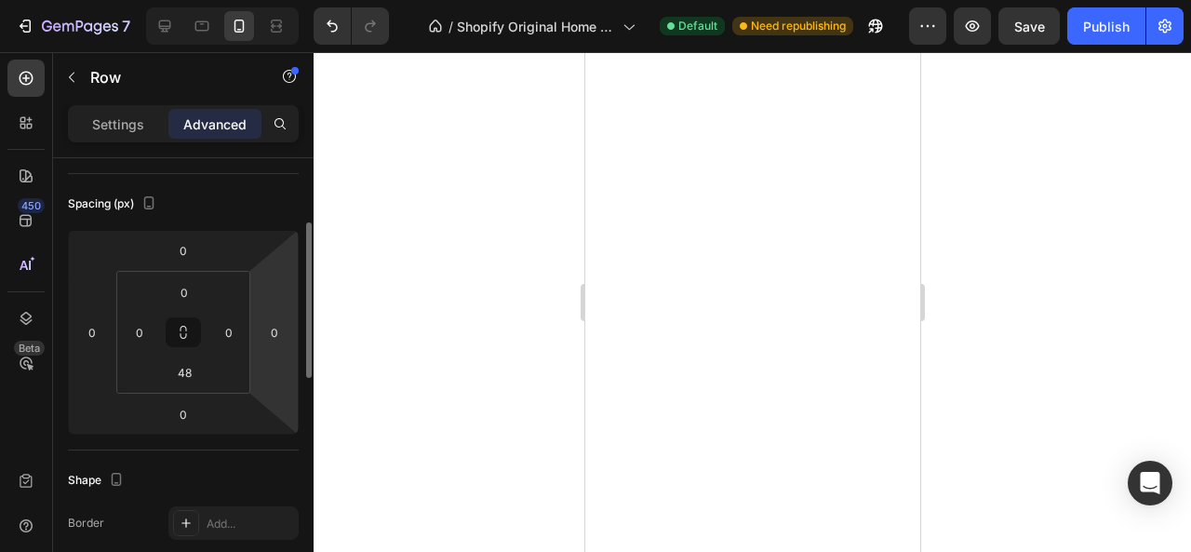
scroll to position [93, 0]
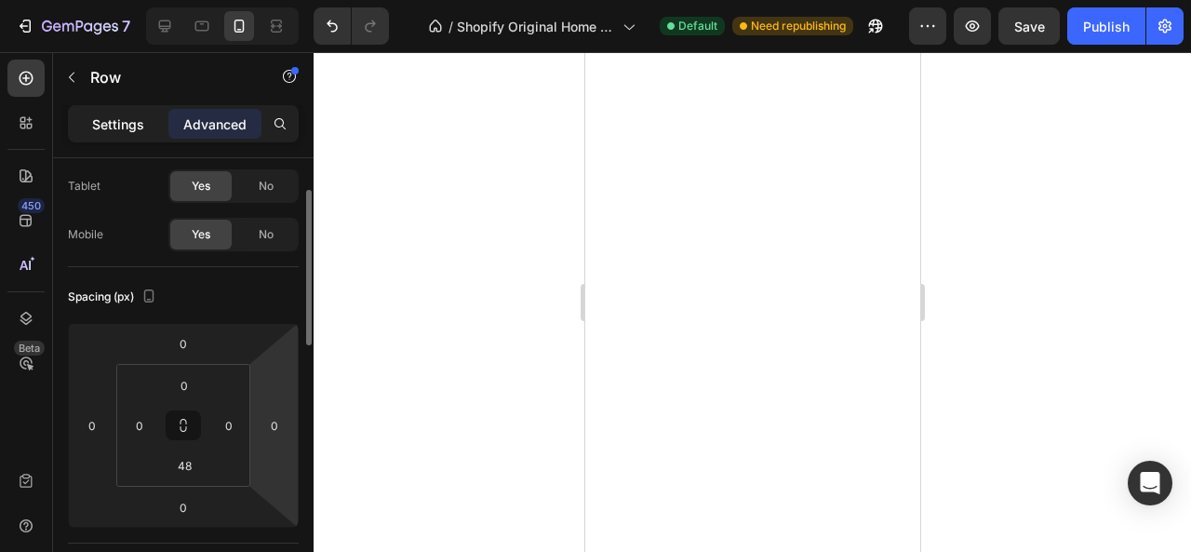
click at [129, 124] on p "Settings" at bounding box center [118, 124] width 52 height 20
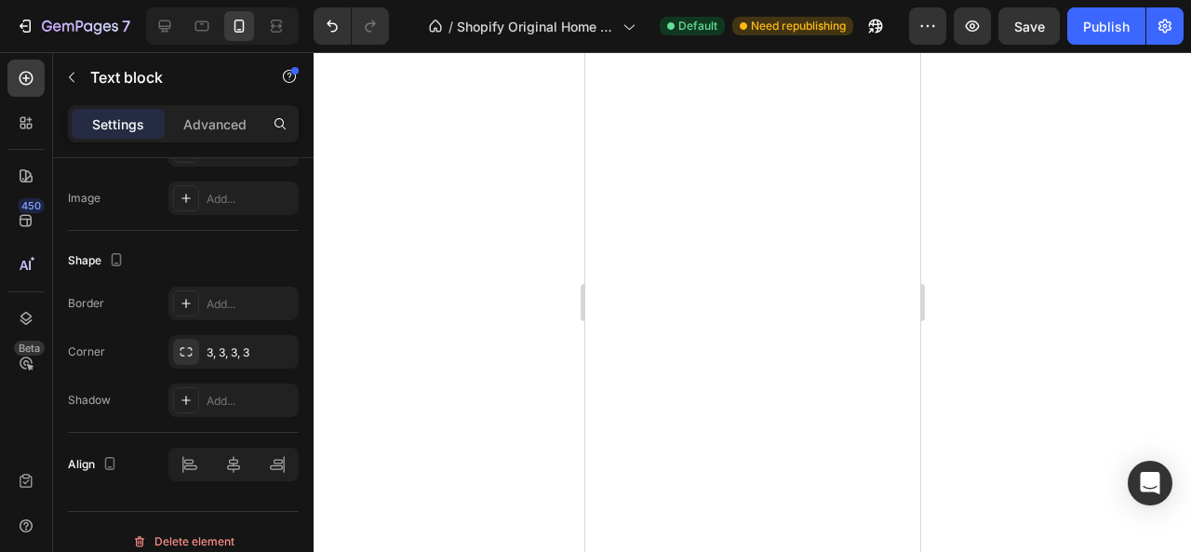
scroll to position [0, 0]
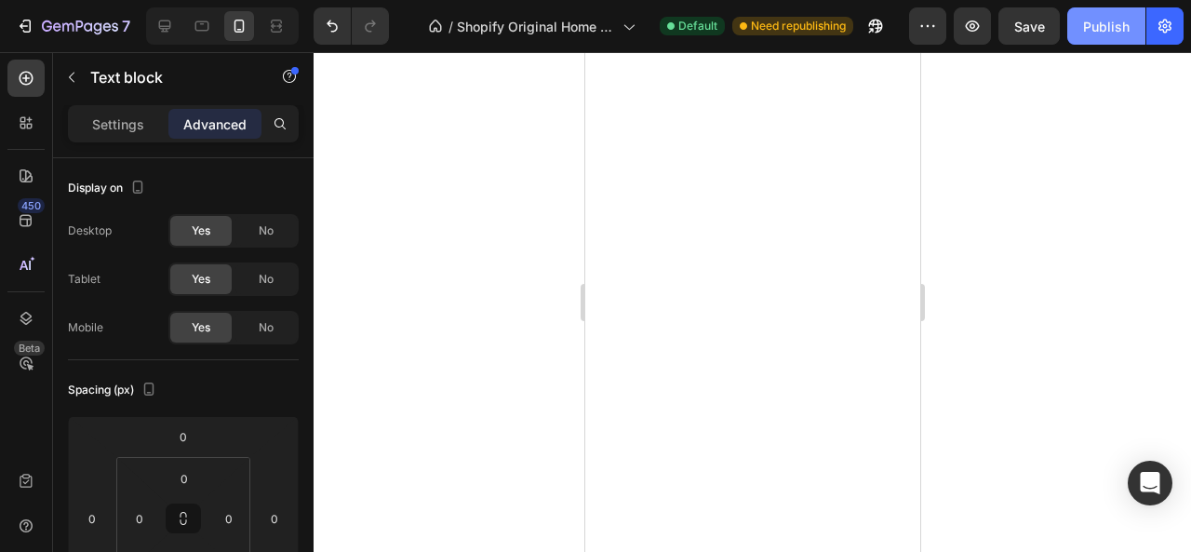
click at [1098, 30] on div "Publish" at bounding box center [1106, 27] width 47 height 20
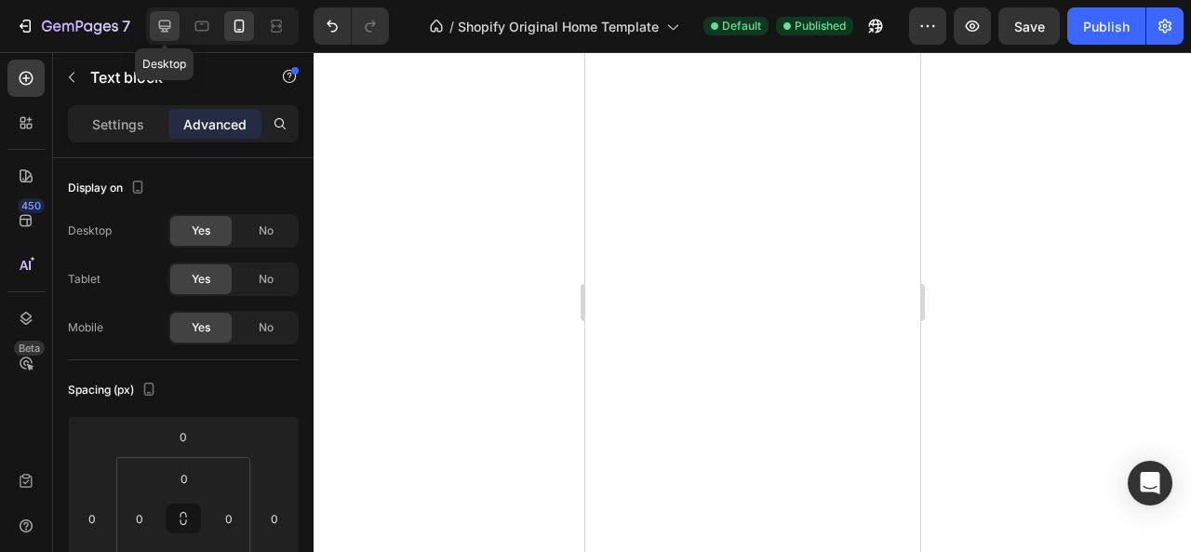
click at [168, 30] on icon at bounding box center [164, 26] width 19 height 19
type input "45"
